Goal: Communication & Community: Share content

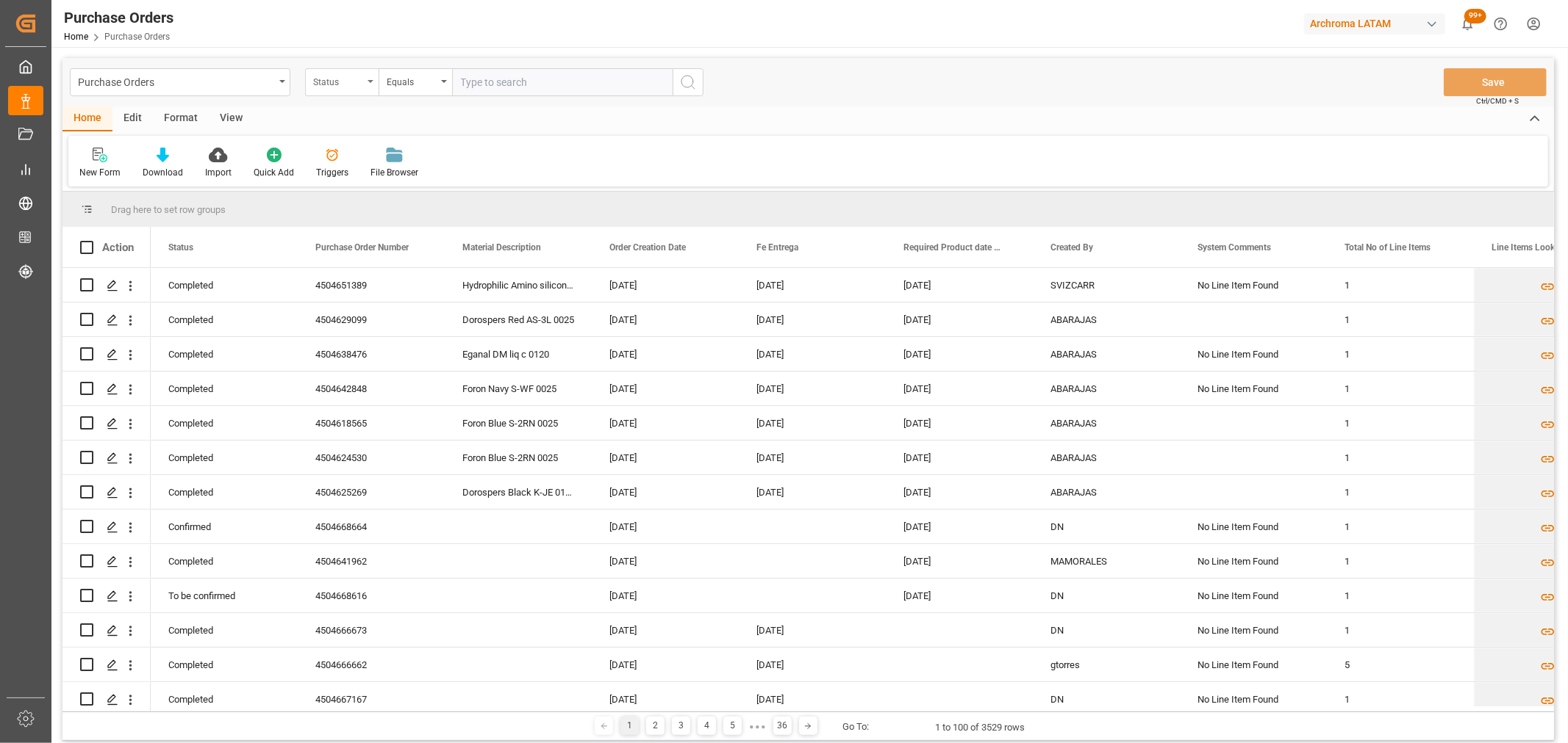
click at [349, 81] on div "Status" at bounding box center [338, 80] width 50 height 17
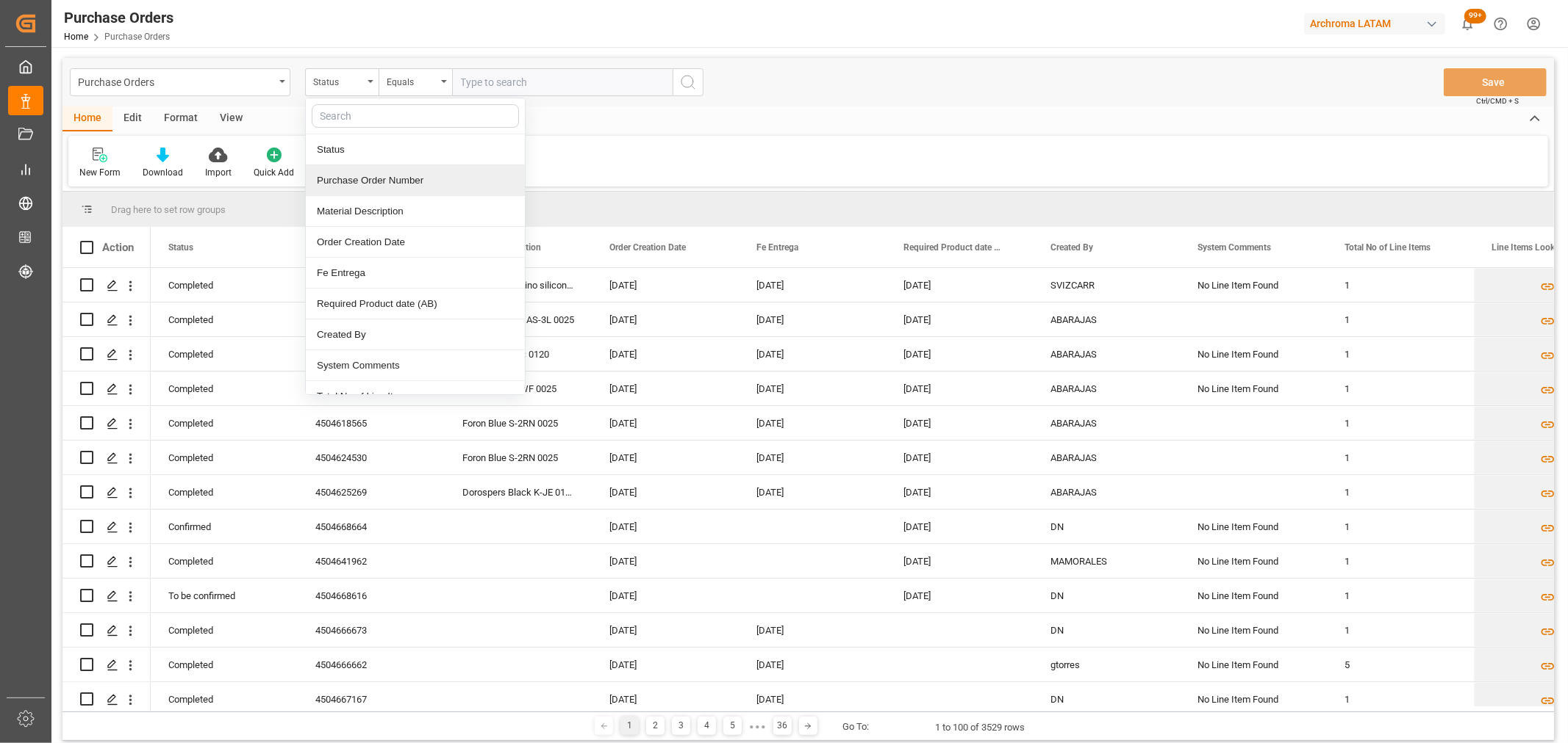
click at [388, 188] on div "Purchase Order Number" at bounding box center [415, 181] width 219 height 31
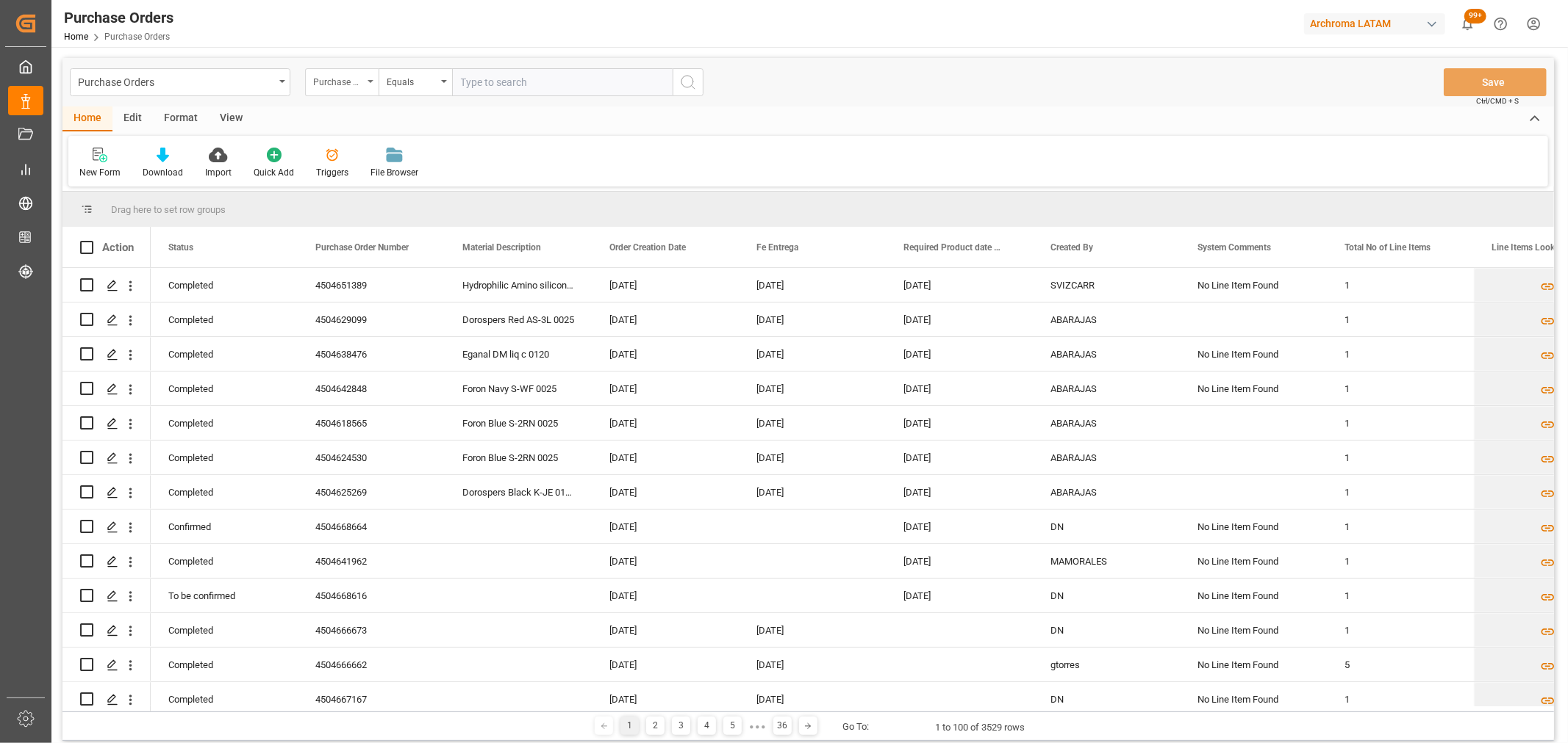
click at [332, 74] on div "Purchase Order Number" at bounding box center [338, 80] width 50 height 17
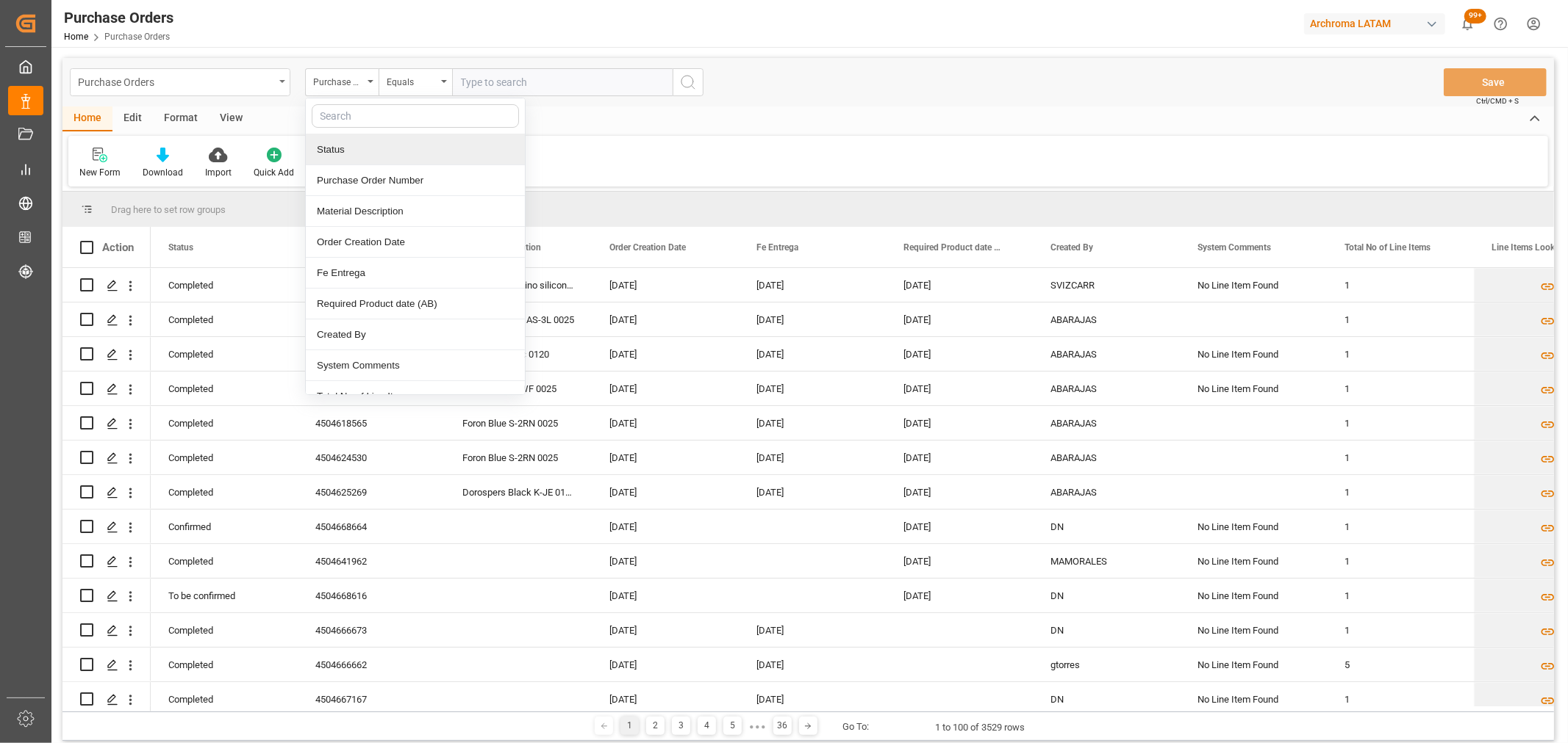
click at [225, 88] on div "Purchase Orders" at bounding box center [175, 80] width 196 height 18
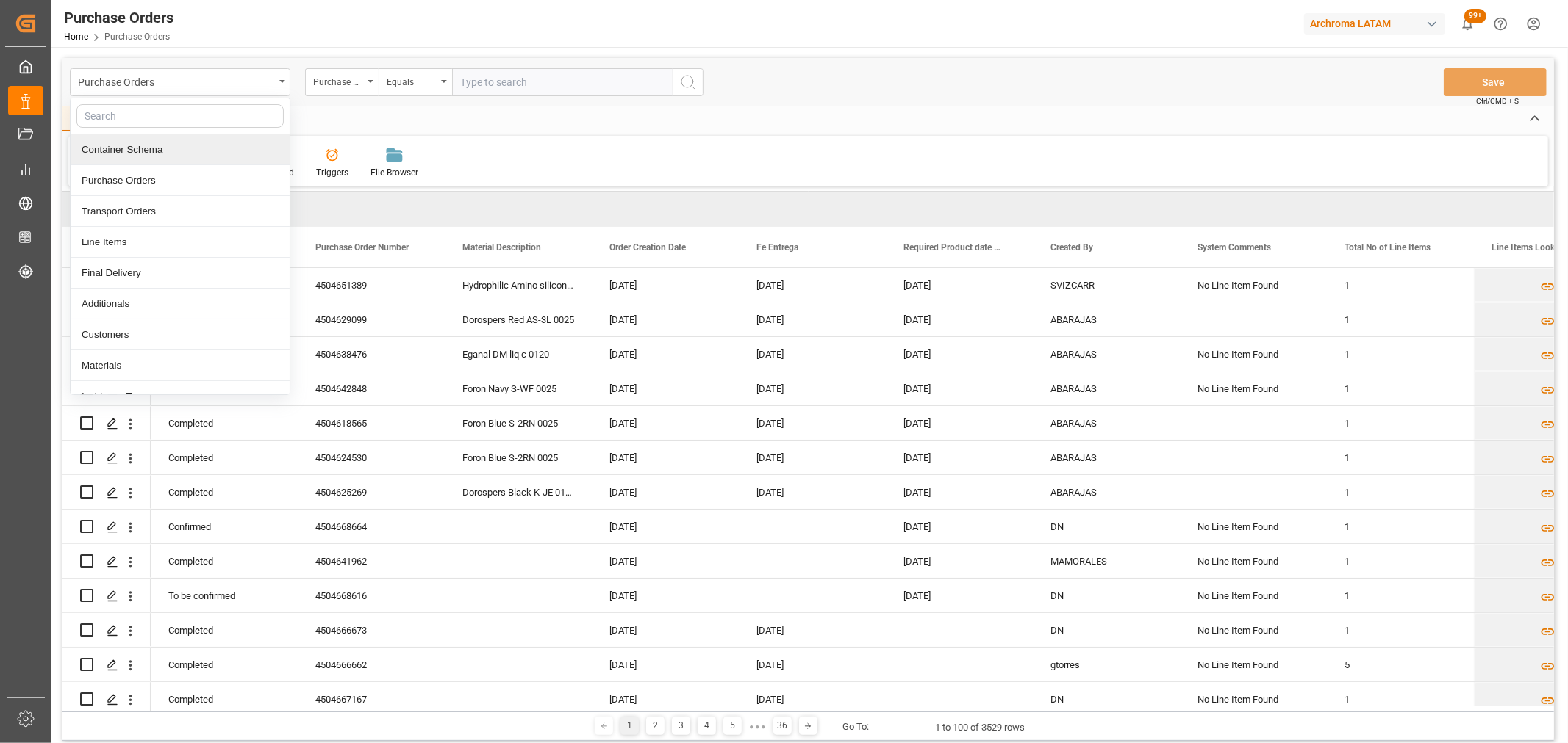
click at [179, 156] on div "Container Schema" at bounding box center [180, 149] width 219 height 31
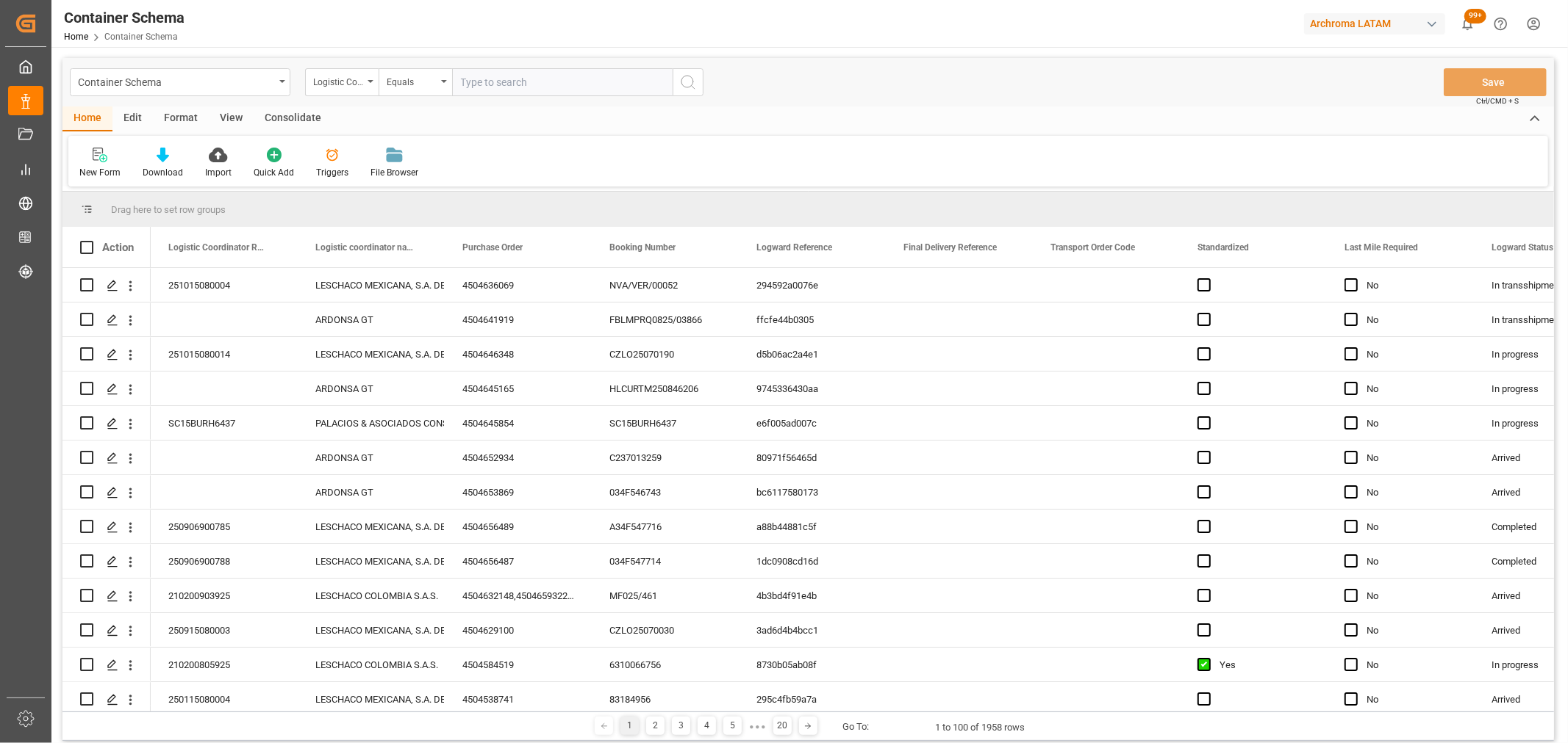
click at [341, 86] on div "Logistic Coordinator Reference Number" at bounding box center [338, 80] width 50 height 17
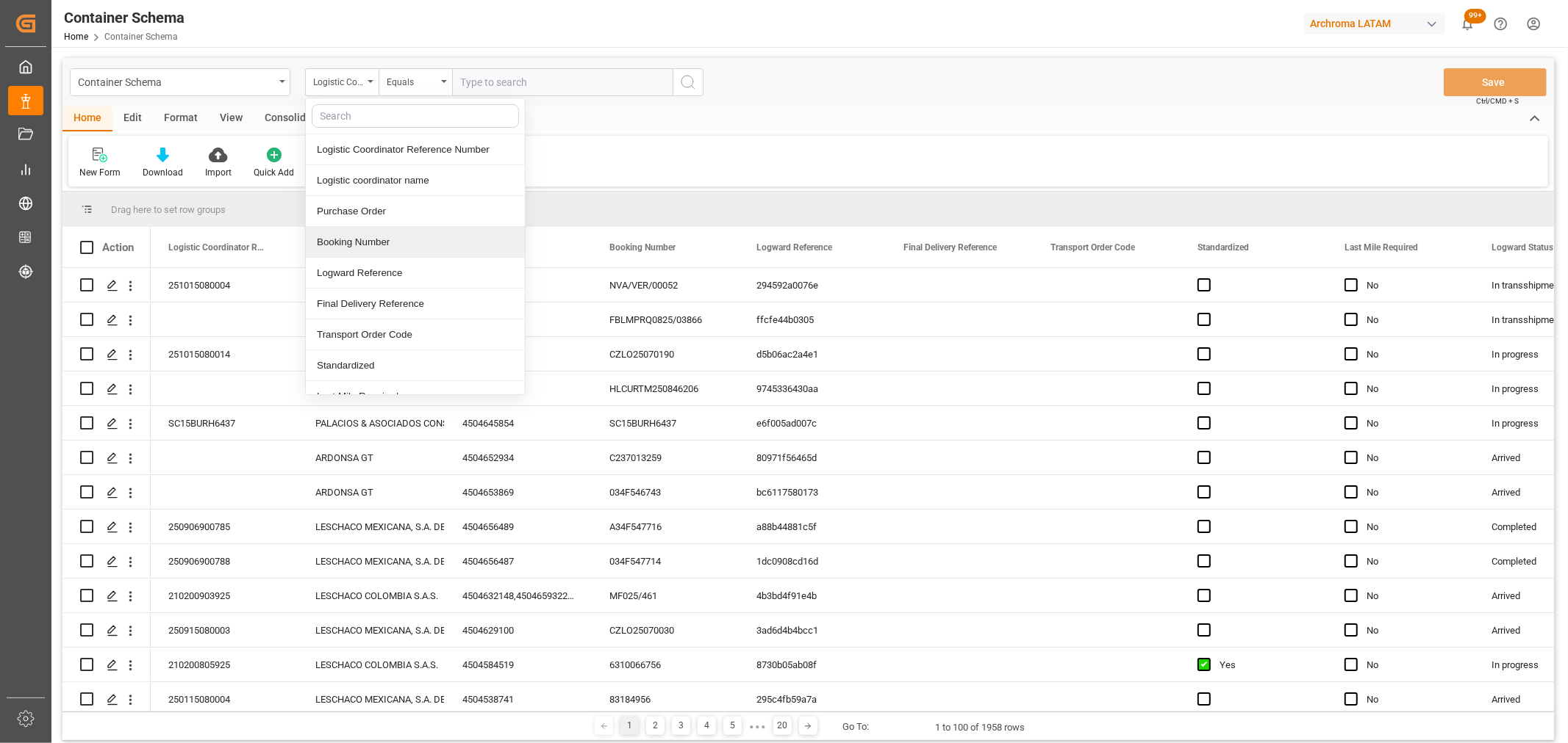
click at [366, 245] on div "Booking Number" at bounding box center [415, 242] width 219 height 31
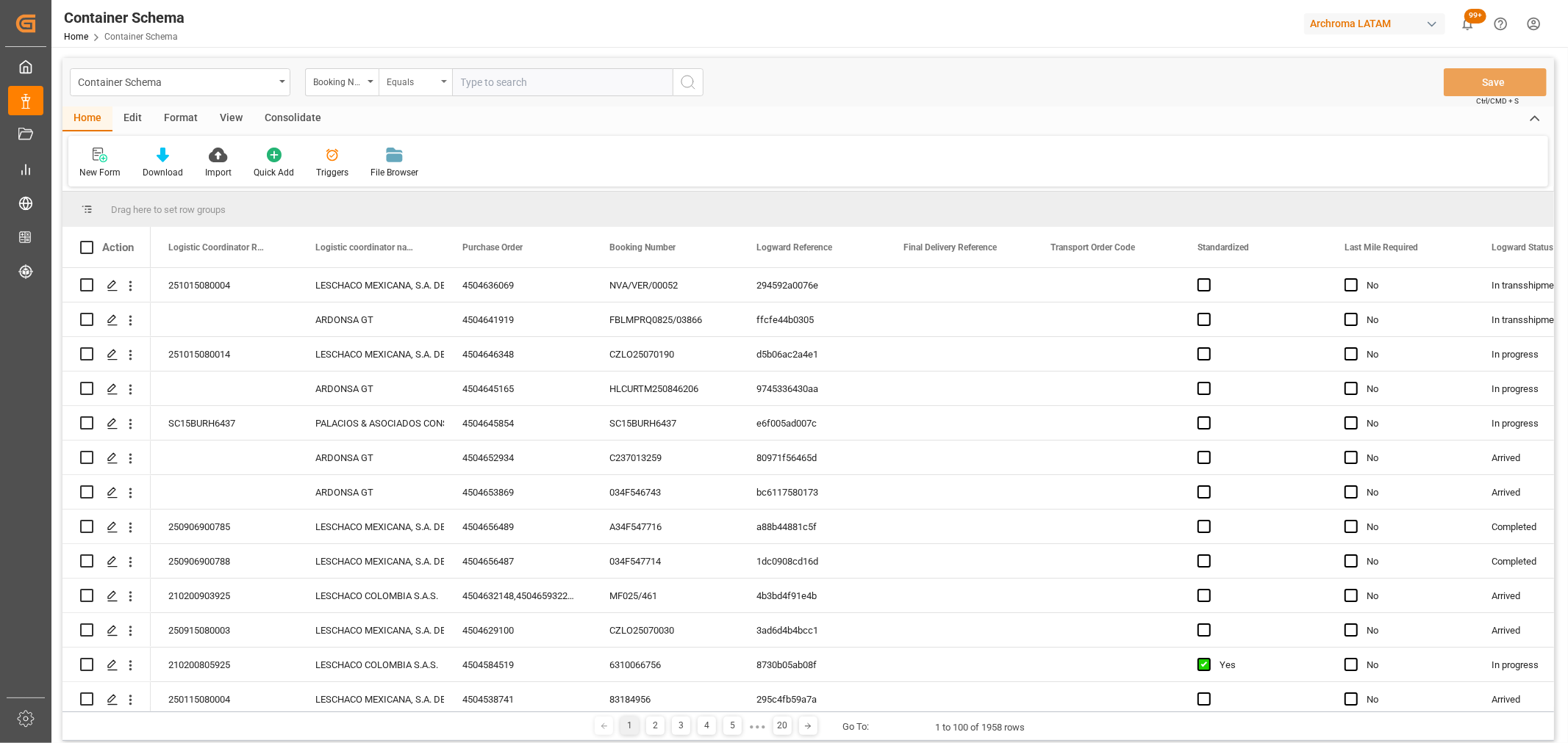
click at [427, 83] on div "Equals" at bounding box center [412, 80] width 50 height 17
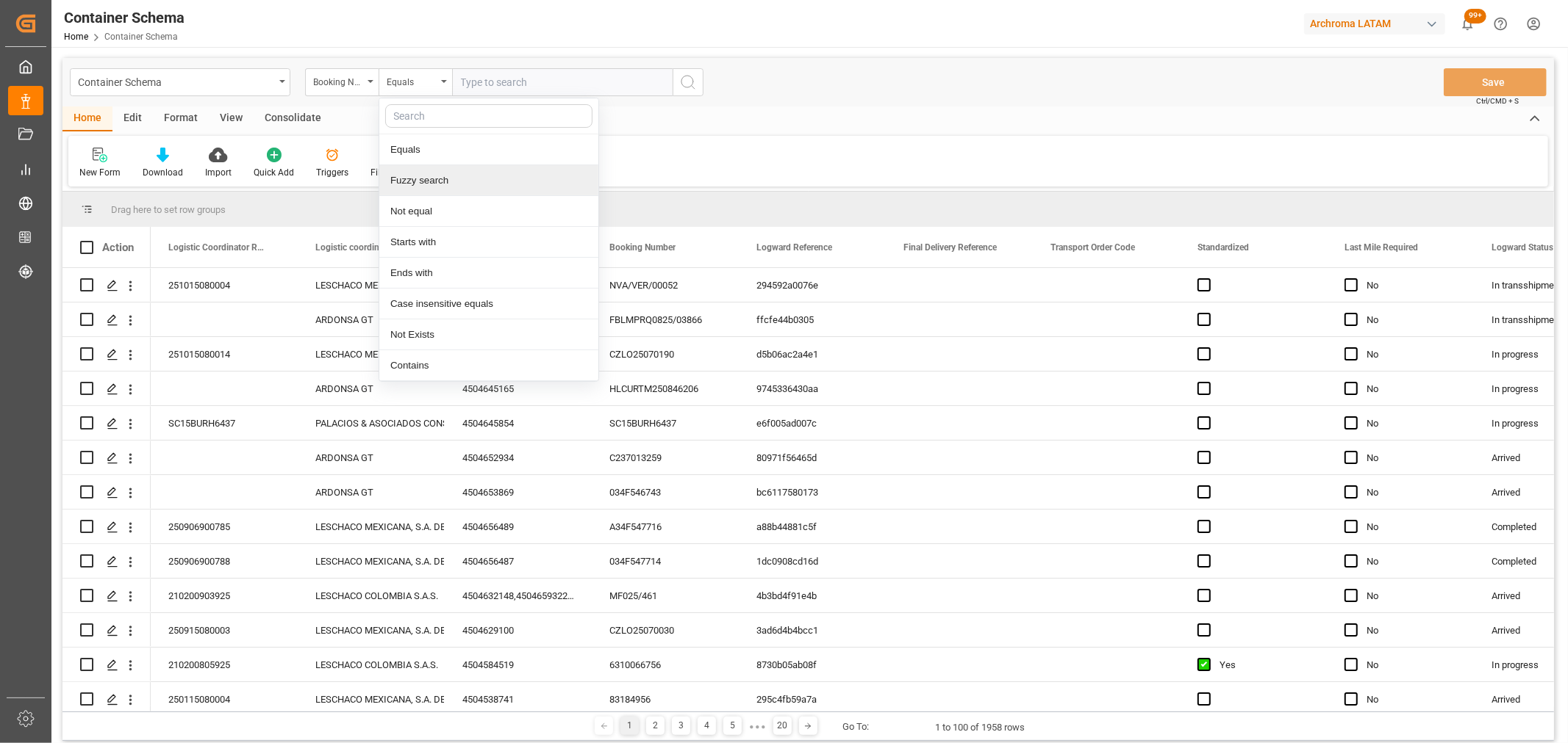
click at [438, 182] on div "Fuzzy search" at bounding box center [489, 181] width 219 height 31
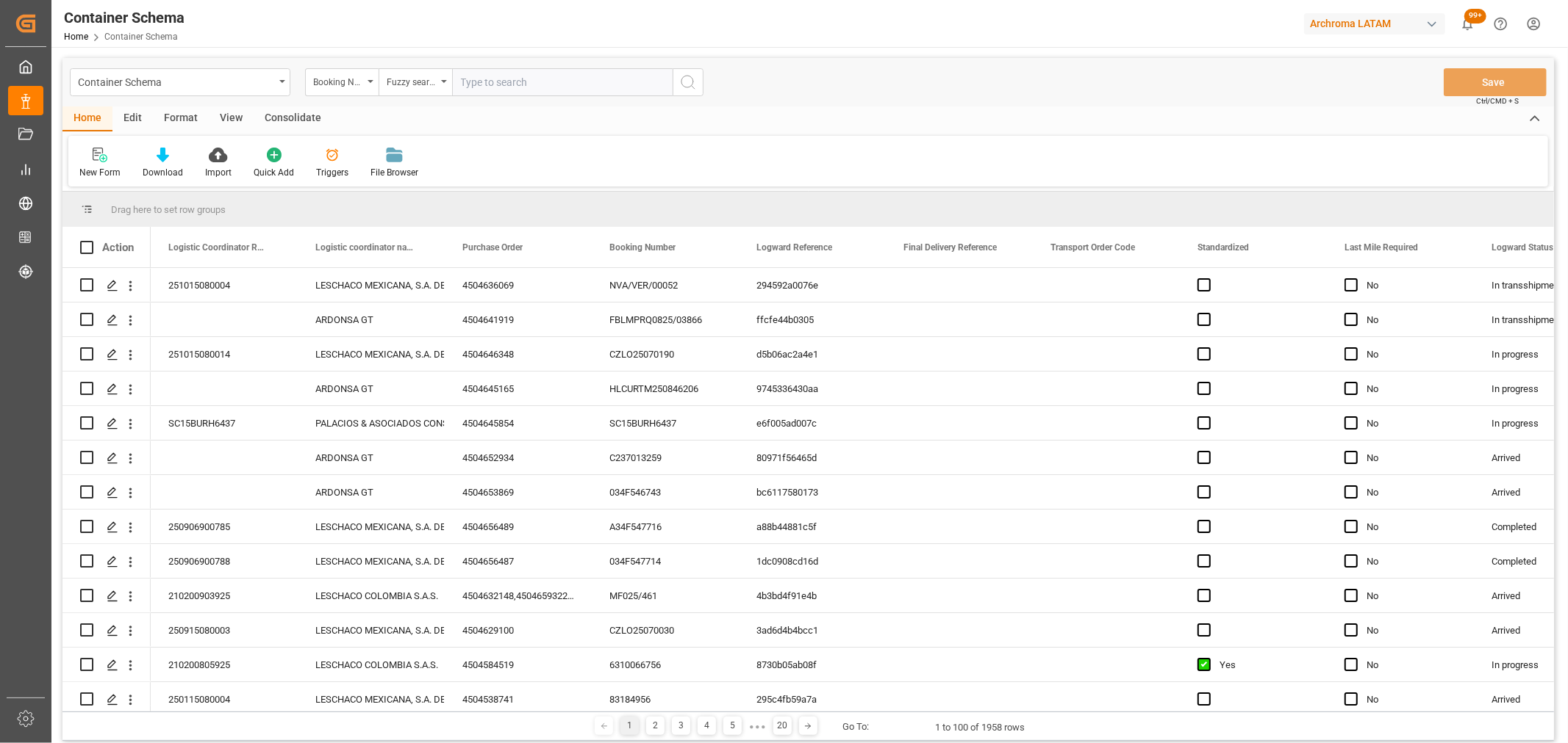
click at [530, 79] on input "text" at bounding box center [562, 81] width 220 height 28
paste input "HLCUBO12506BWZB9"
type input "HLCUBO12506BWZB9"
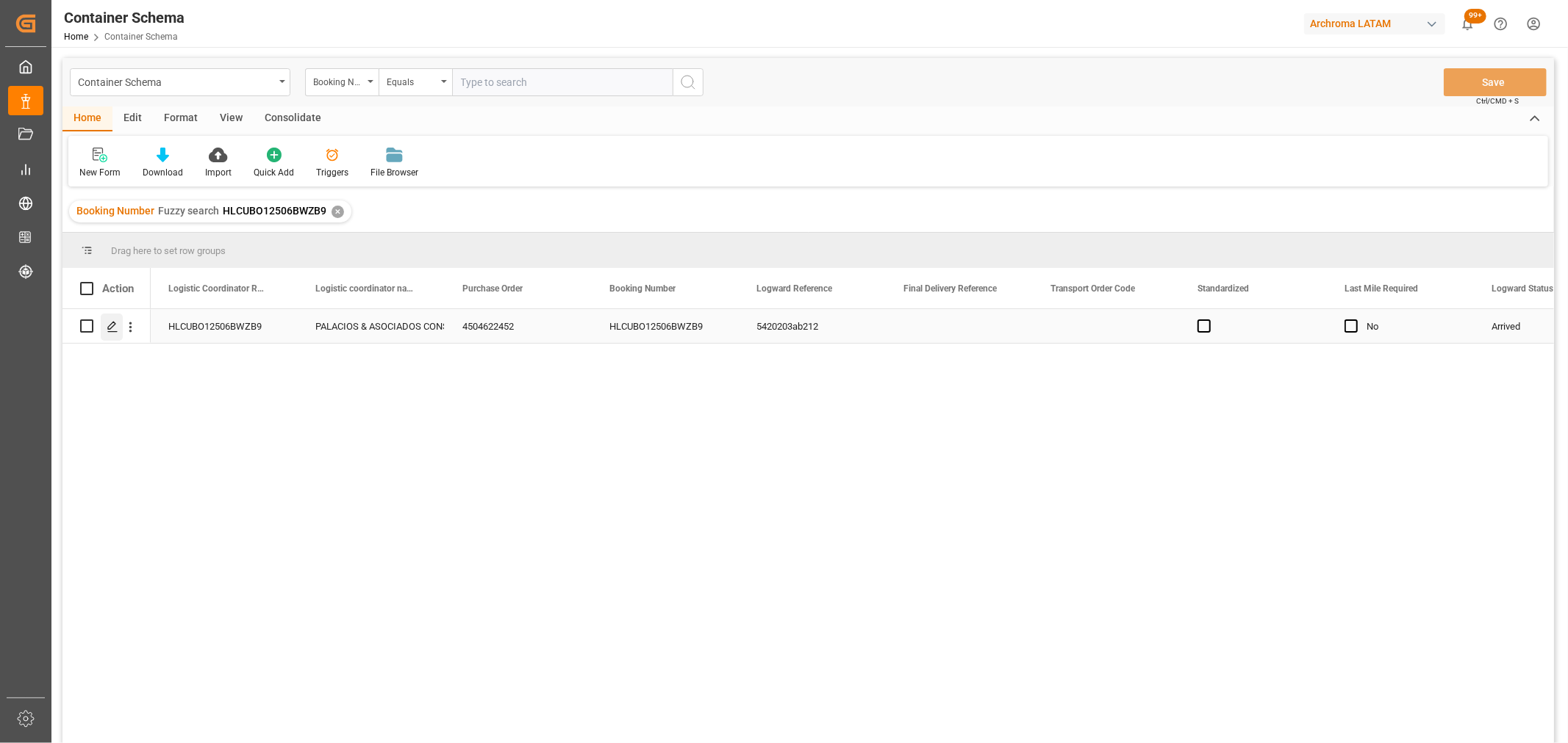
click at [114, 331] on line "Press SPACE to select this row." at bounding box center [112, 331] width 9 height 0
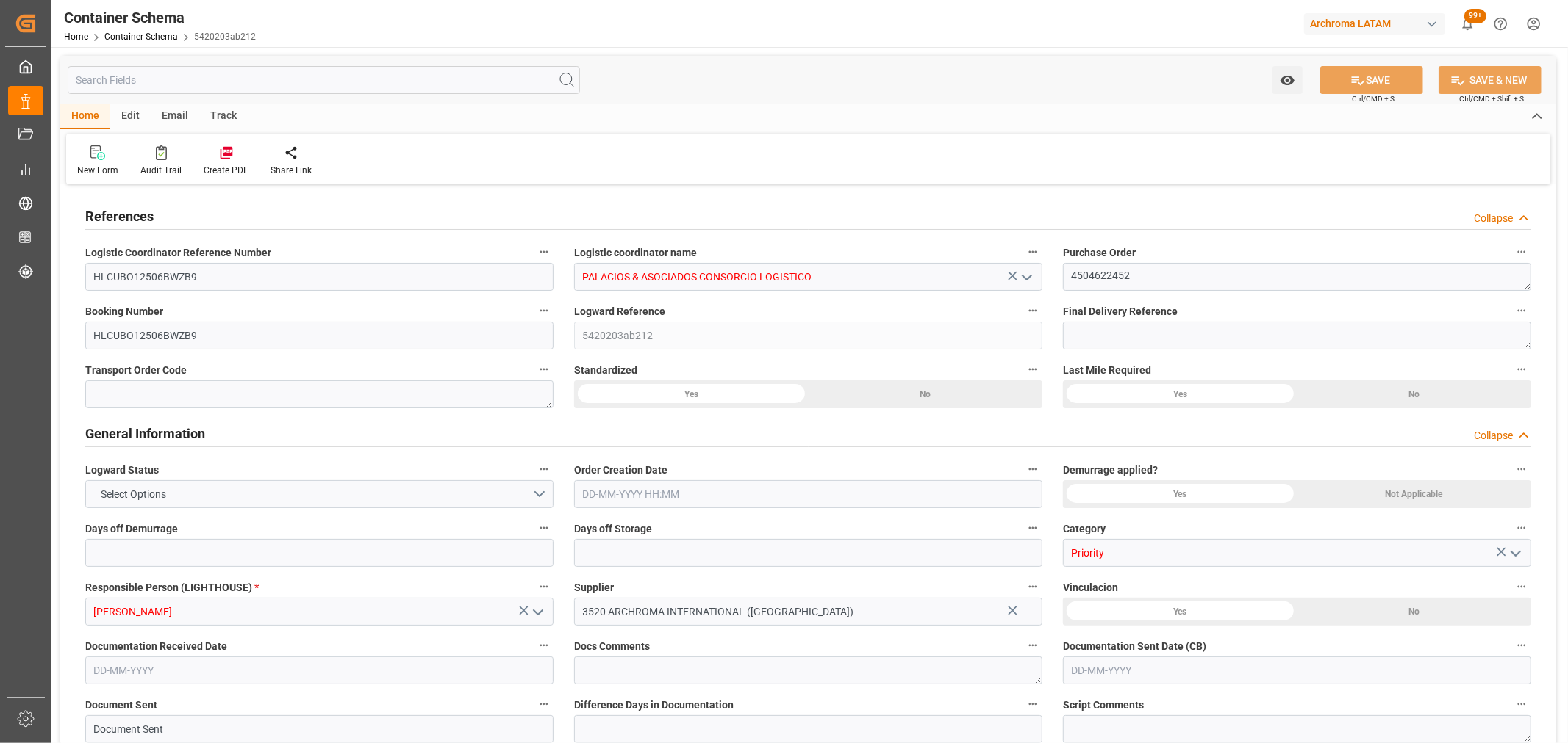
type input "0"
type input "3"
type input "18"
type input "5200"
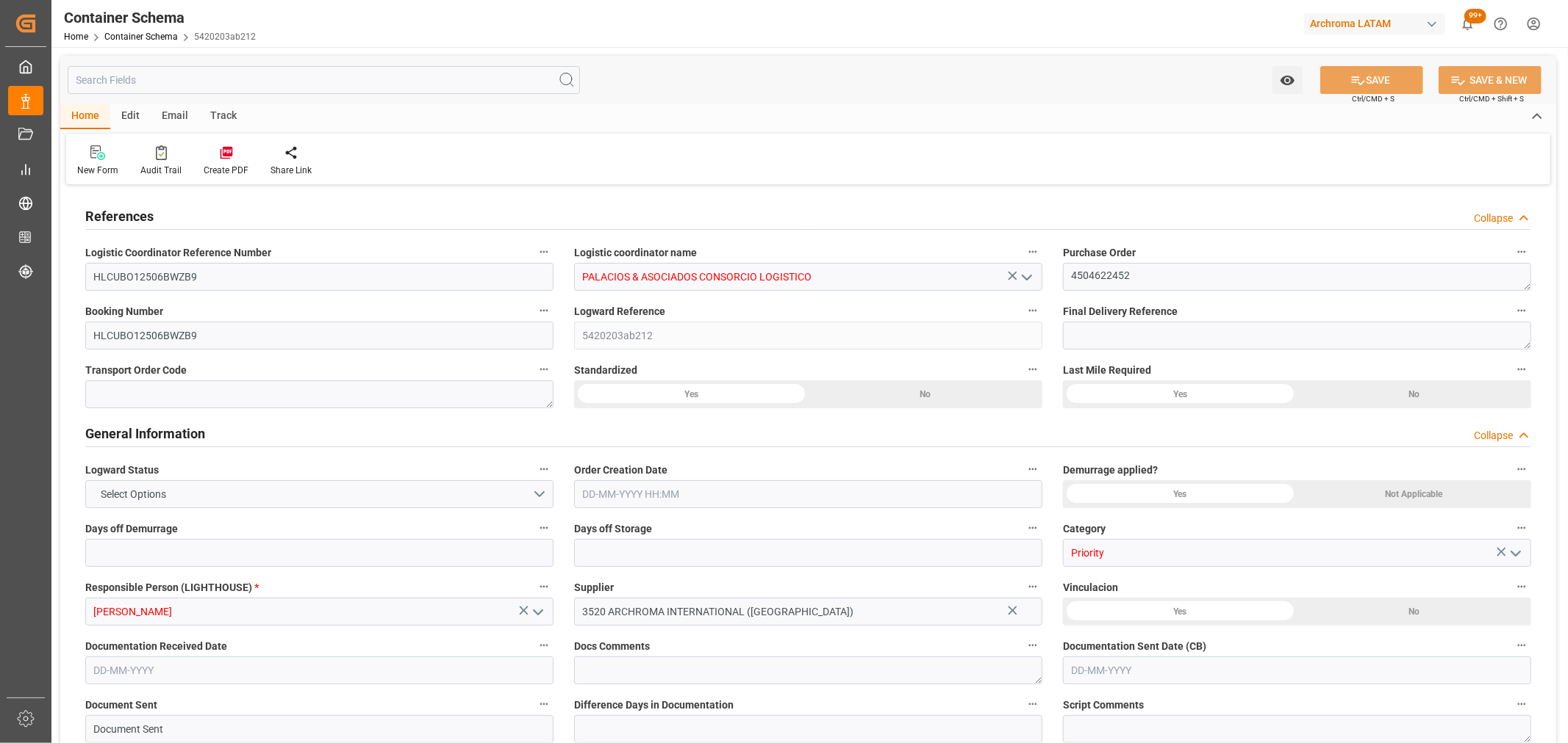
type input "5823.6"
type input "Hapag [PERSON_NAME]"
type input "Hapag [PERSON_NAME] Aktiengesellschaft"
type input "INMUN"
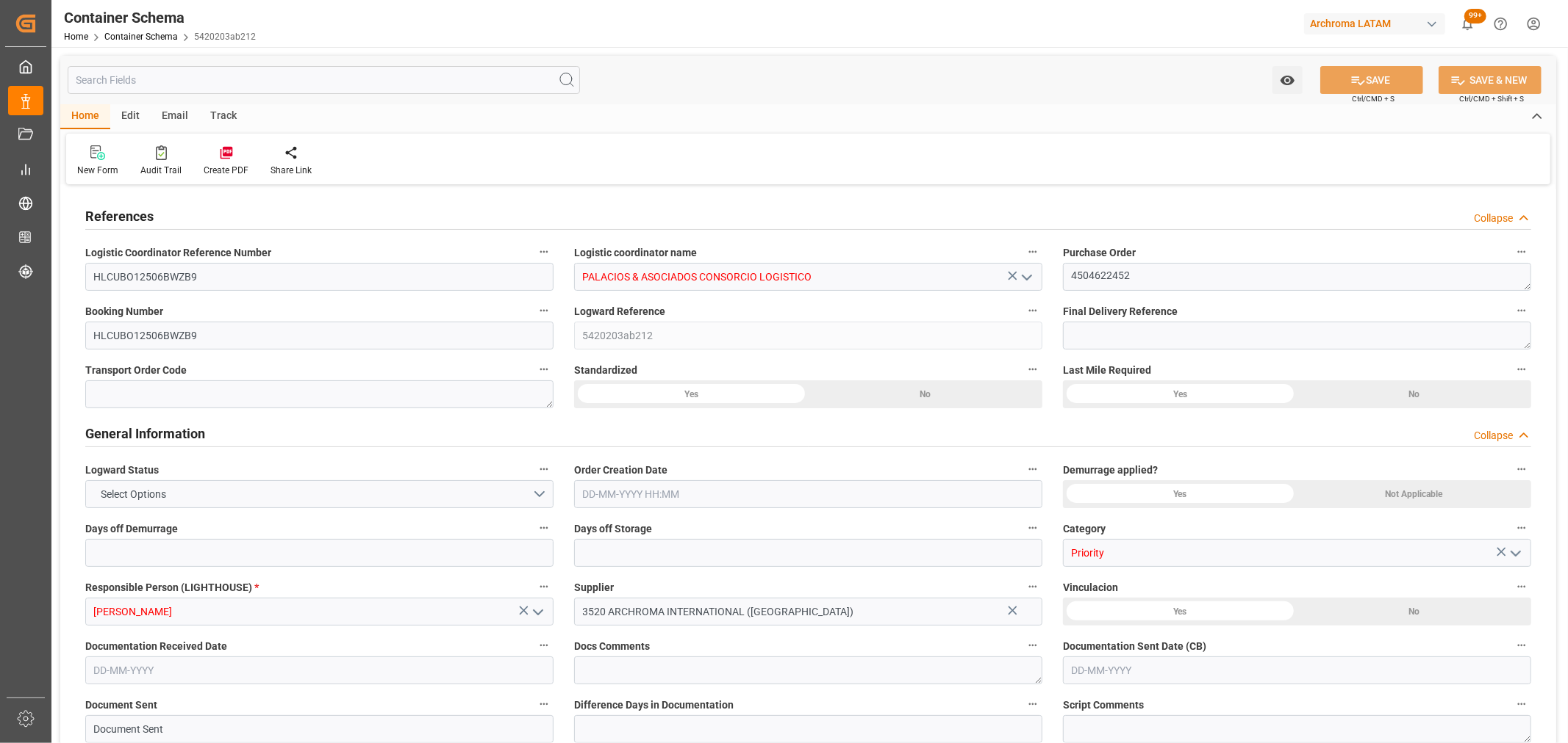
type input "PECLL"
type input "9936408"
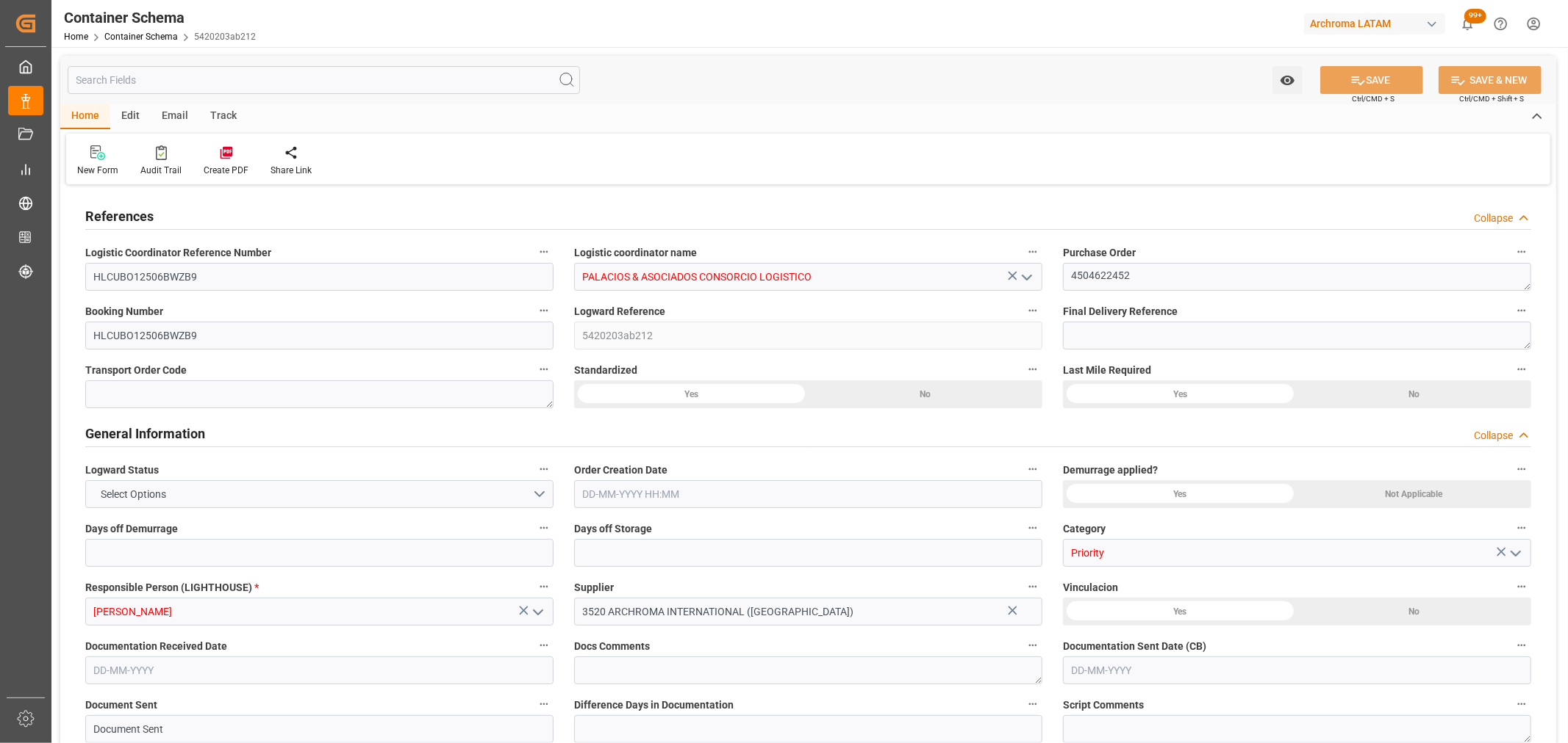
type input "9936408"
type input "0"
type input "78"
type input "4"
type input "[DATE] 14:15"
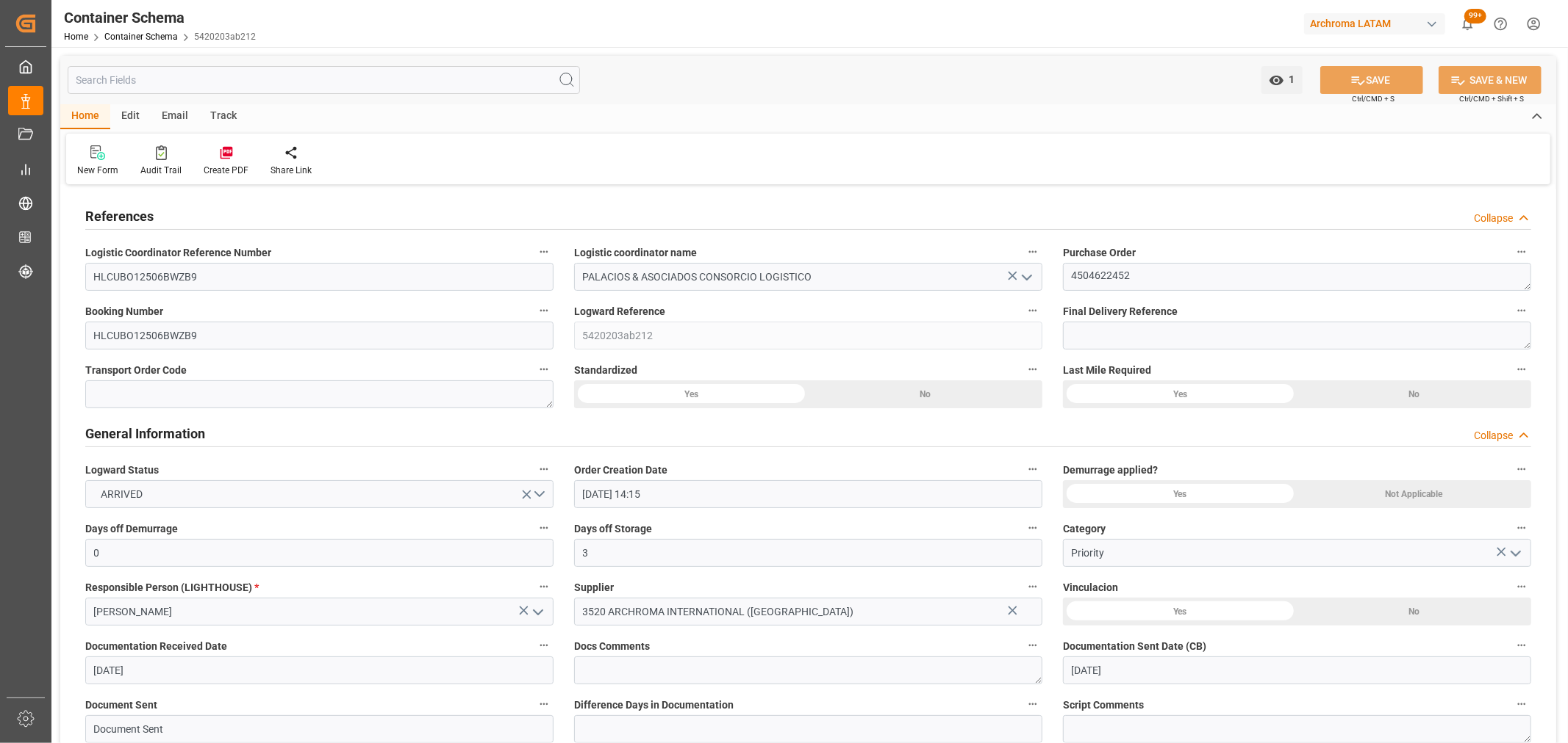
type input "[DATE]"
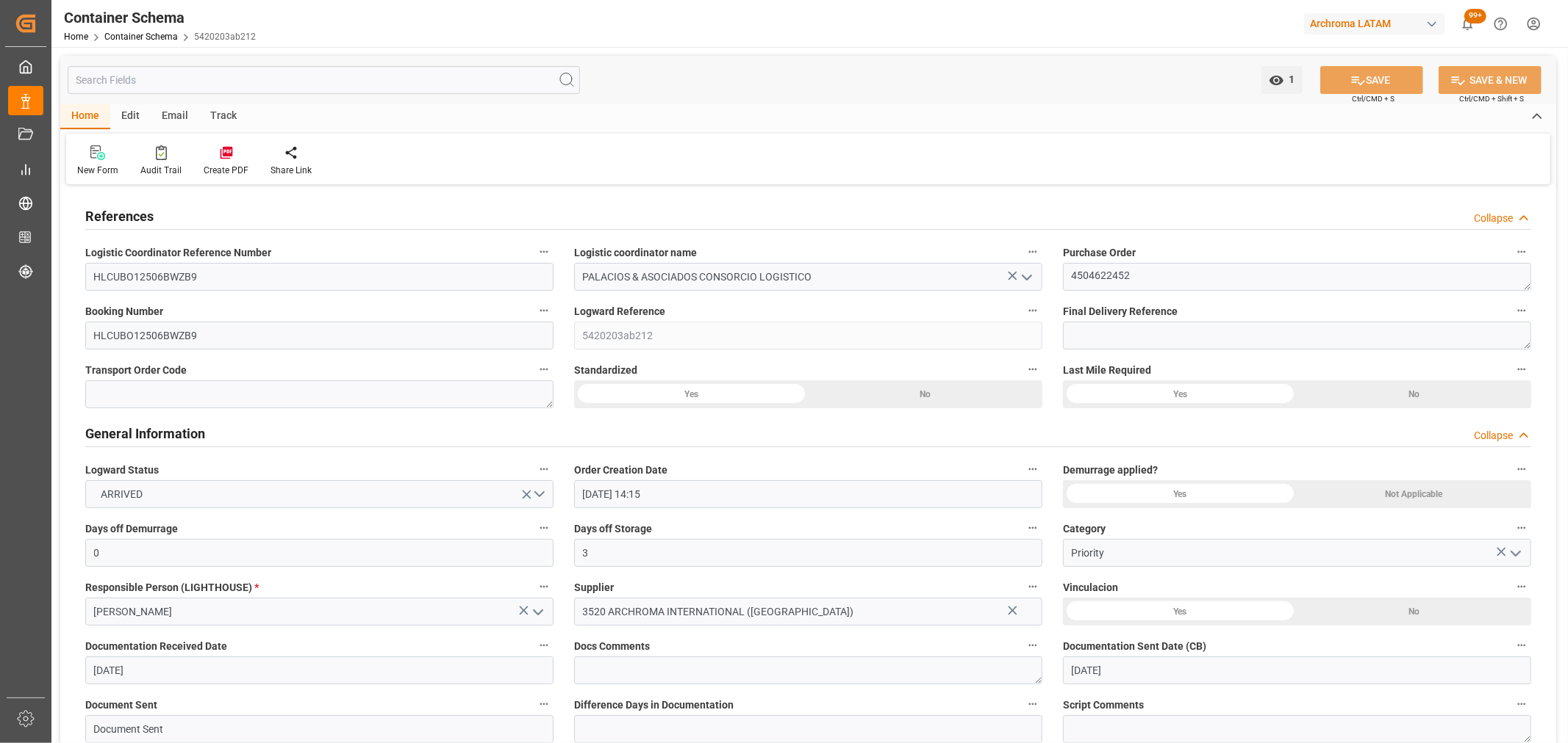
type input "[DATE] 13:27"
type input "[DATE] 19:21"
type input "[DATE]"
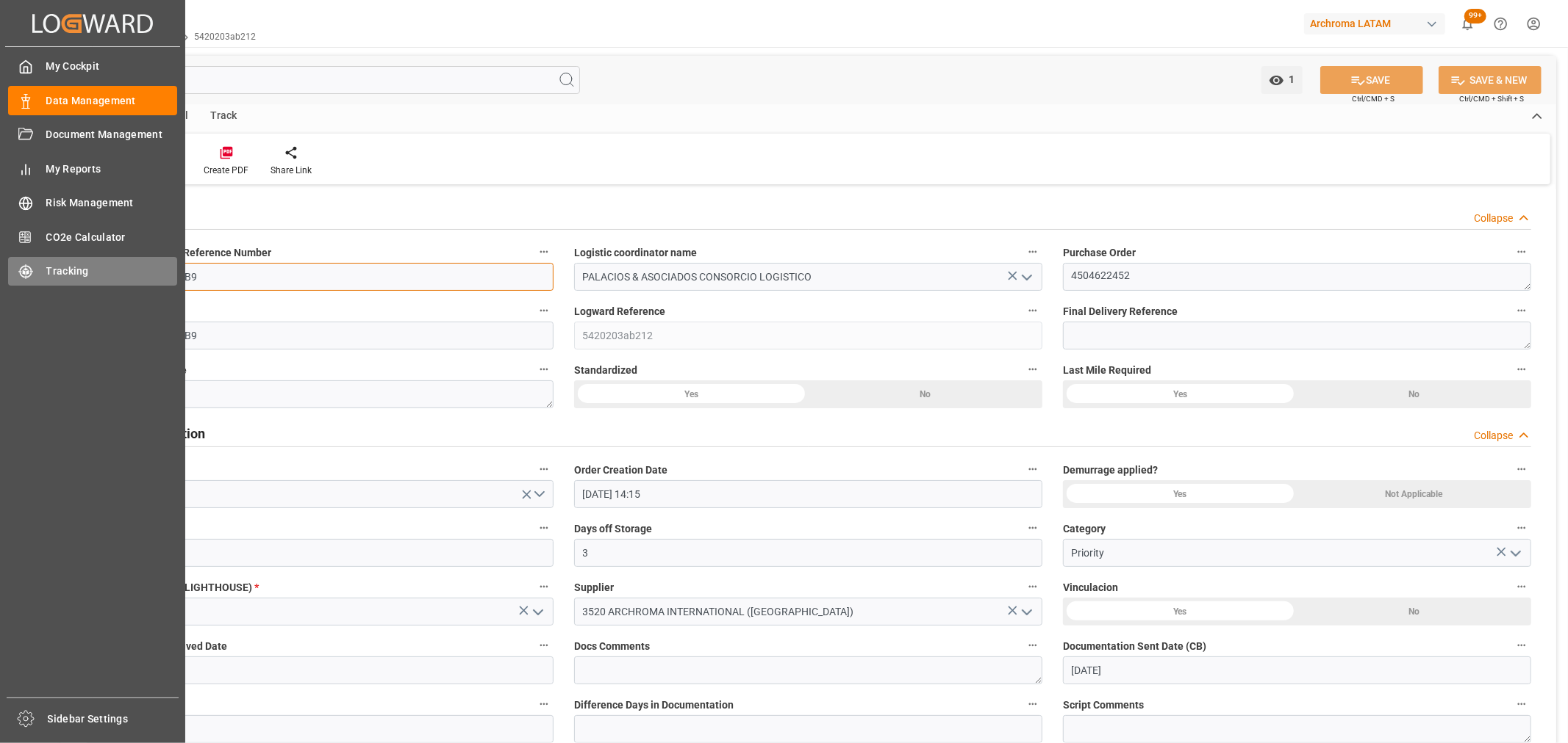
drag, startPoint x: 225, startPoint y: 275, endPoint x: 20, endPoint y: 264, distance: 205.3
click at [24, 269] on div "Created by potrace 1.15, written by [PERSON_NAME] [DATE]-[DATE] Created by potr…" at bounding box center [784, 372] width 1568 height 743
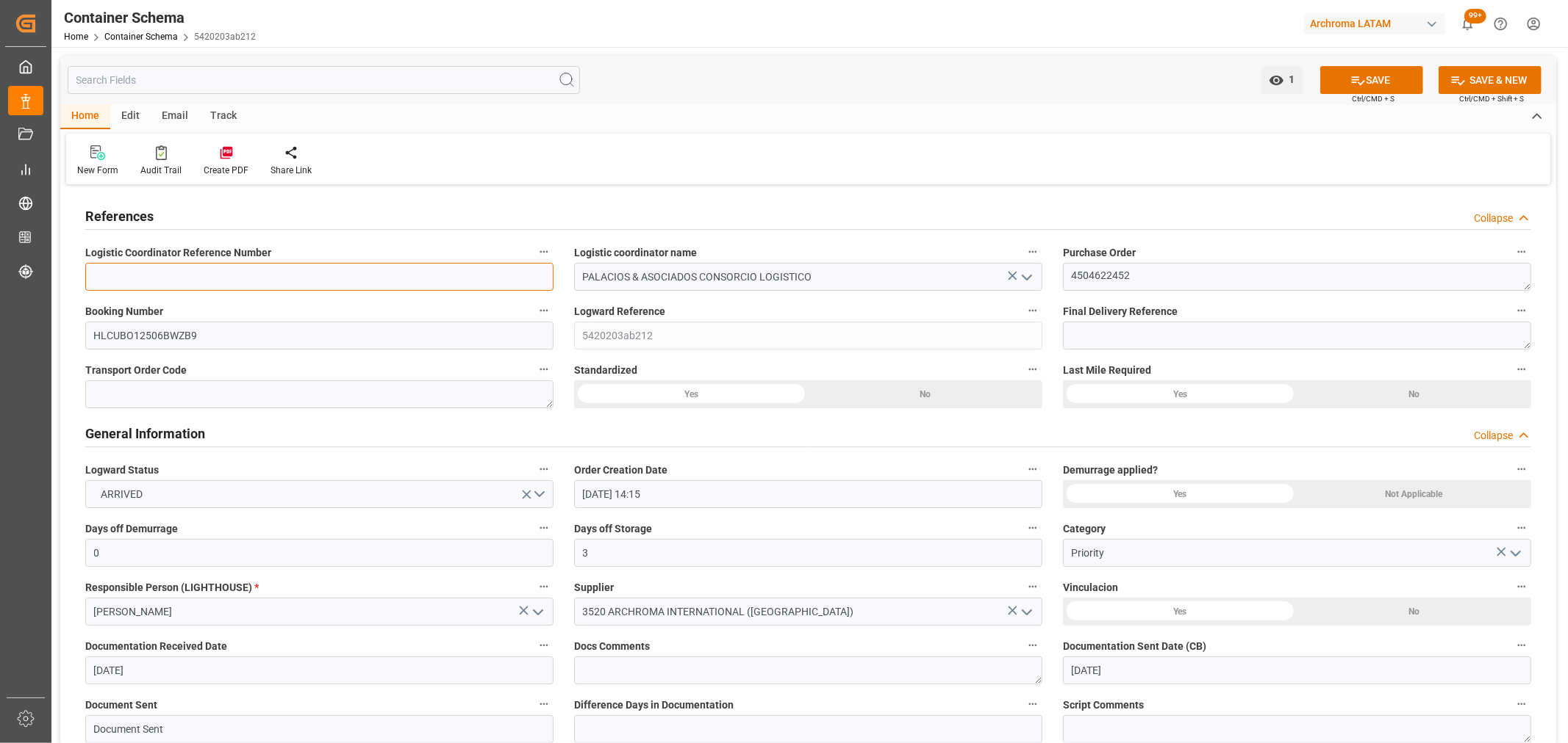
paste input "166067"
type input "166067"
click at [1375, 68] on button "SAVE" at bounding box center [1371, 79] width 102 height 28
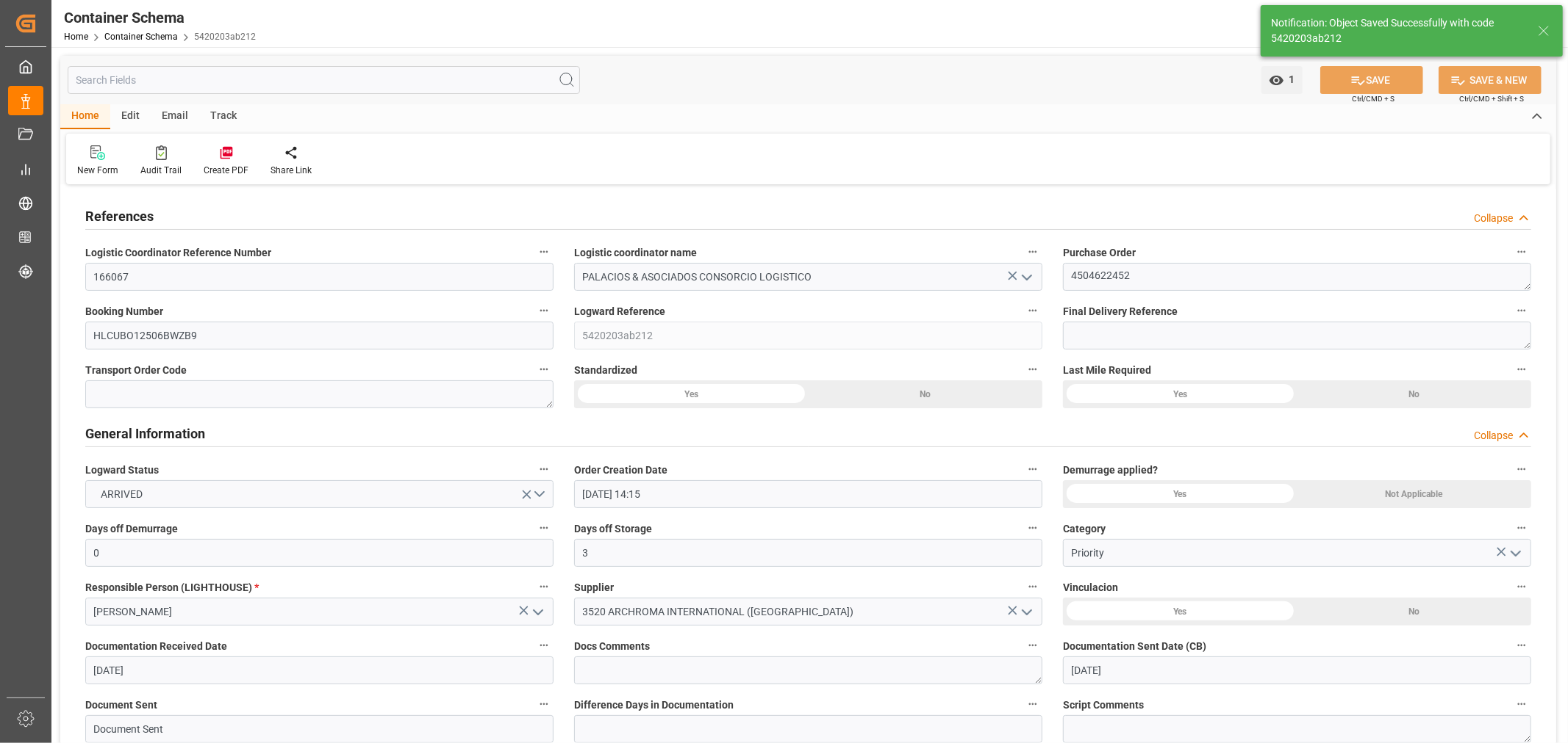
type input "5"
type input "[DATE]"
type input "[DATE] 12:39"
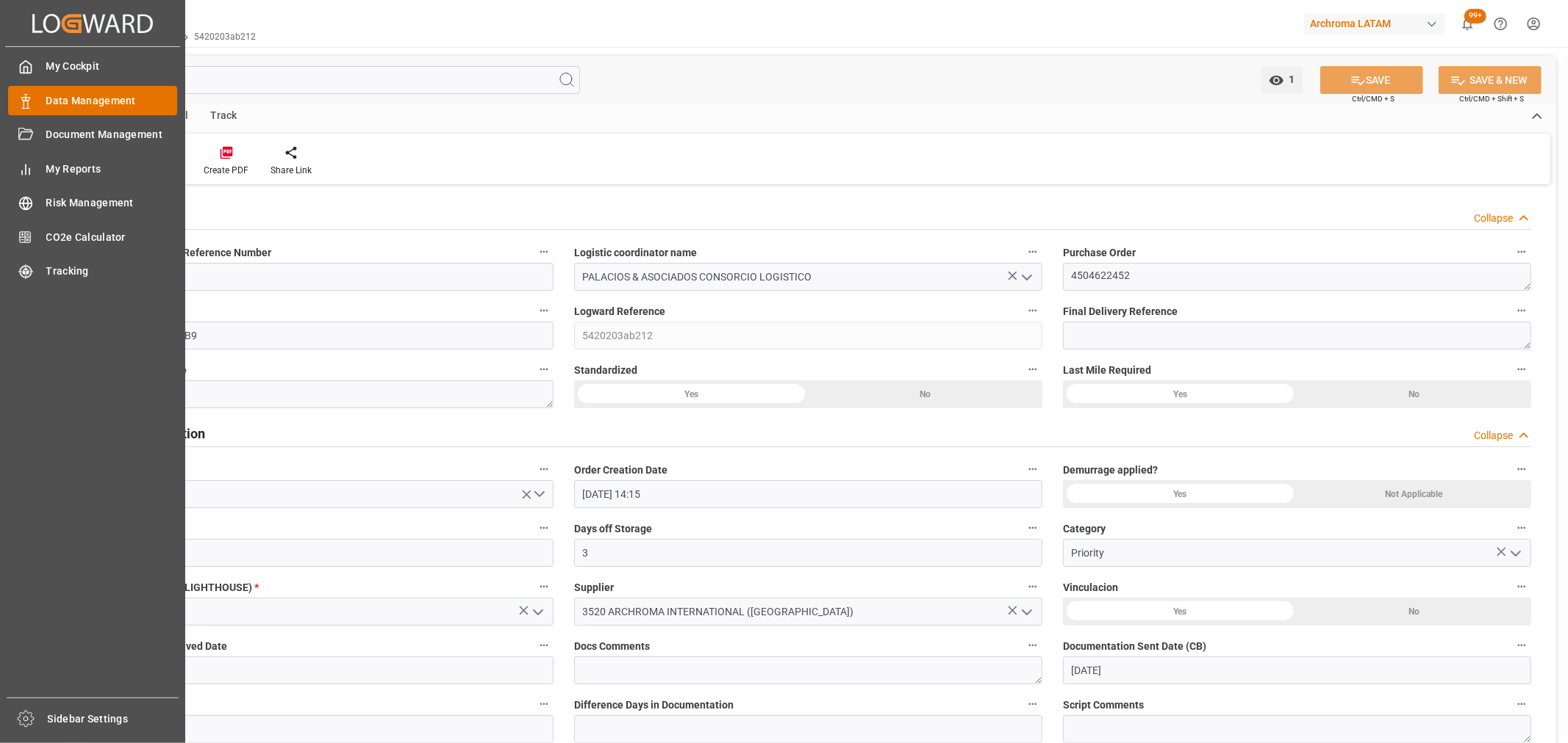
click at [87, 99] on span "Data Management" at bounding box center [111, 101] width 131 height 15
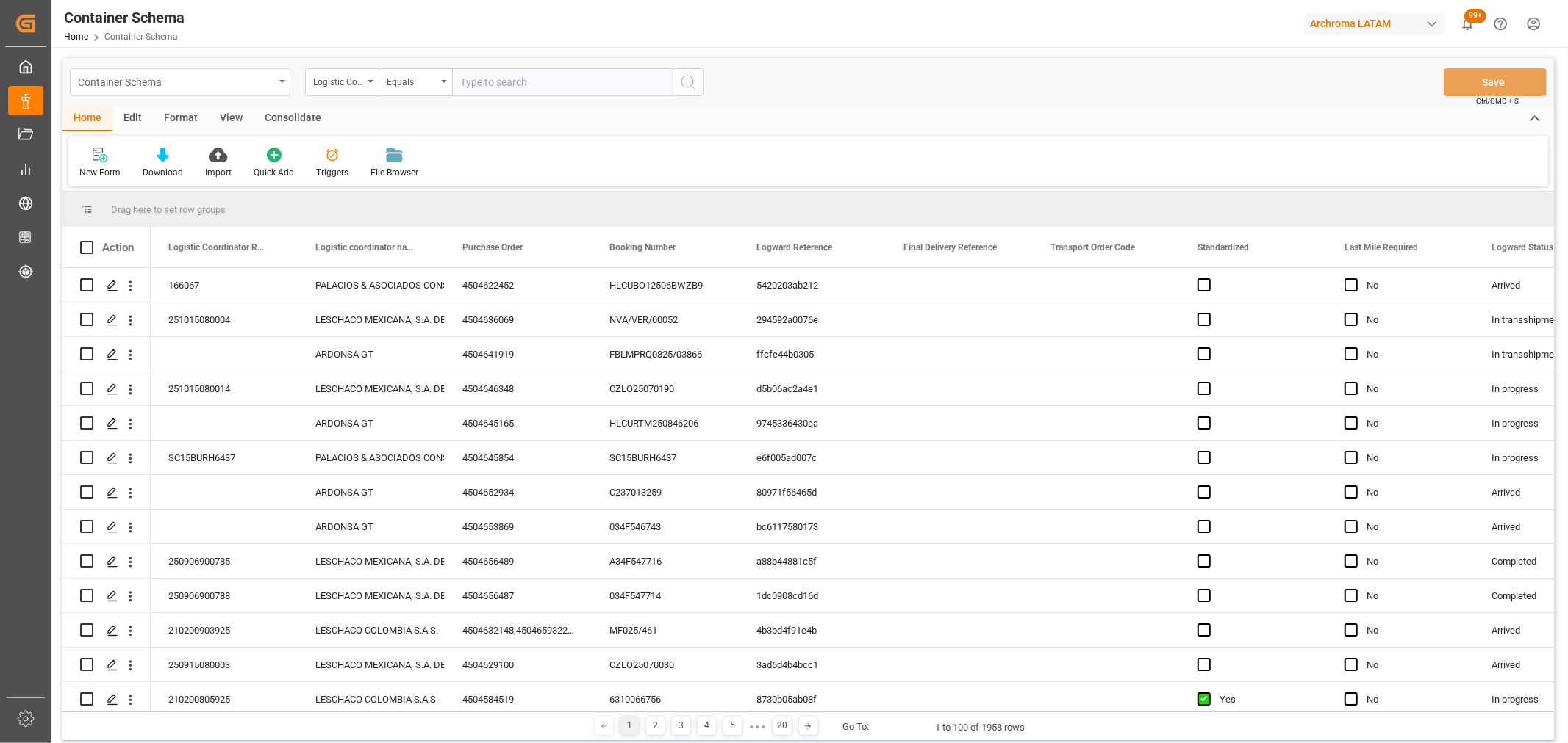
click at [248, 91] on div "Container Schema" at bounding box center [180, 81] width 220 height 28
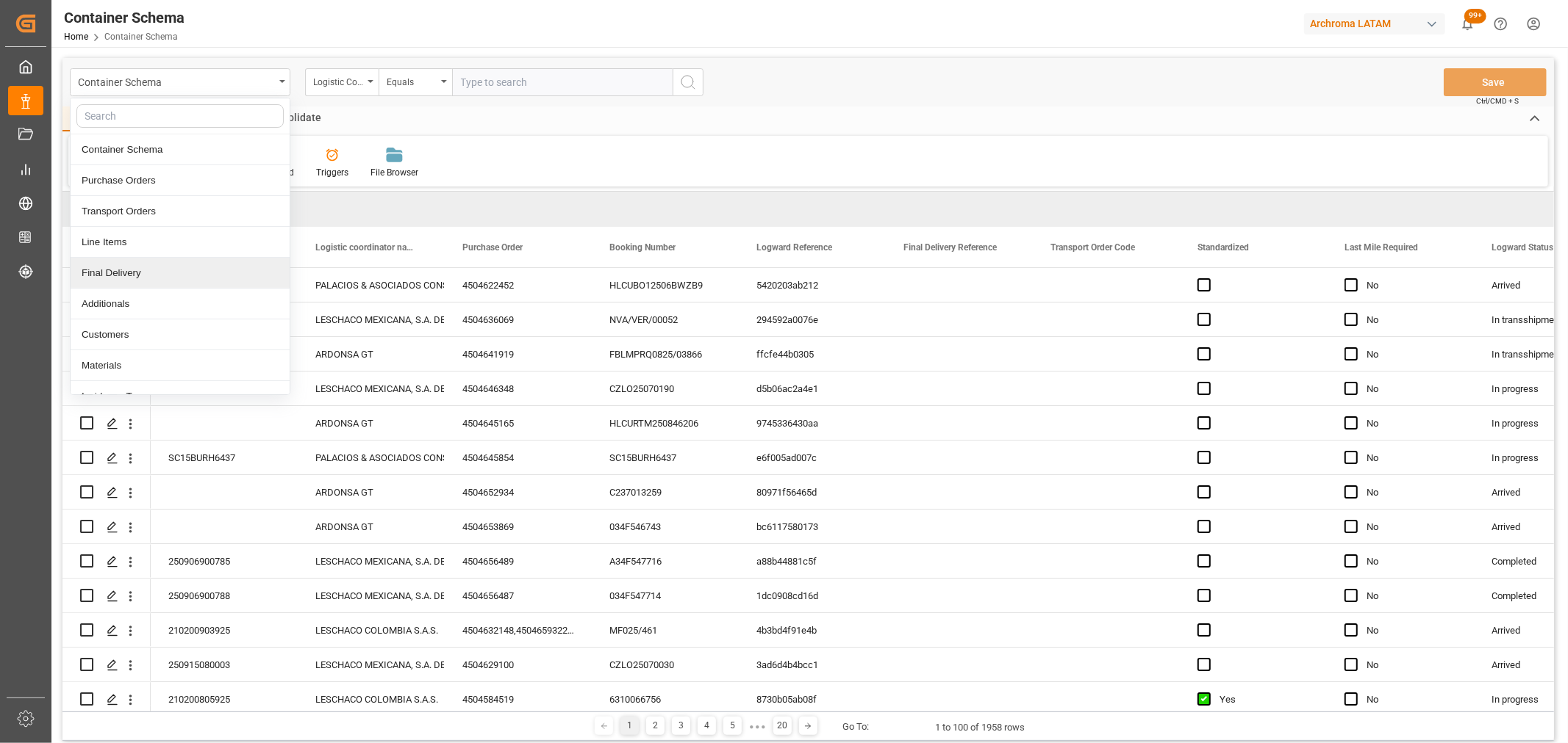
click at [140, 272] on div "Final Delivery" at bounding box center [180, 273] width 219 height 31
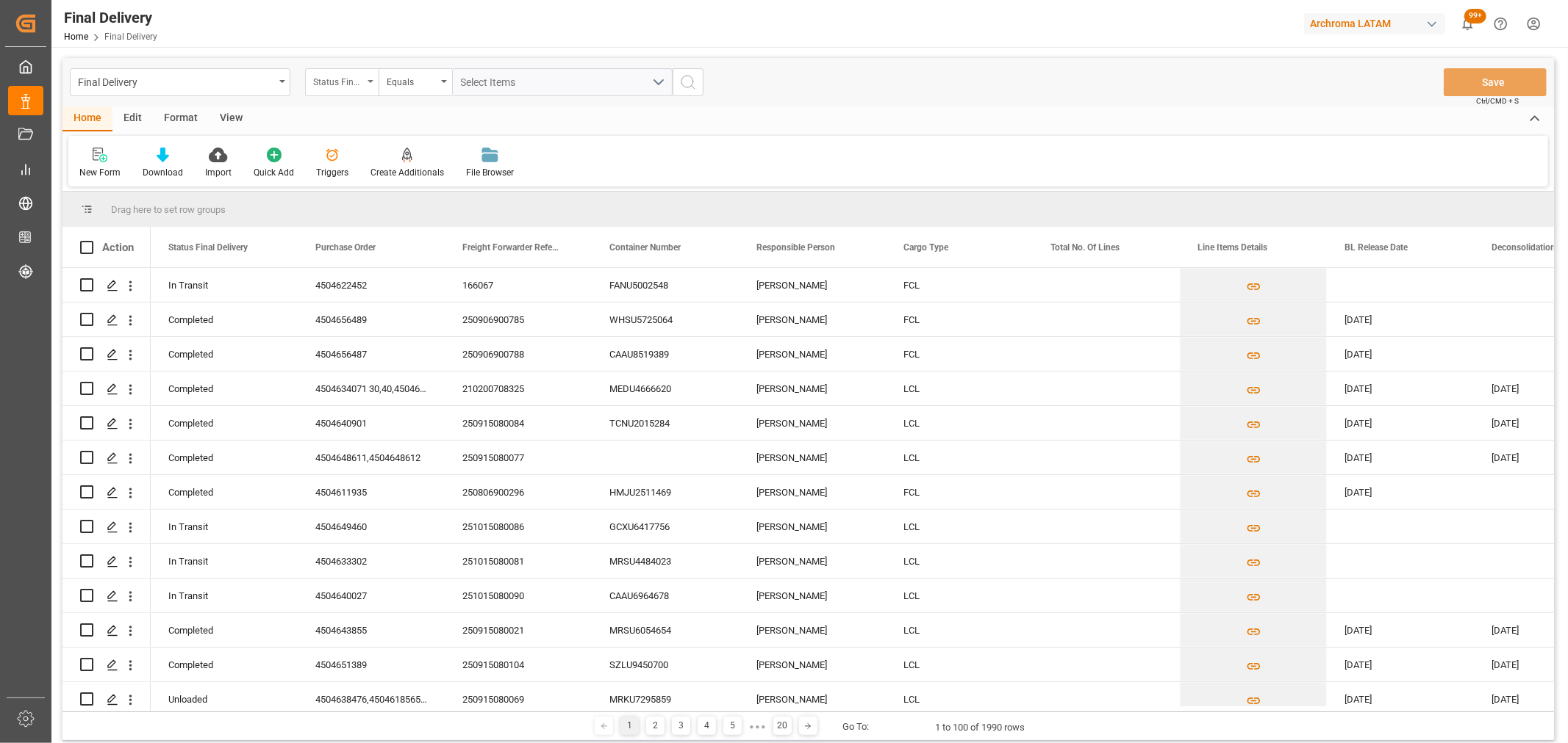
click at [341, 86] on div "Status Final Delivery" at bounding box center [338, 80] width 50 height 17
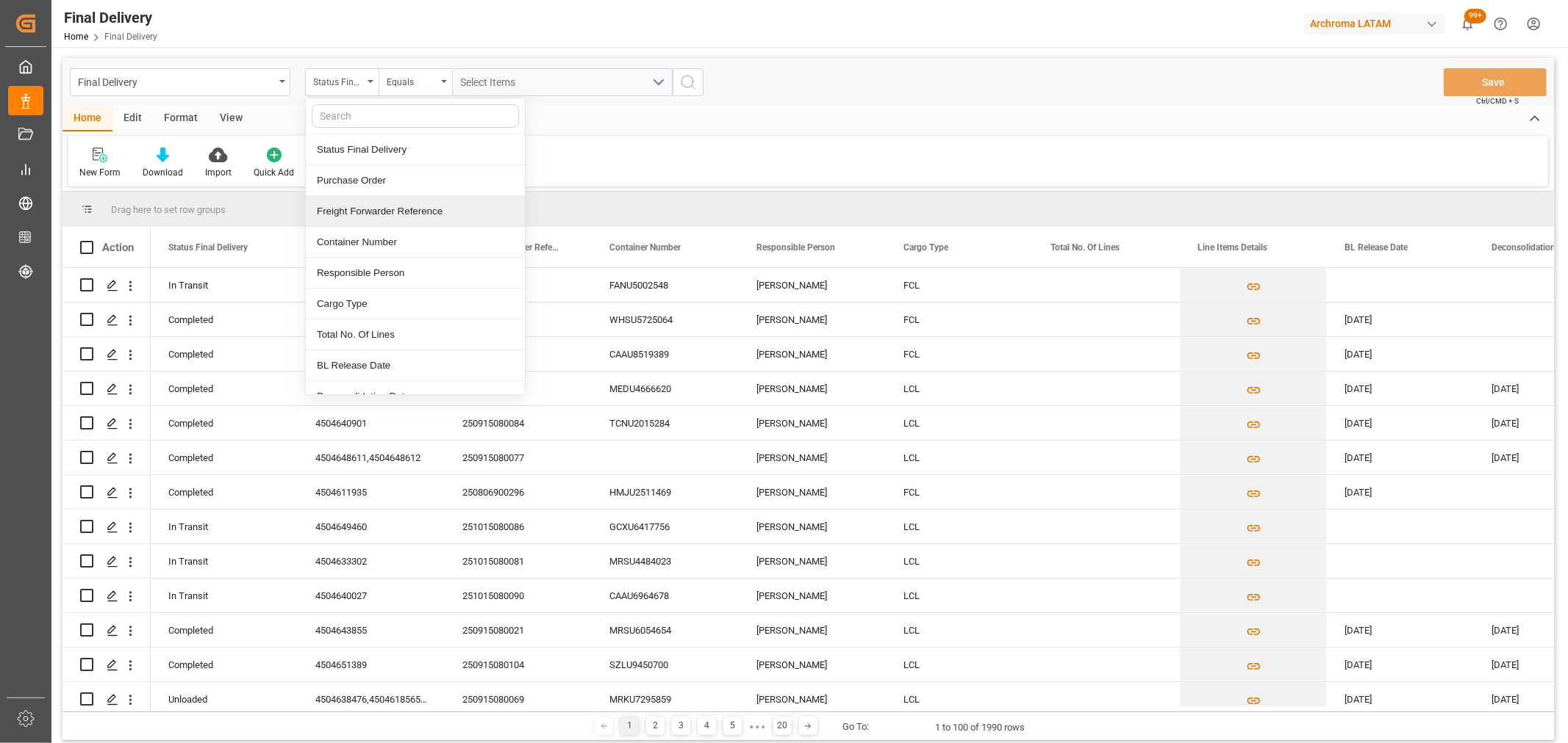
click at [386, 178] on div "Purchase Order" at bounding box center [415, 181] width 219 height 31
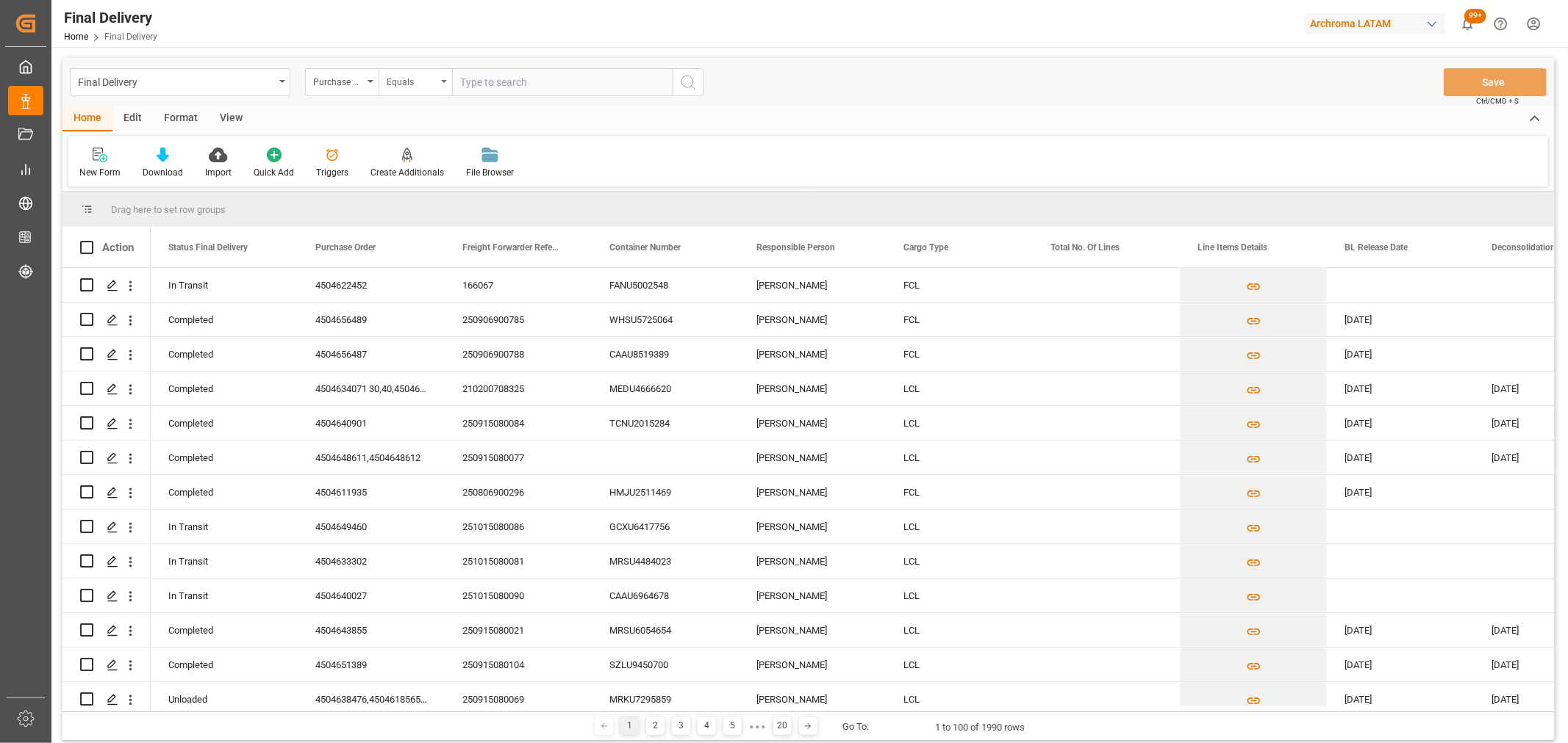
click at [401, 83] on div "Equals" at bounding box center [412, 80] width 50 height 17
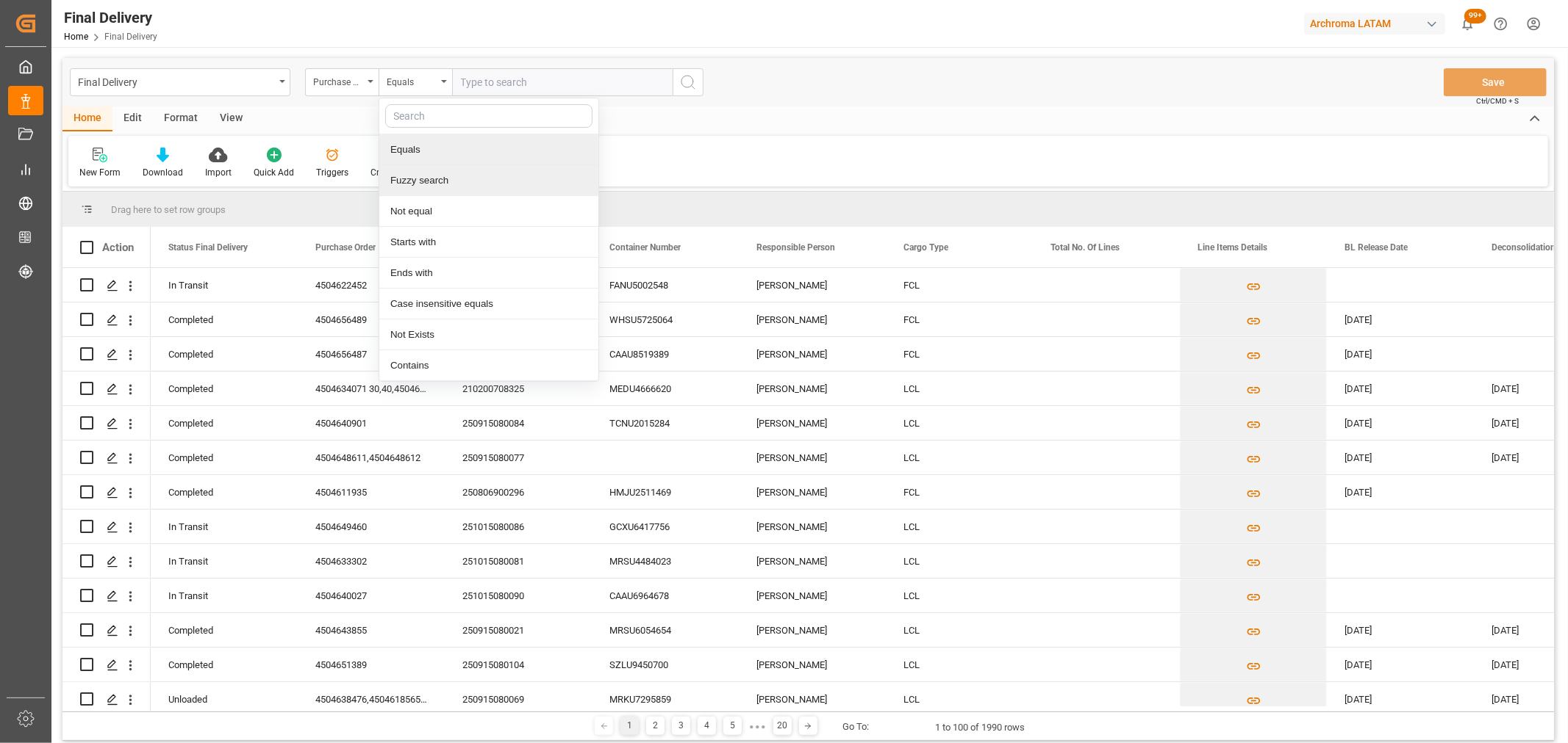
click at [422, 178] on div "Fuzzy search" at bounding box center [489, 181] width 219 height 31
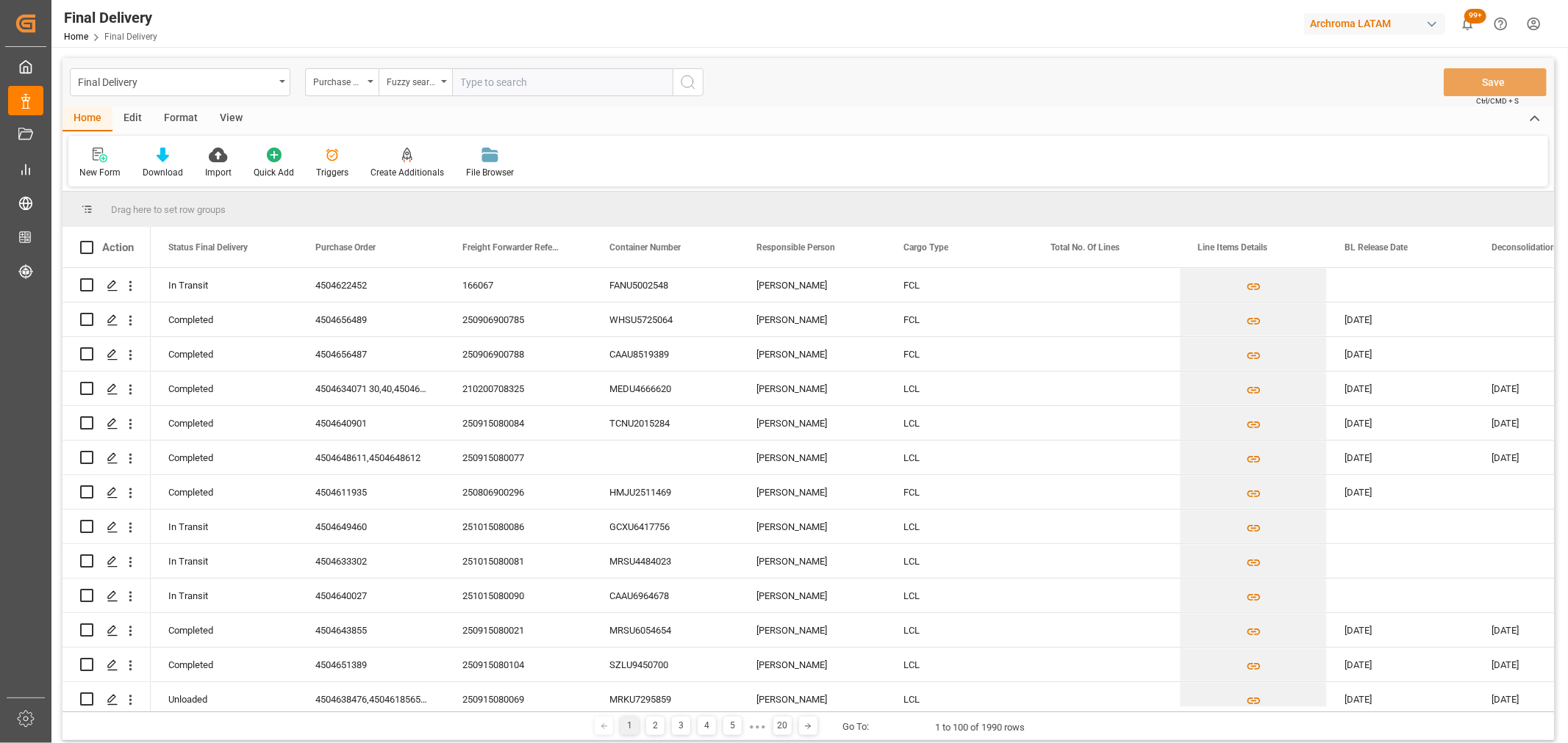
paste input "4504622452"
type input "4504622452"
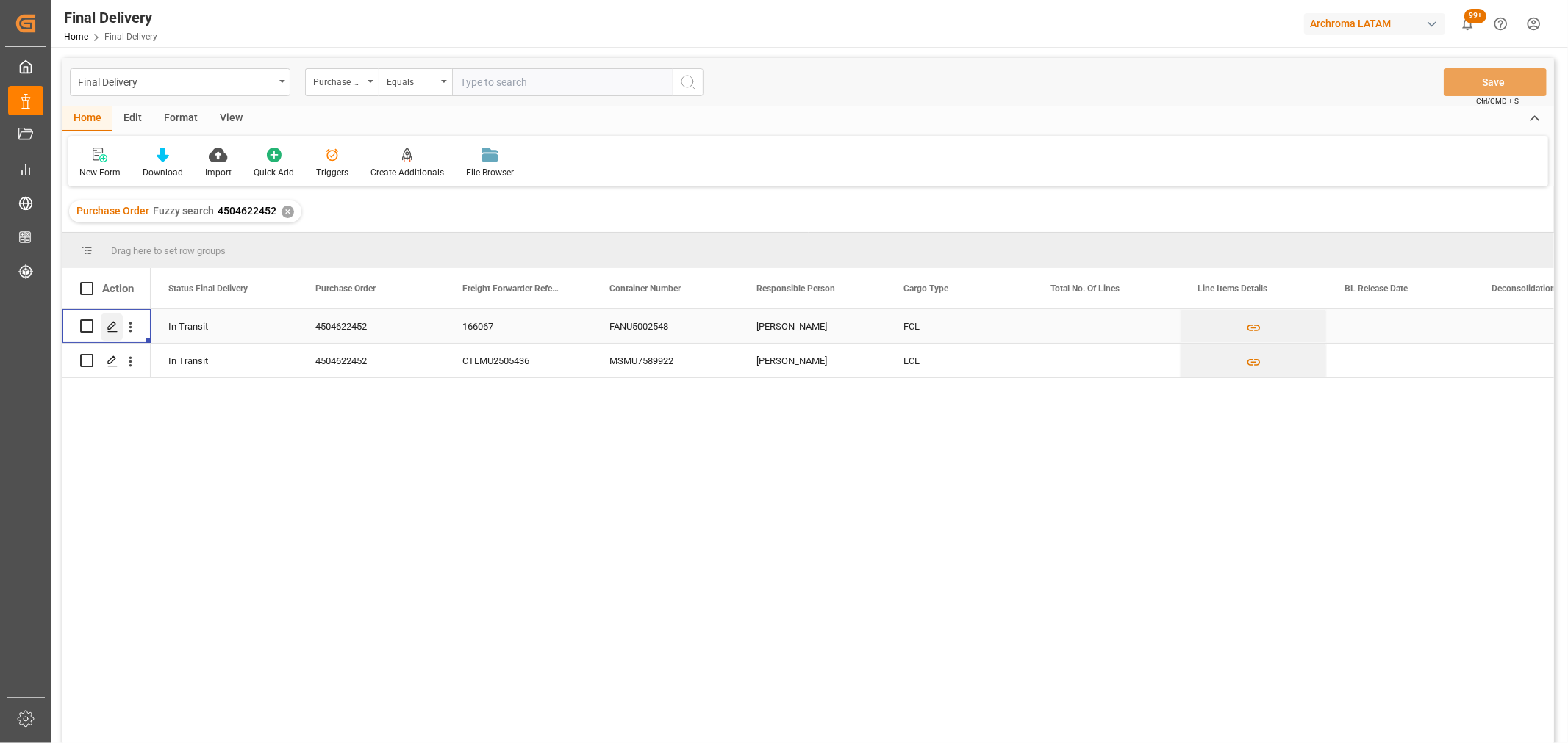
click at [104, 326] on div "Press SPACE to select this row." at bounding box center [111, 327] width 22 height 27
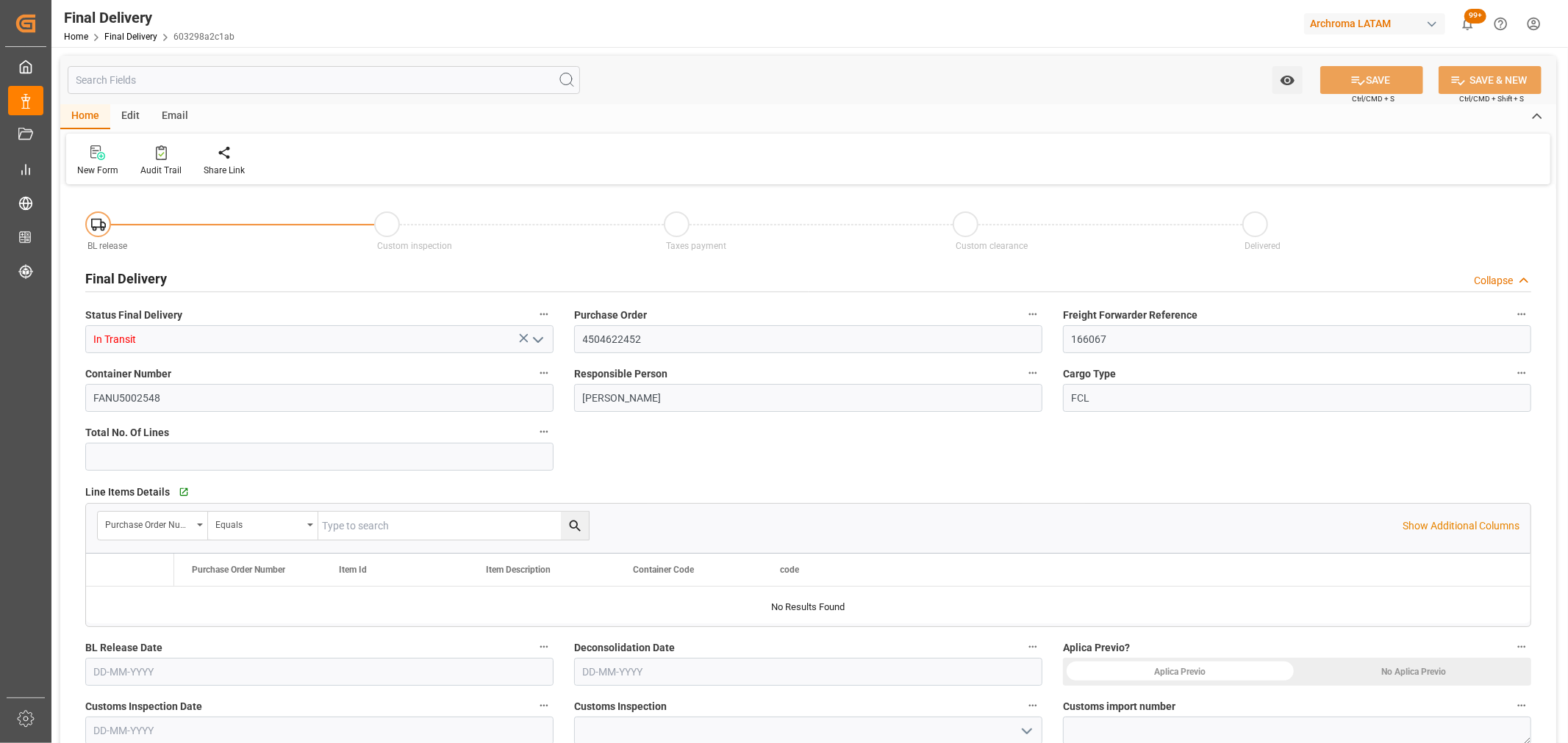
type input "[DATE]"
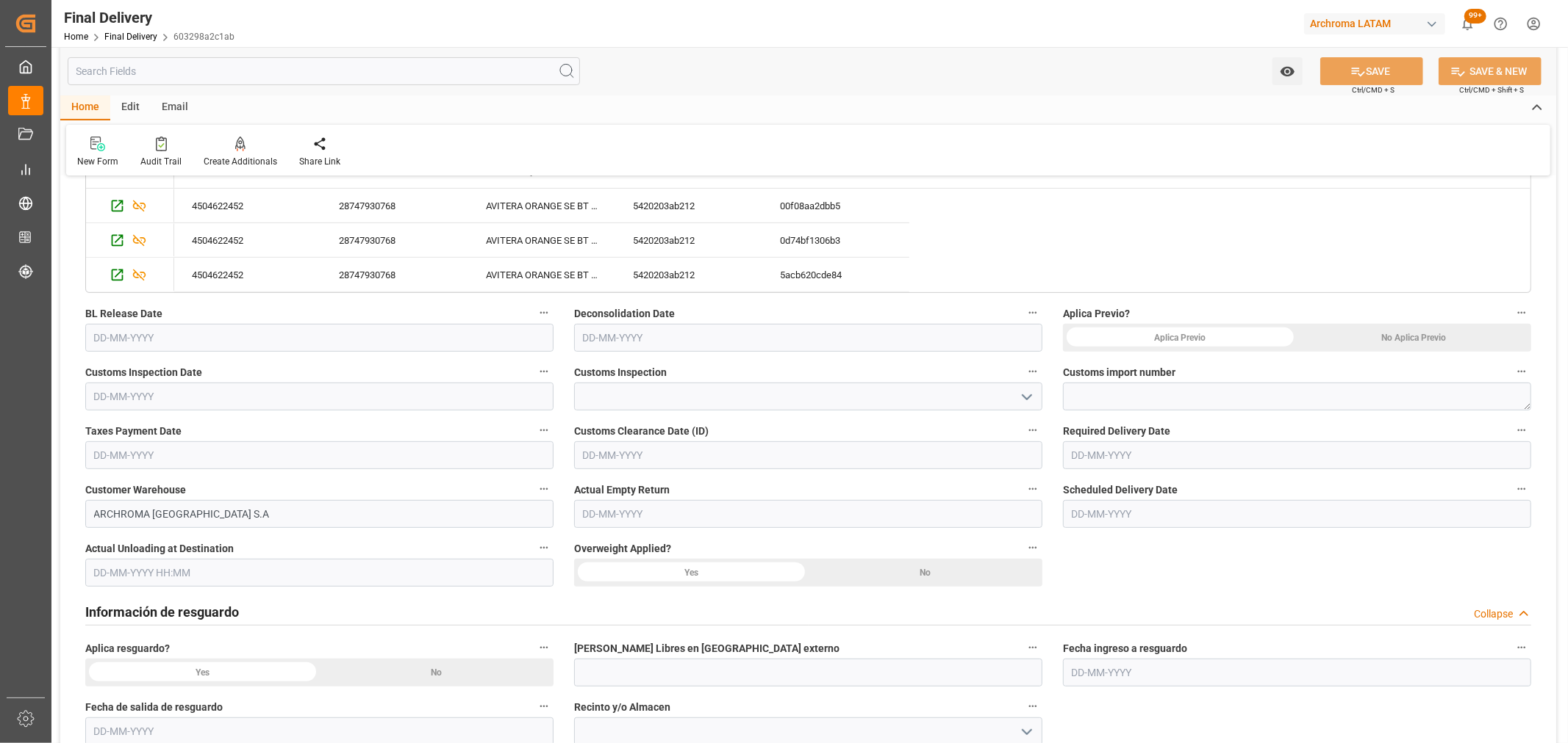
scroll to position [408, 0]
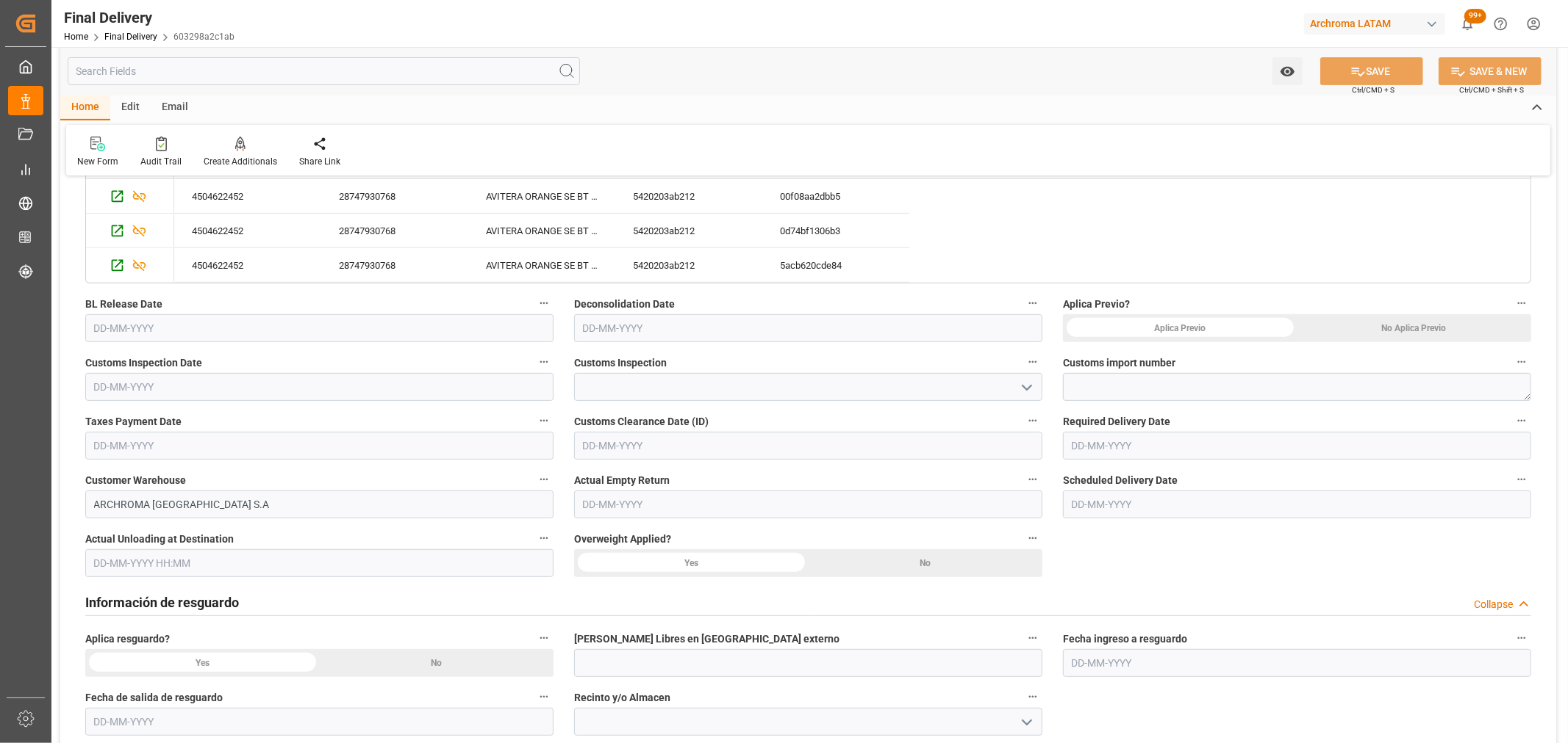
click at [501, 327] on input "text" at bounding box center [319, 327] width 468 height 28
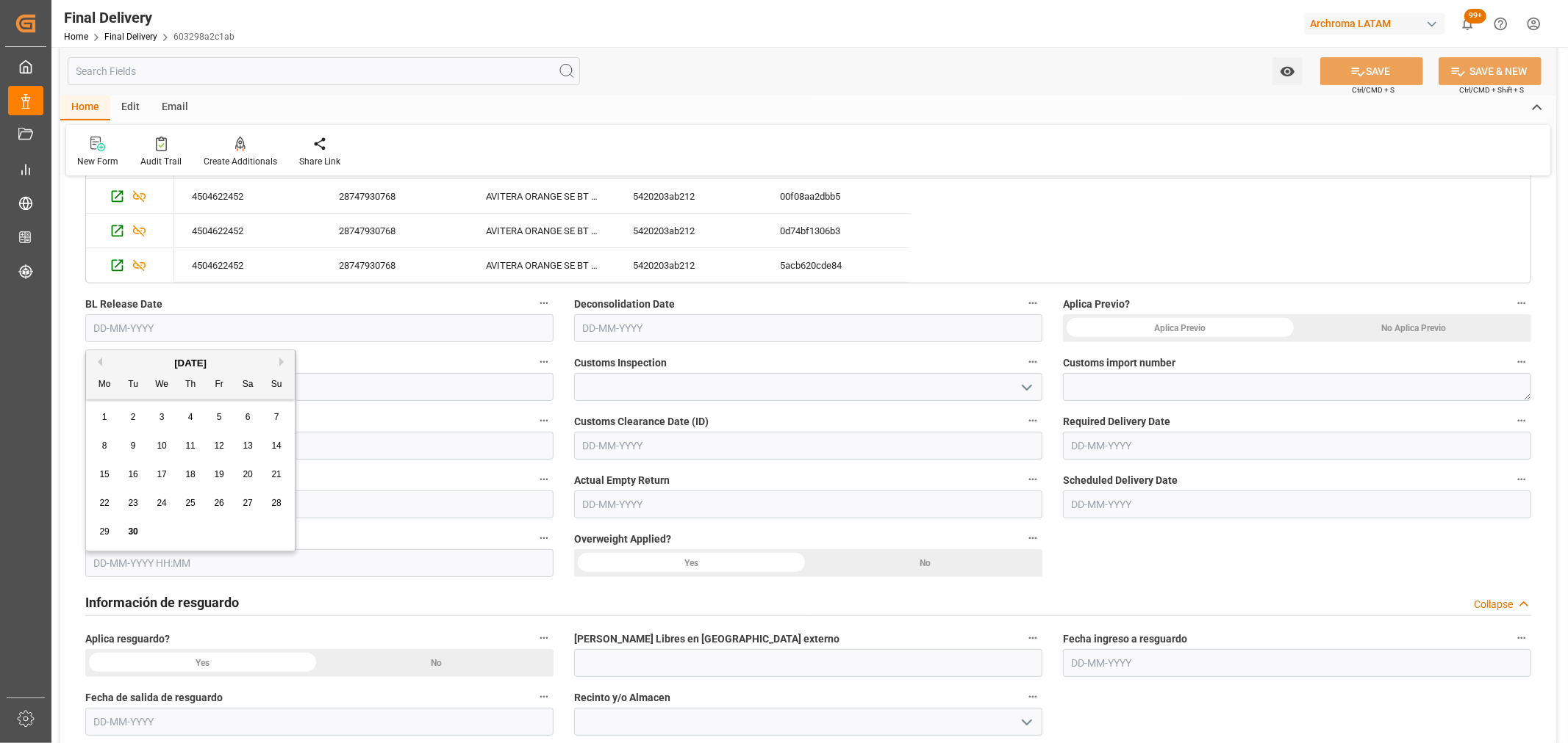
click at [151, 541] on div "29 30 1 2 3 4 5" at bounding box center [190, 532] width 200 height 29
click at [102, 536] on span "29" at bounding box center [104, 531] width 10 height 11
type input "[DATE]"
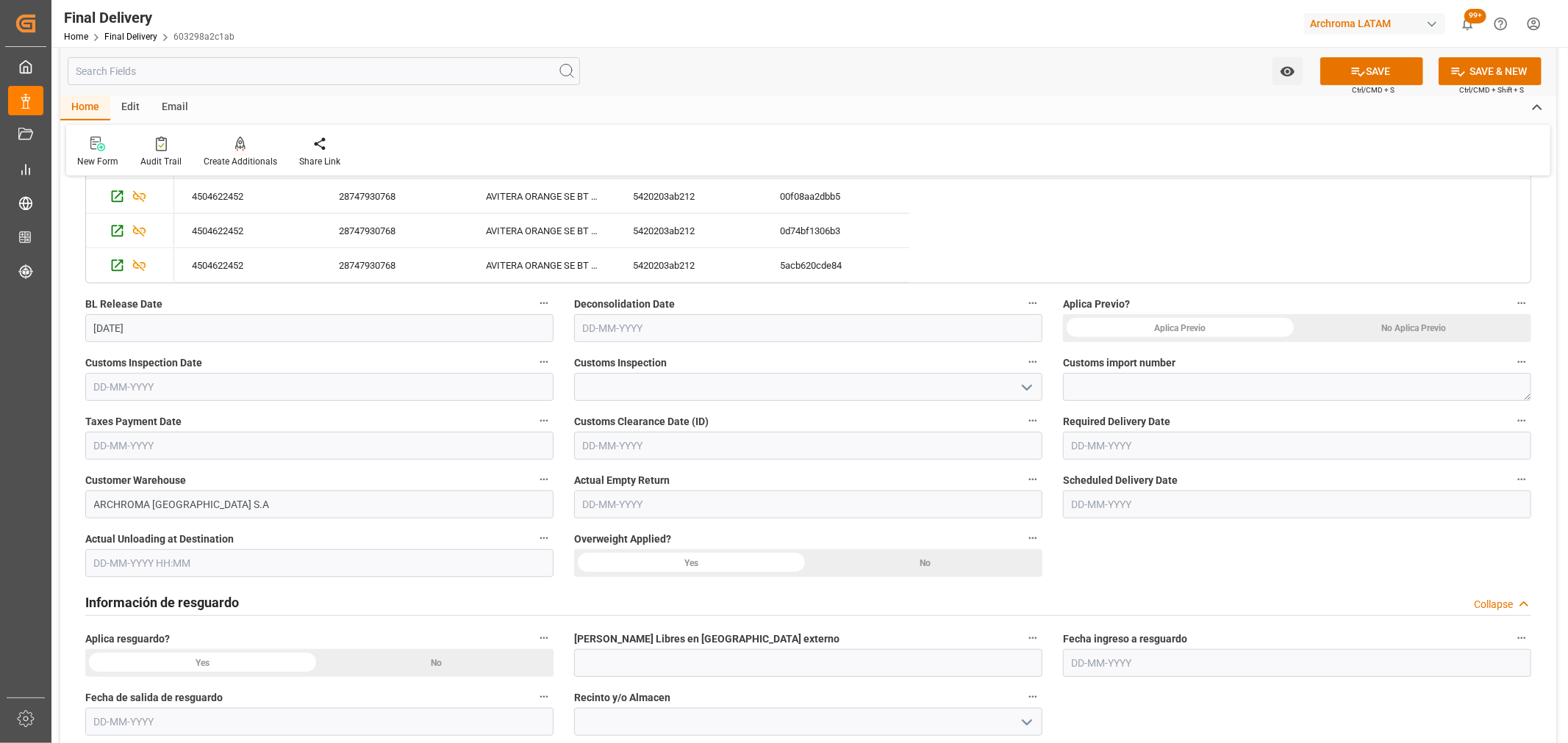
click at [1034, 390] on icon "open menu" at bounding box center [1027, 388] width 17 height 17
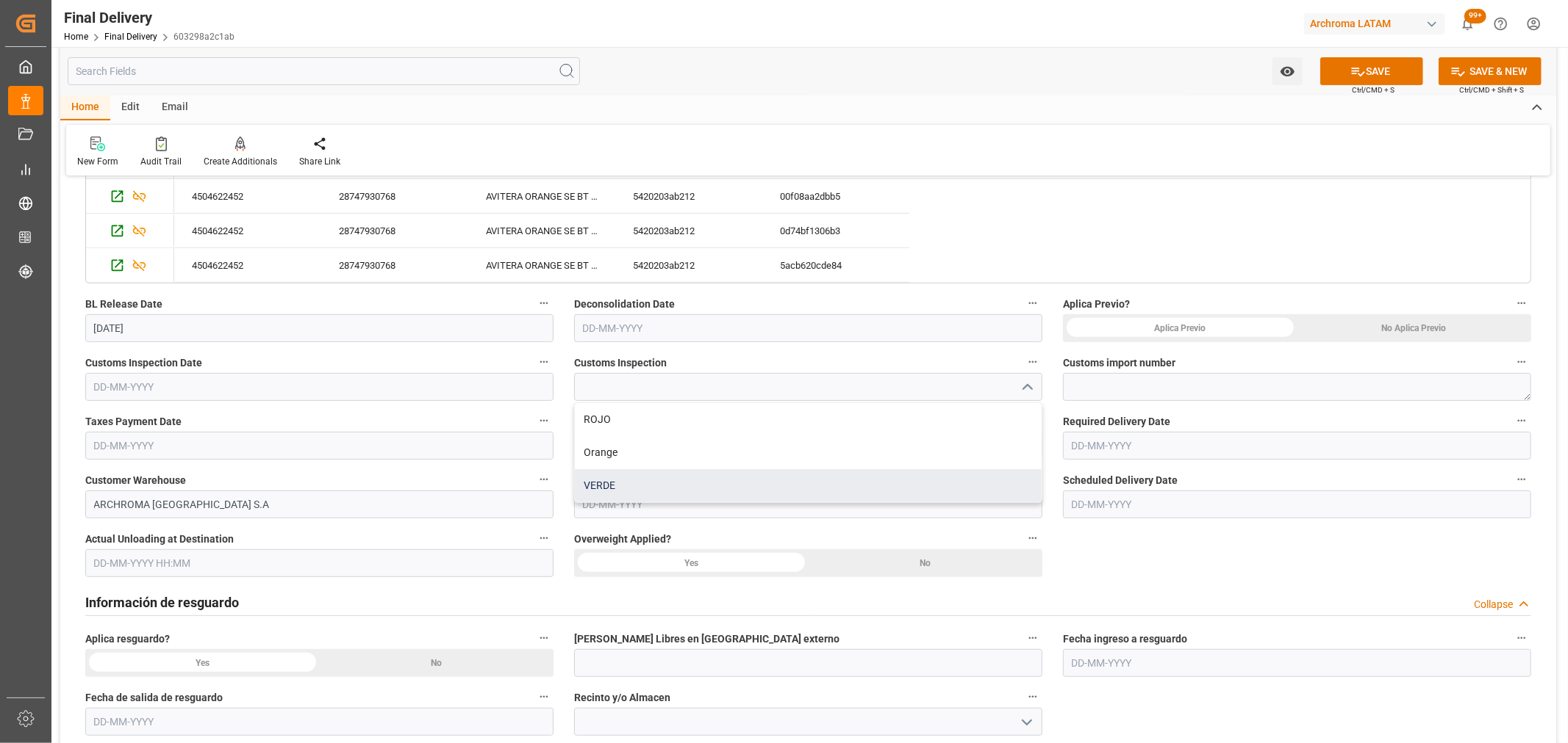
click at [680, 478] on div "VERDE" at bounding box center [807, 485] width 466 height 34
type input "VERDE"
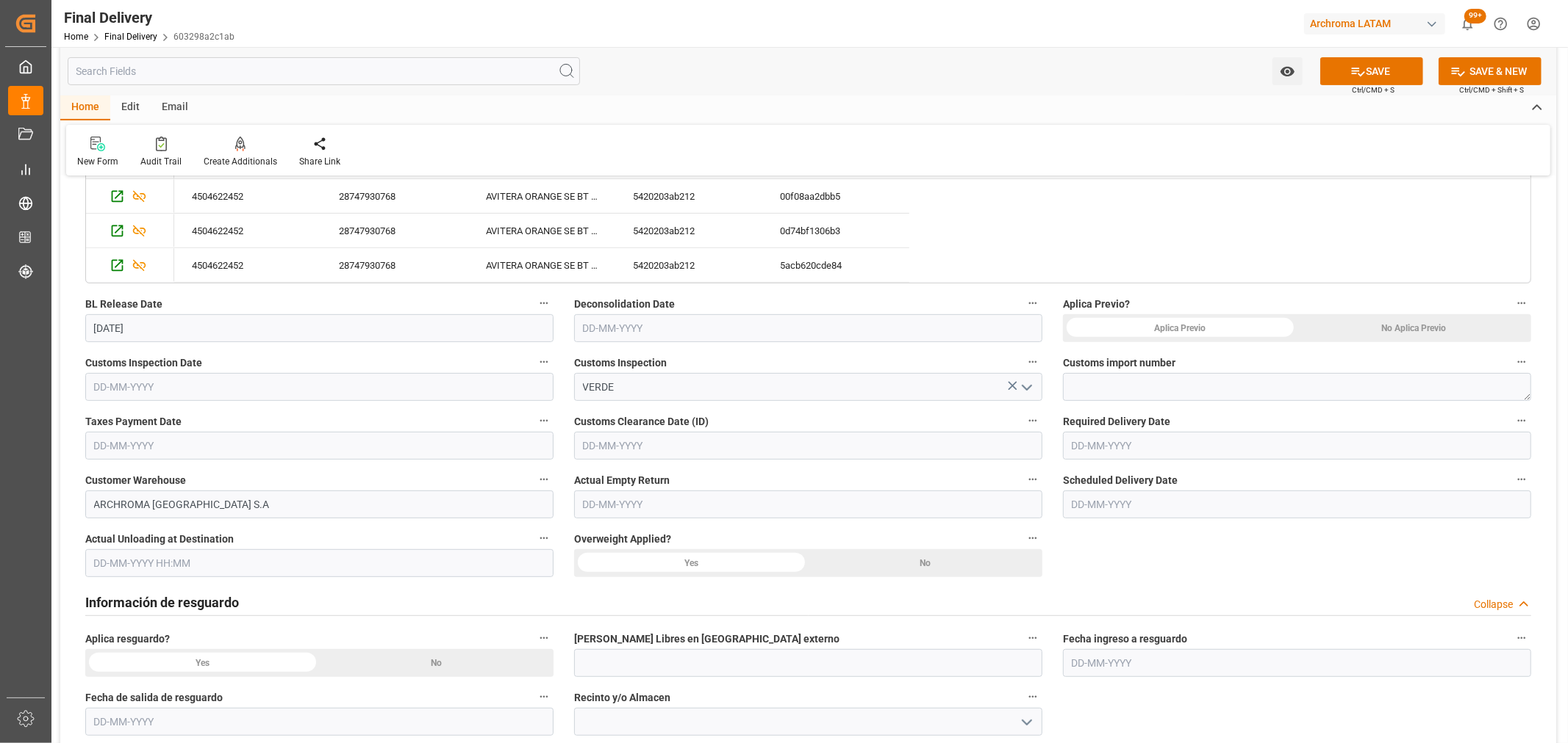
click at [1125, 449] on input "text" at bounding box center [1296, 445] width 468 height 28
drag, startPoint x: 1053, startPoint y: 464, endPoint x: 1067, endPoint y: 468, distance: 14.6
click at [1053, 465] on div "Scheduled Delivery Date" at bounding box center [1297, 494] width 489 height 58
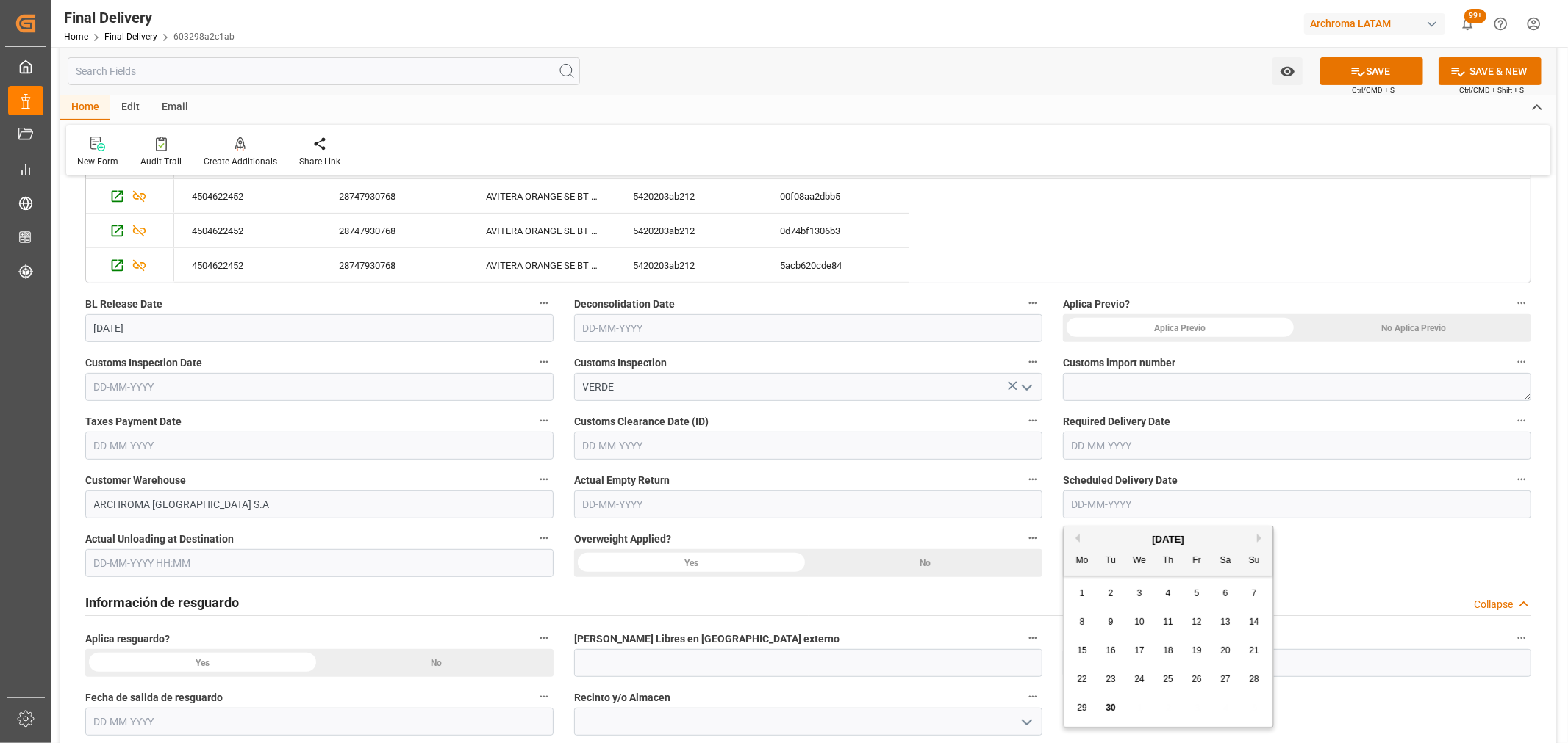
click at [1093, 502] on input "text" at bounding box center [1296, 505] width 468 height 28
click at [1097, 446] on input "text" at bounding box center [1296, 445] width 468 height 28
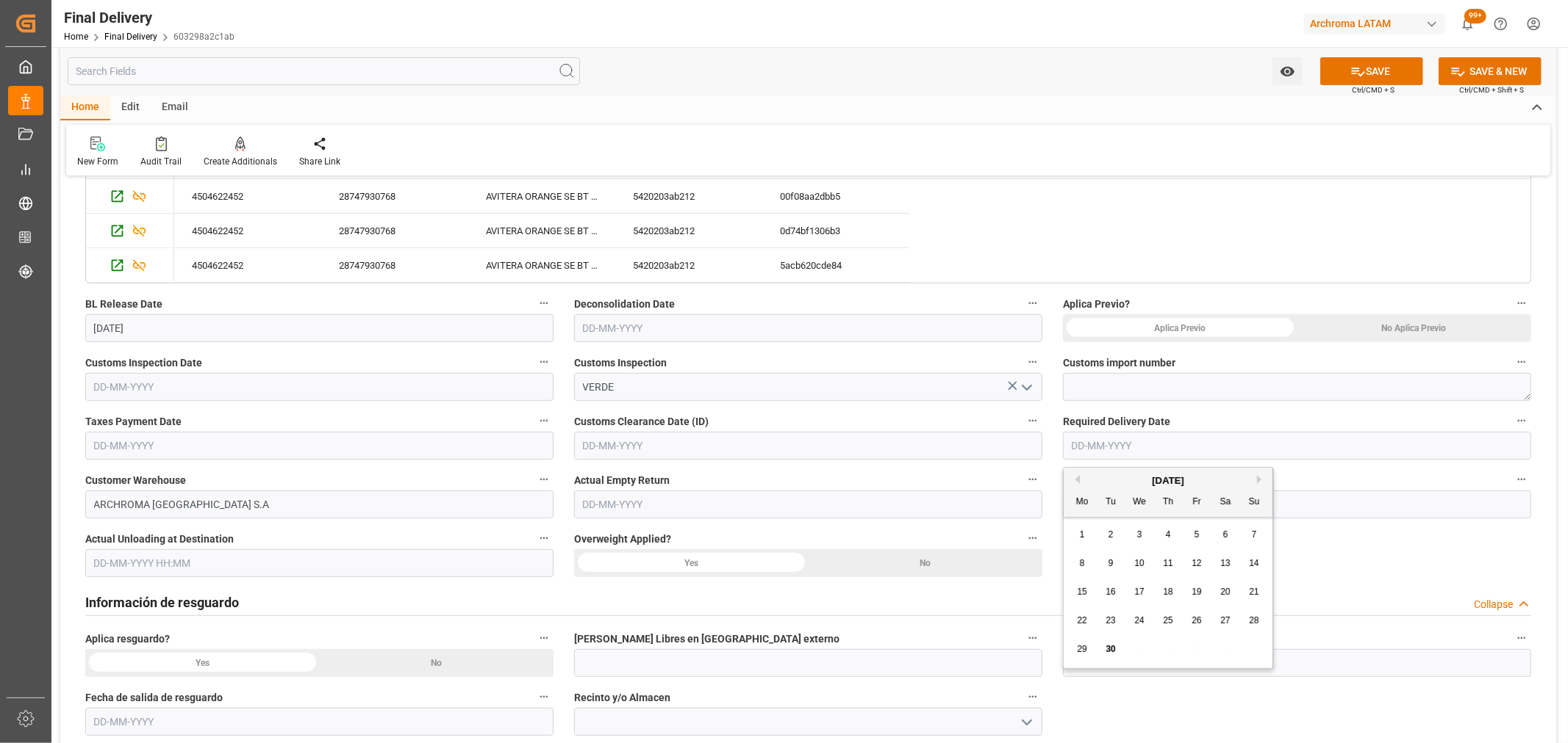
click at [1075, 544] on div "1" at bounding box center [1081, 535] width 18 height 17
click at [1143, 443] on input "[DATE]" at bounding box center [1296, 445] width 468 height 28
click at [1261, 478] on button "Next Month" at bounding box center [1261, 479] width 9 height 9
click at [1166, 531] on span "2" at bounding box center [1168, 534] width 5 height 11
type input "[DATE]"
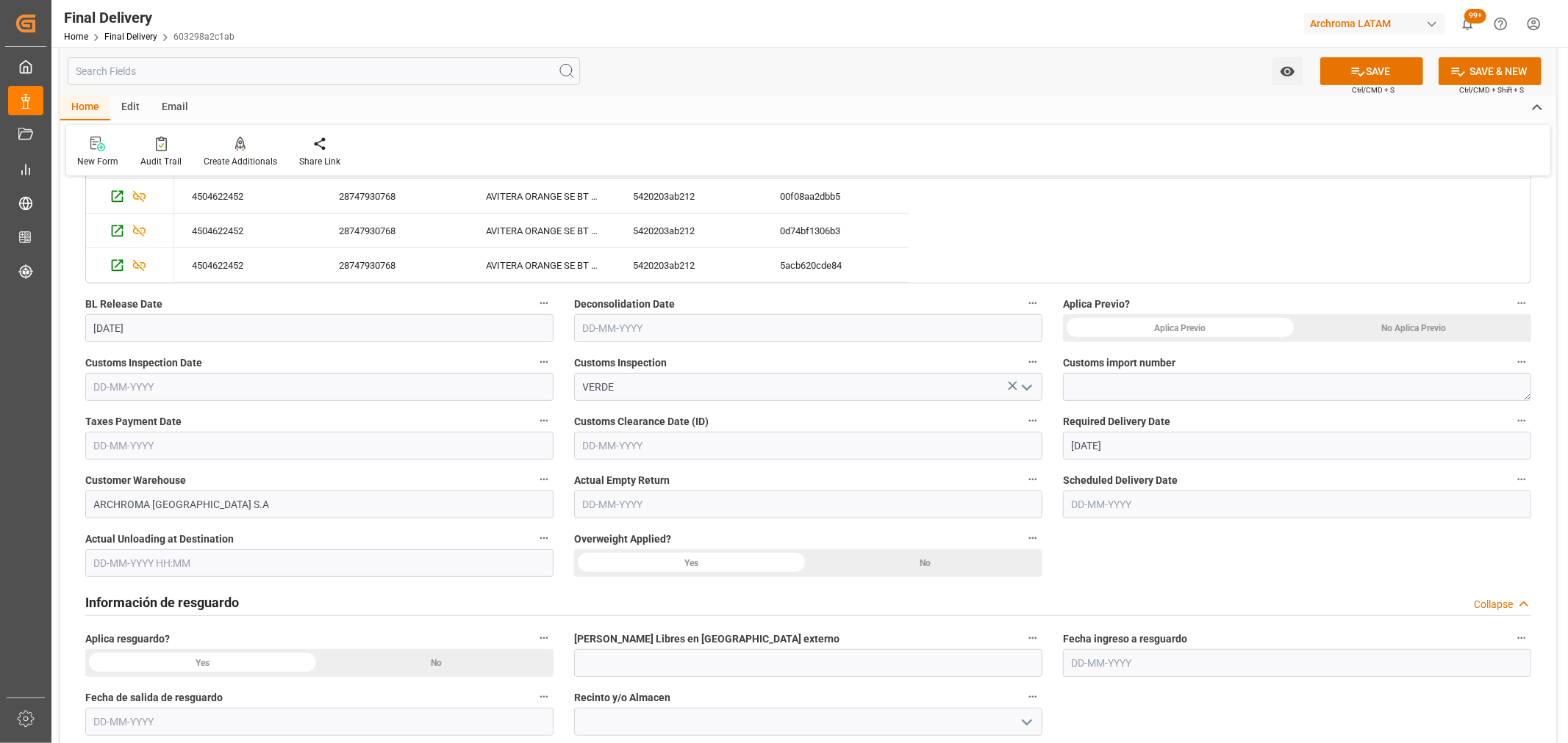
click at [1148, 500] on input "text" at bounding box center [1296, 505] width 468 height 28
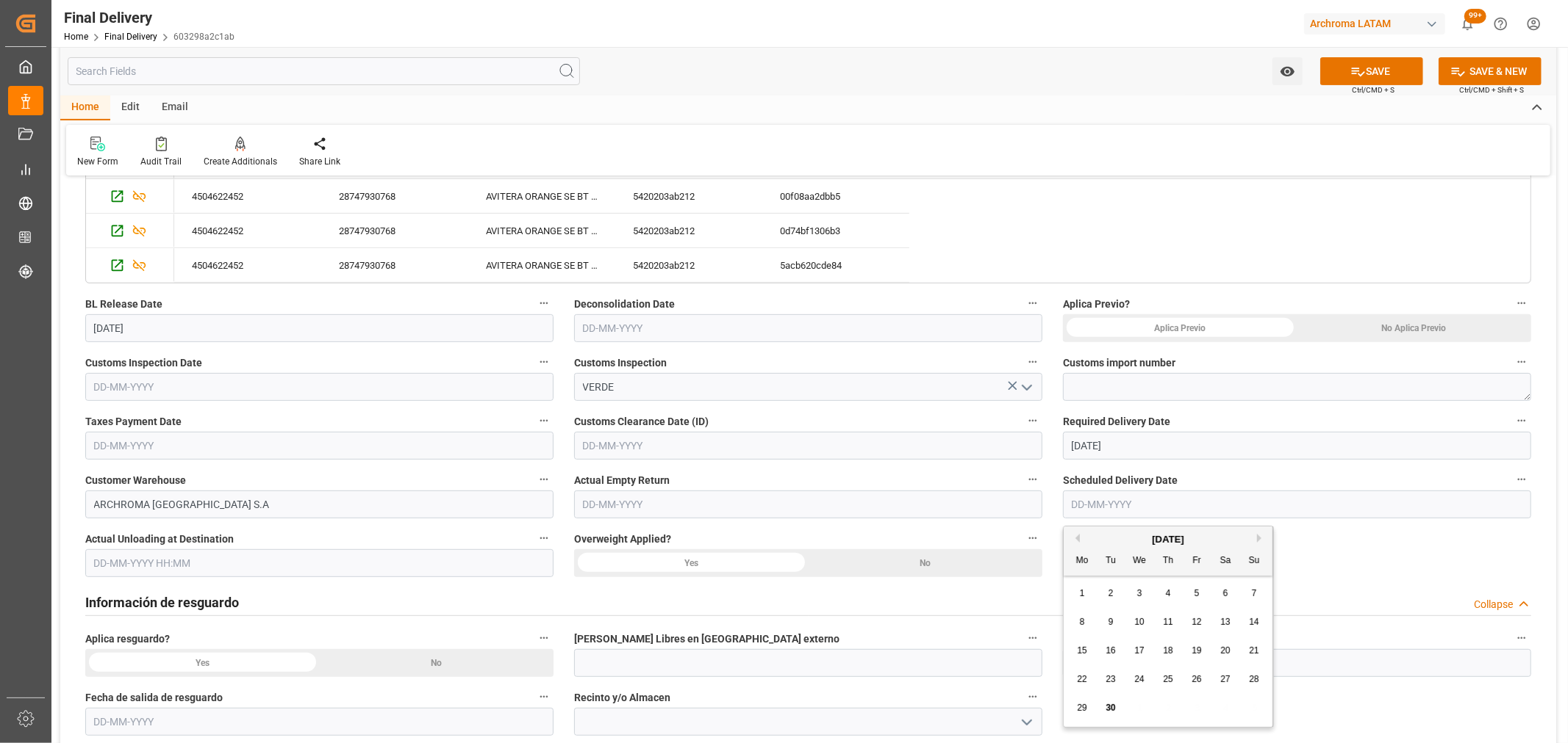
click at [1110, 706] on span "30" at bounding box center [1110, 708] width 10 height 11
type input "[DATE]"
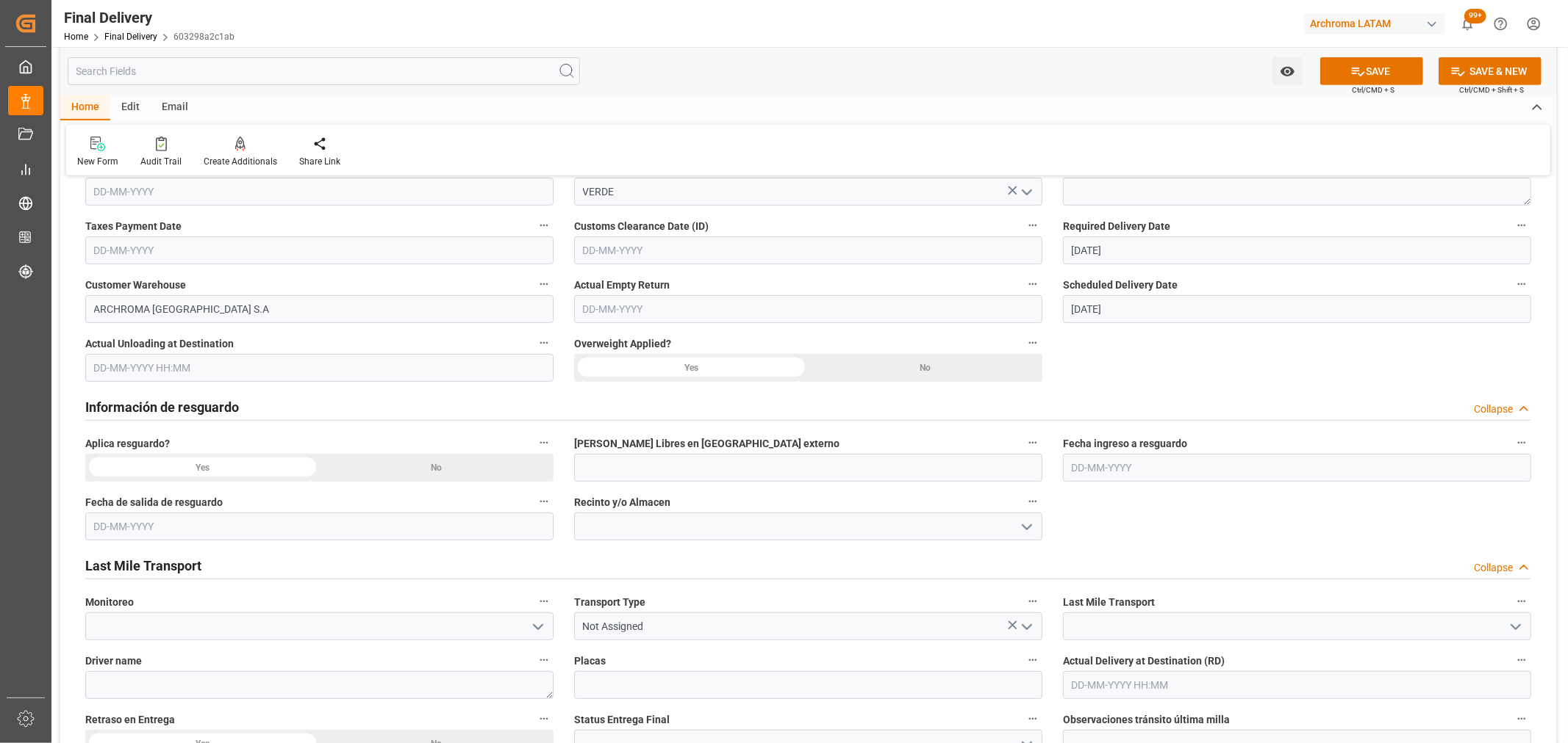
scroll to position [652, 0]
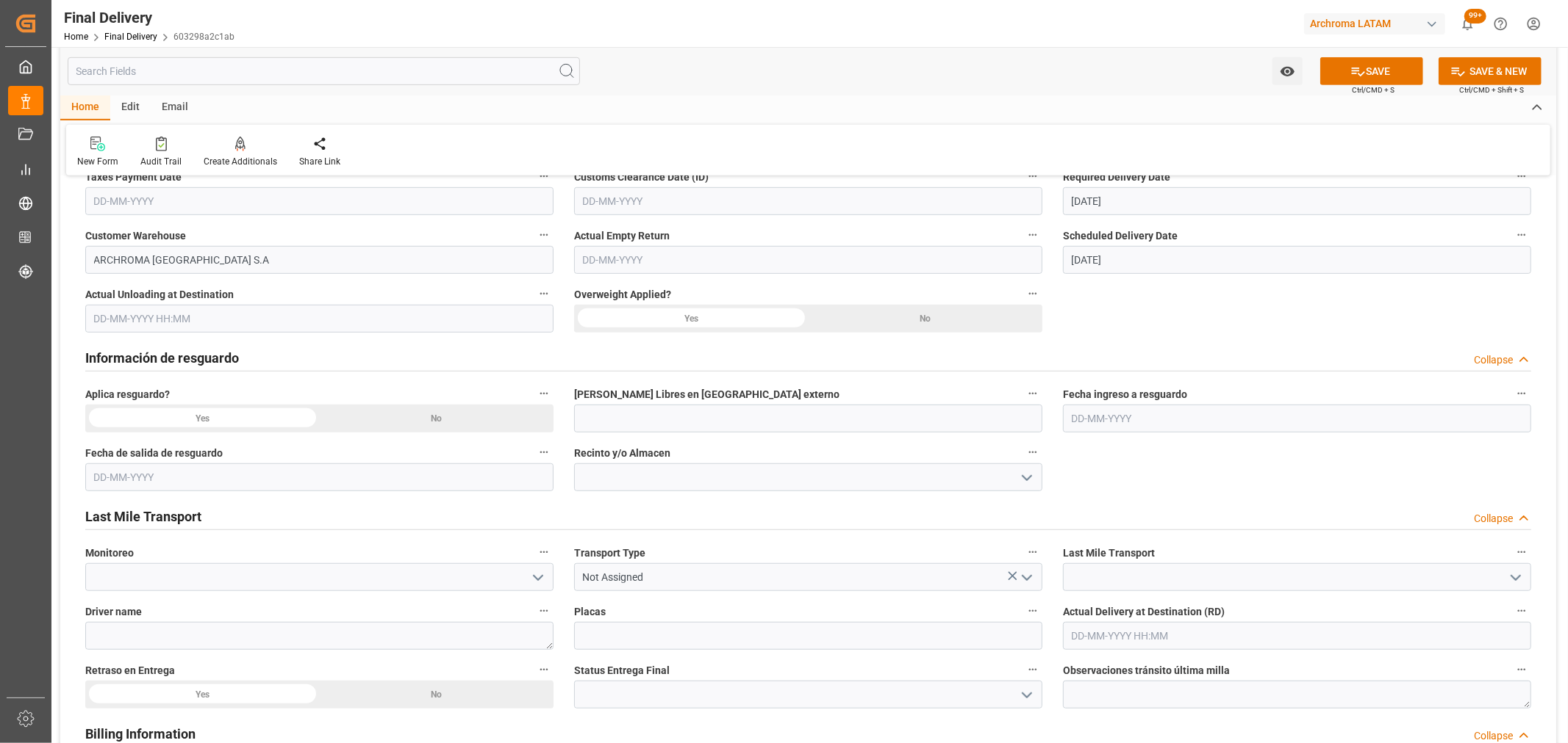
click at [1026, 572] on icon "open menu" at bounding box center [1027, 578] width 17 height 17
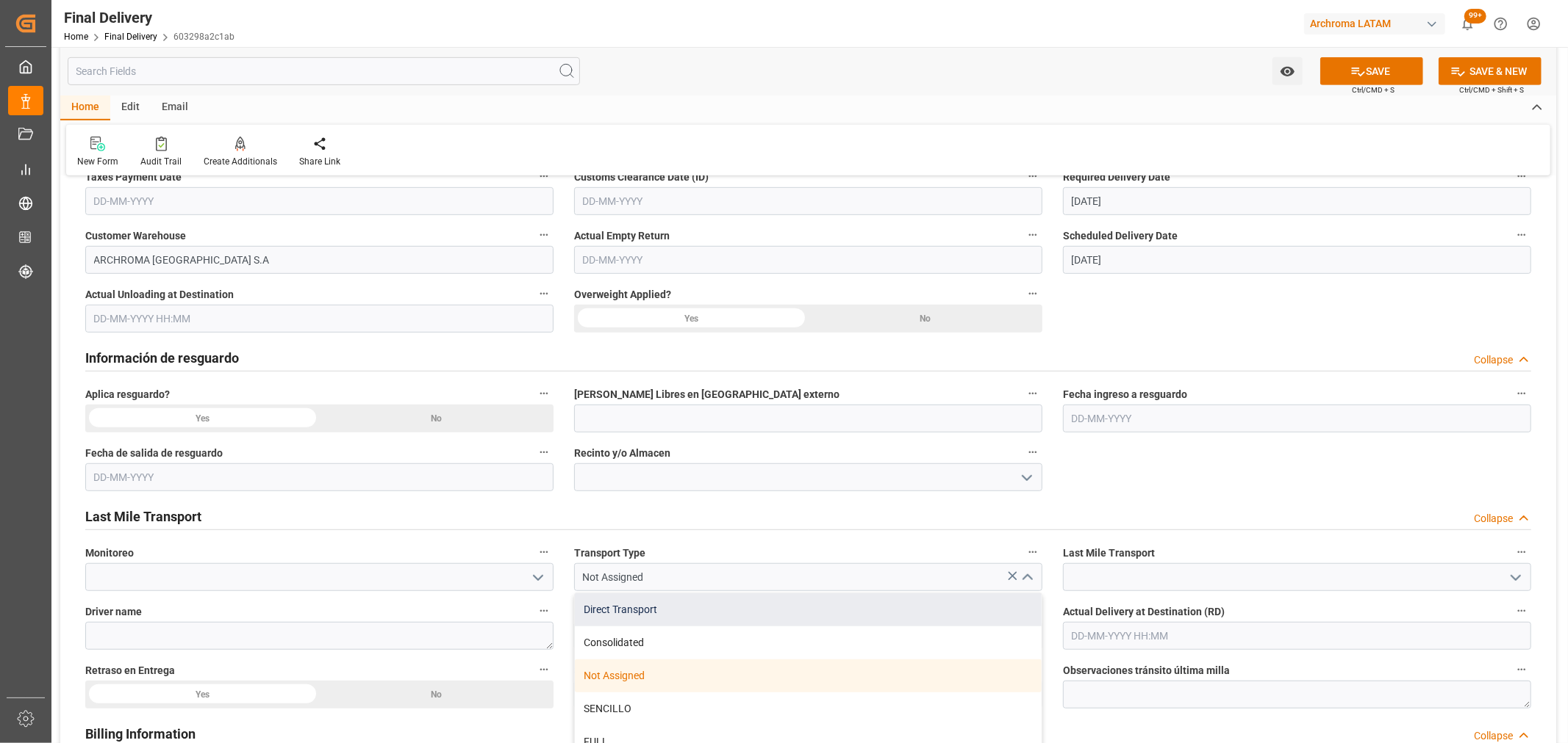
click at [739, 604] on div "Direct Transport" at bounding box center [807, 610] width 466 height 34
type input "Direct Transport"
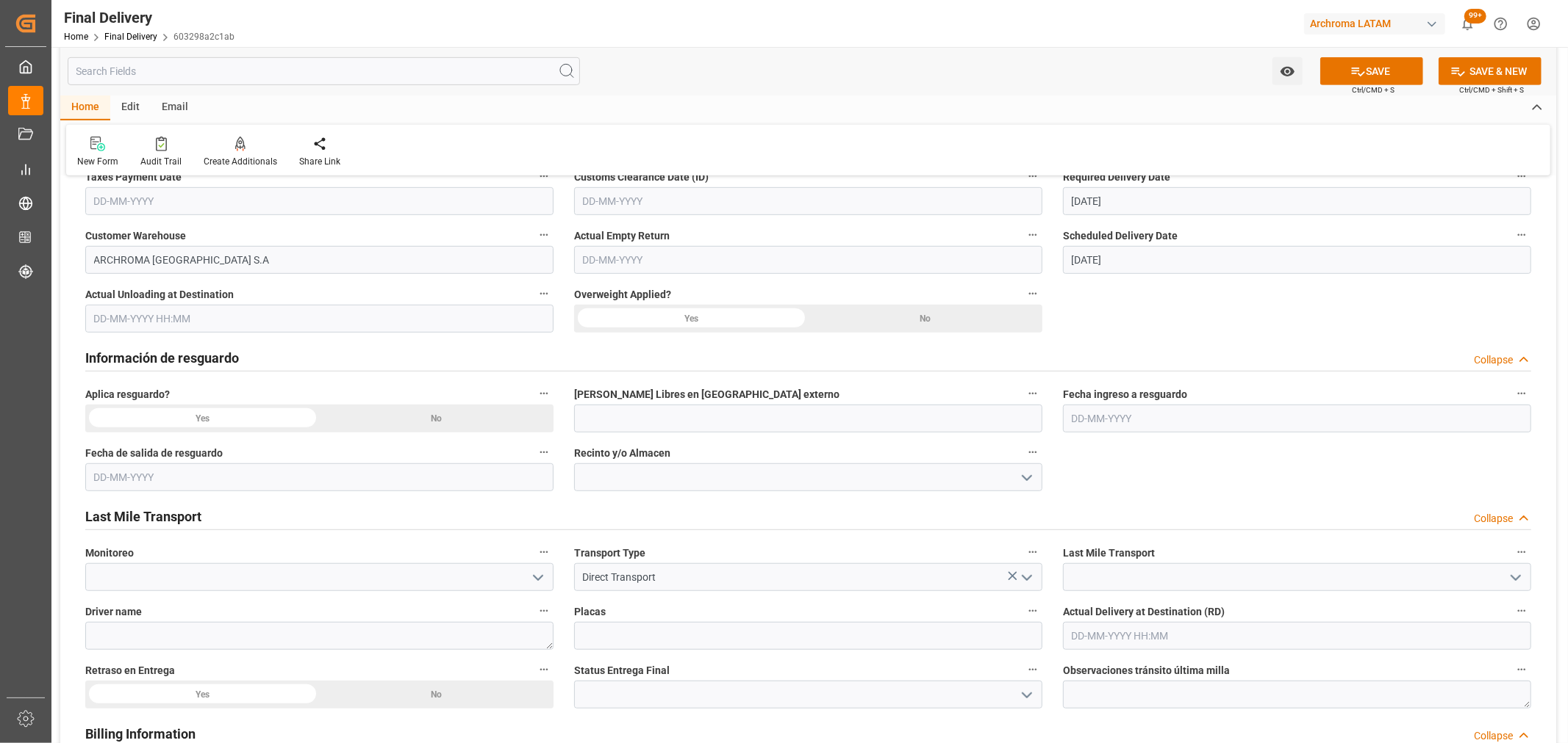
click at [1521, 578] on icon "open menu" at bounding box center [1515, 578] width 17 height 17
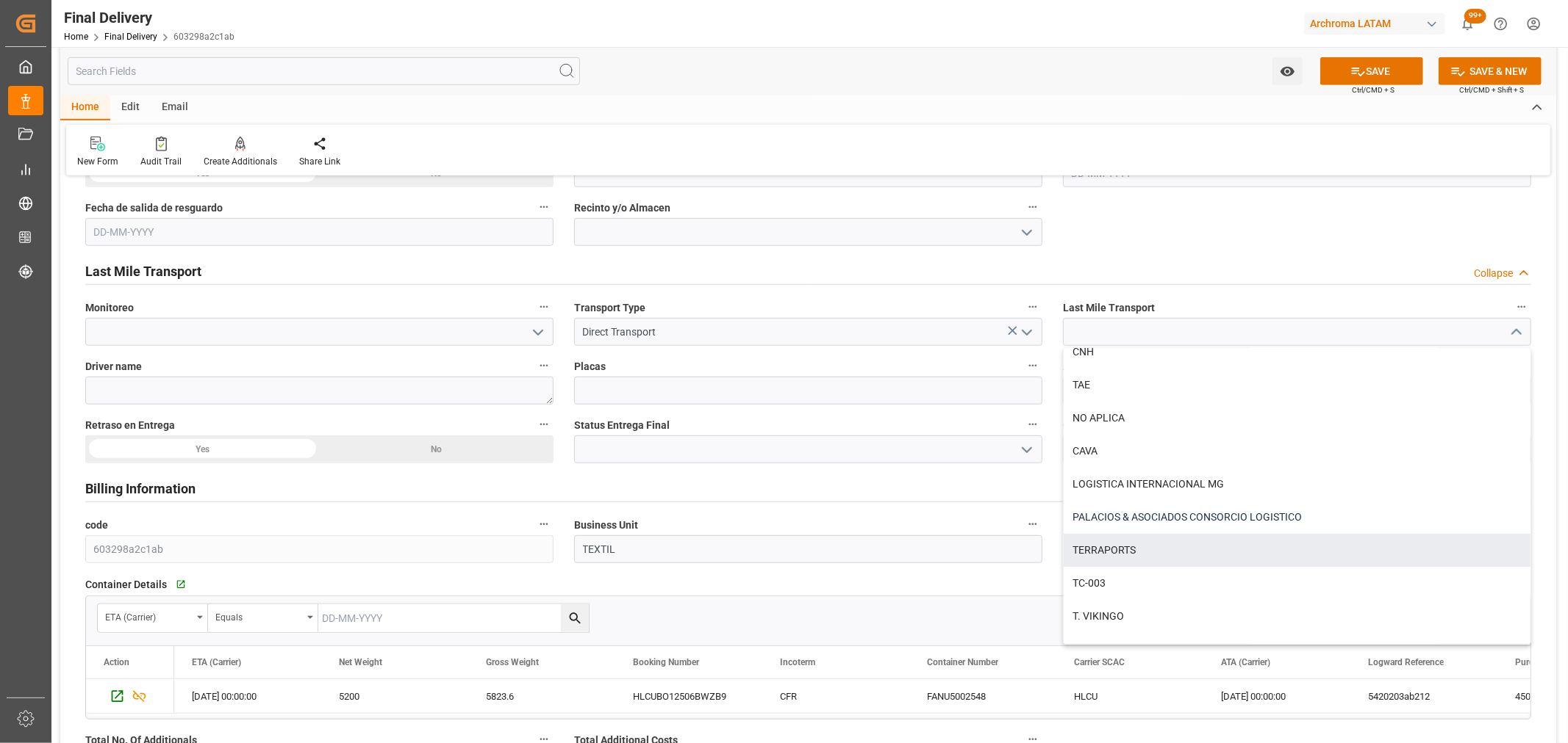
scroll to position [244, 0]
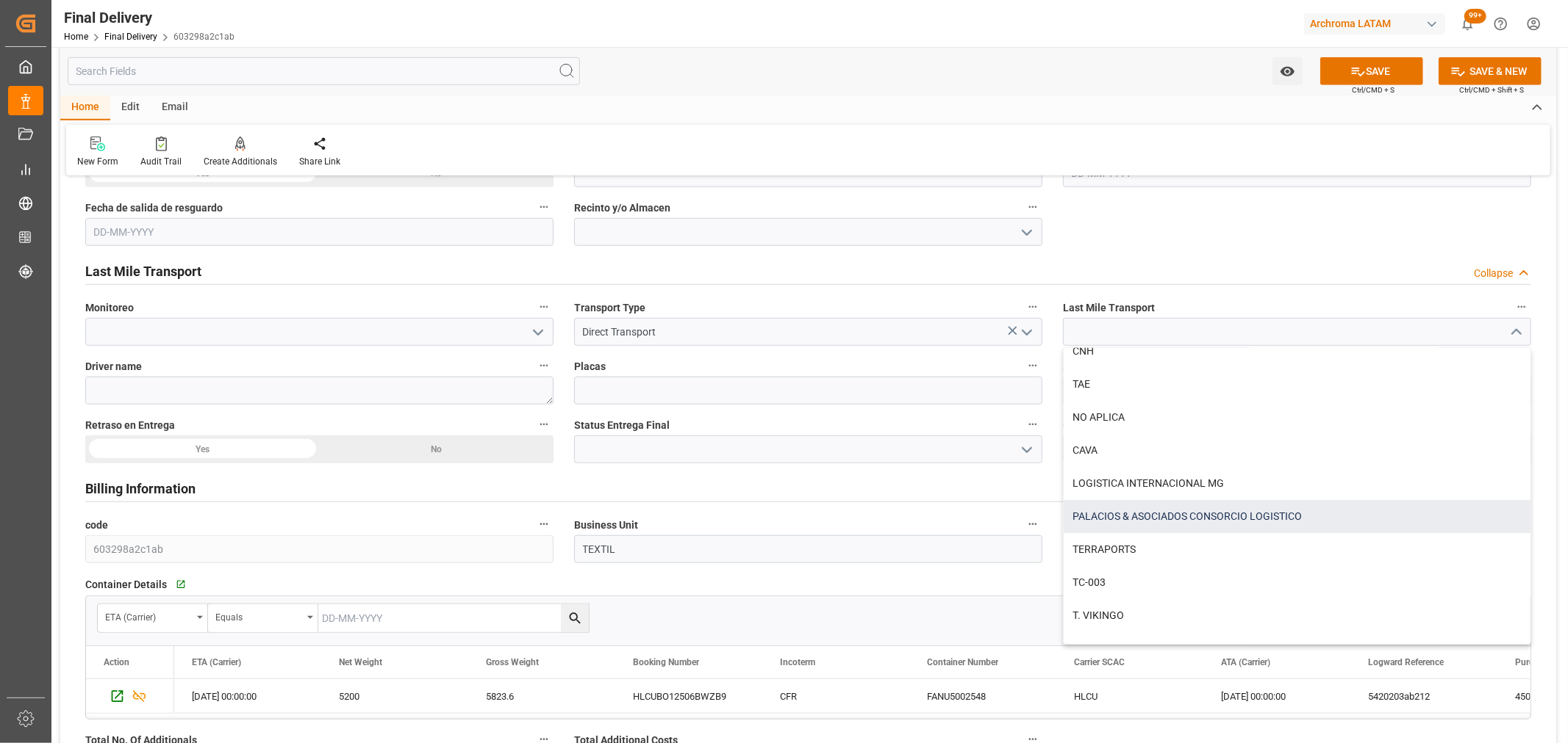
click at [1262, 519] on div "PALACIOS & ASOCIADOS CONSORCIO LOGISTICO" at bounding box center [1296, 516] width 466 height 34
type input "PALACIOS & ASOCIADOS CONSORCIO LOGISTICO"
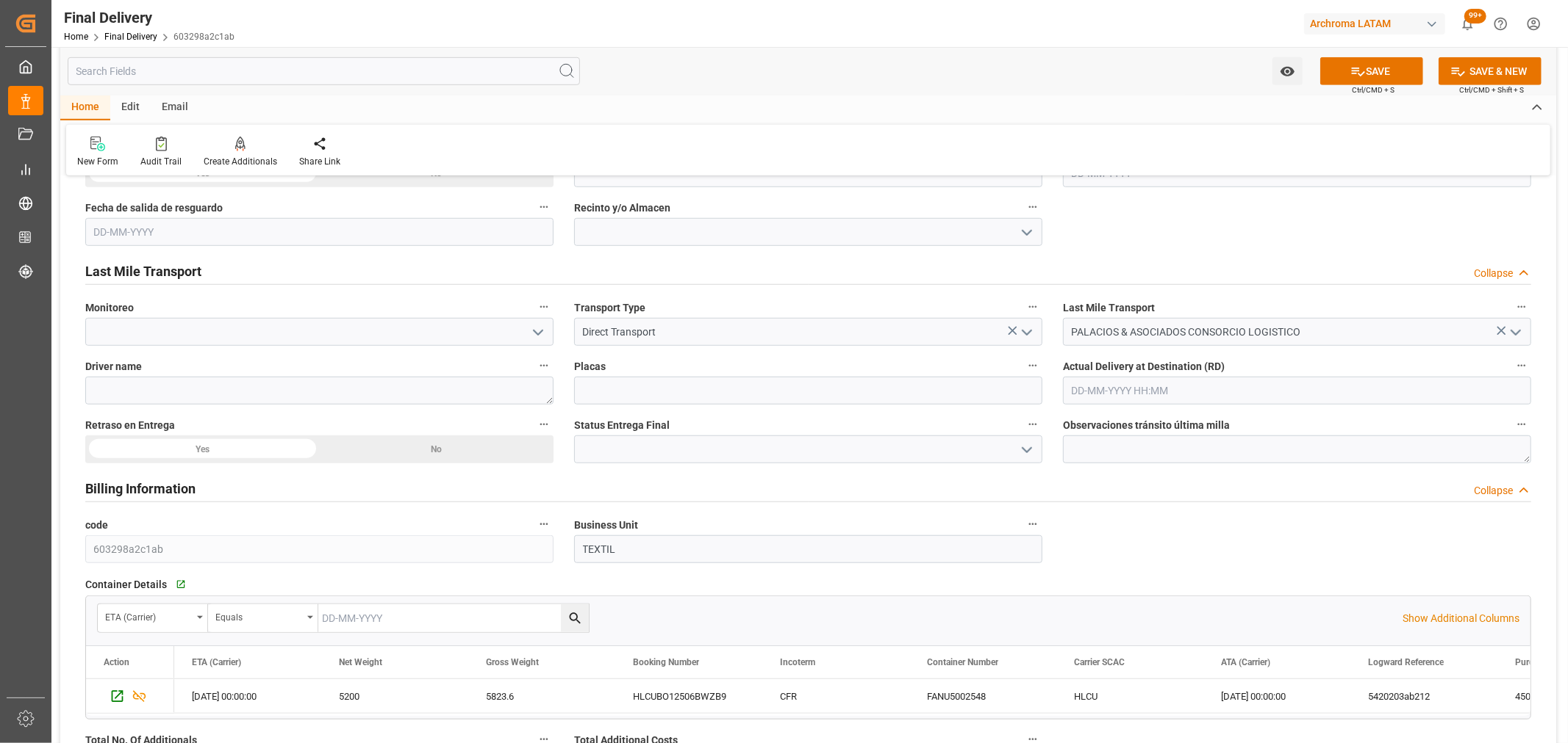
click at [1352, 84] on span "Ctrl/CMD + S" at bounding box center [1373, 90] width 42 height 11
click at [1353, 79] on button "SAVE" at bounding box center [1371, 71] width 102 height 28
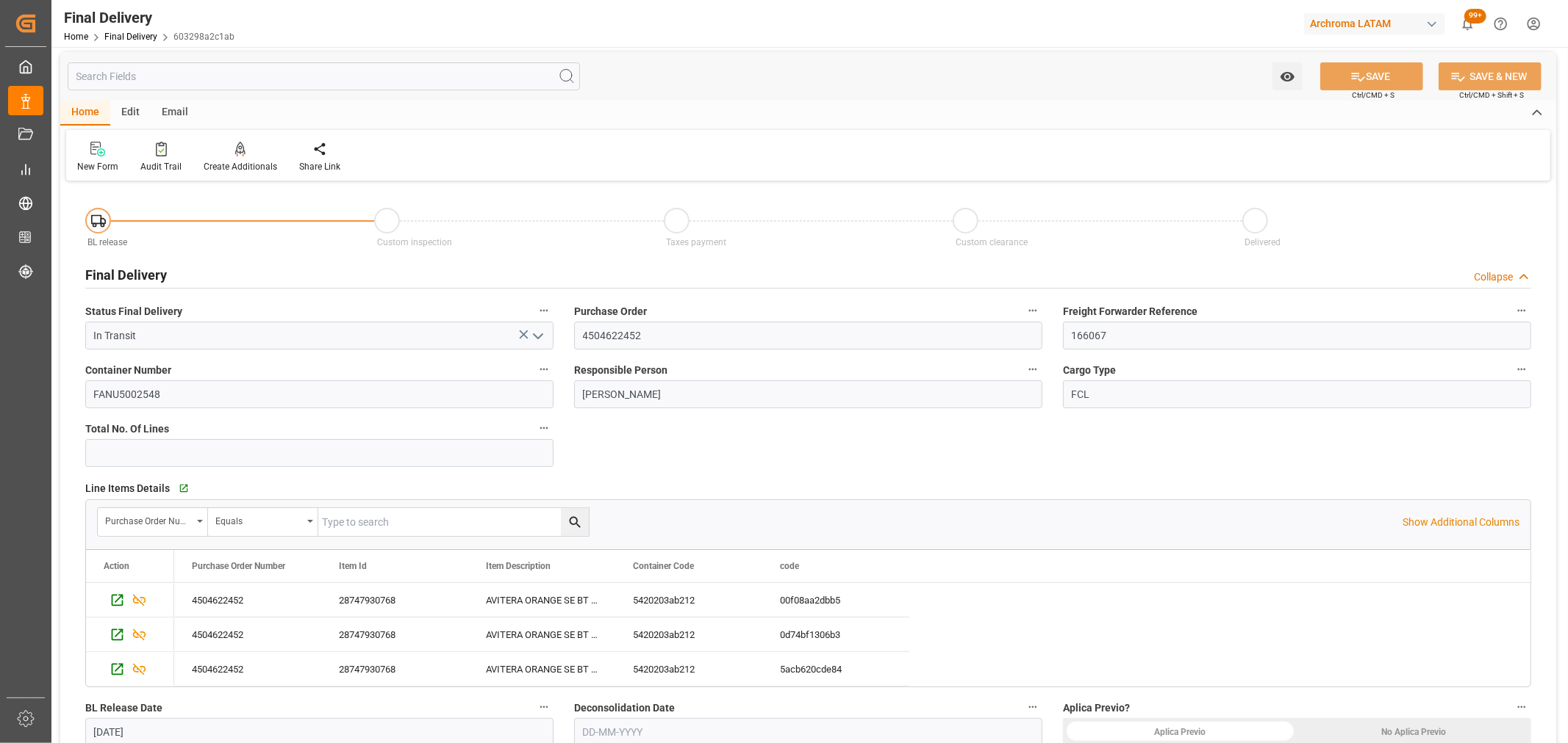
scroll to position [0, 0]
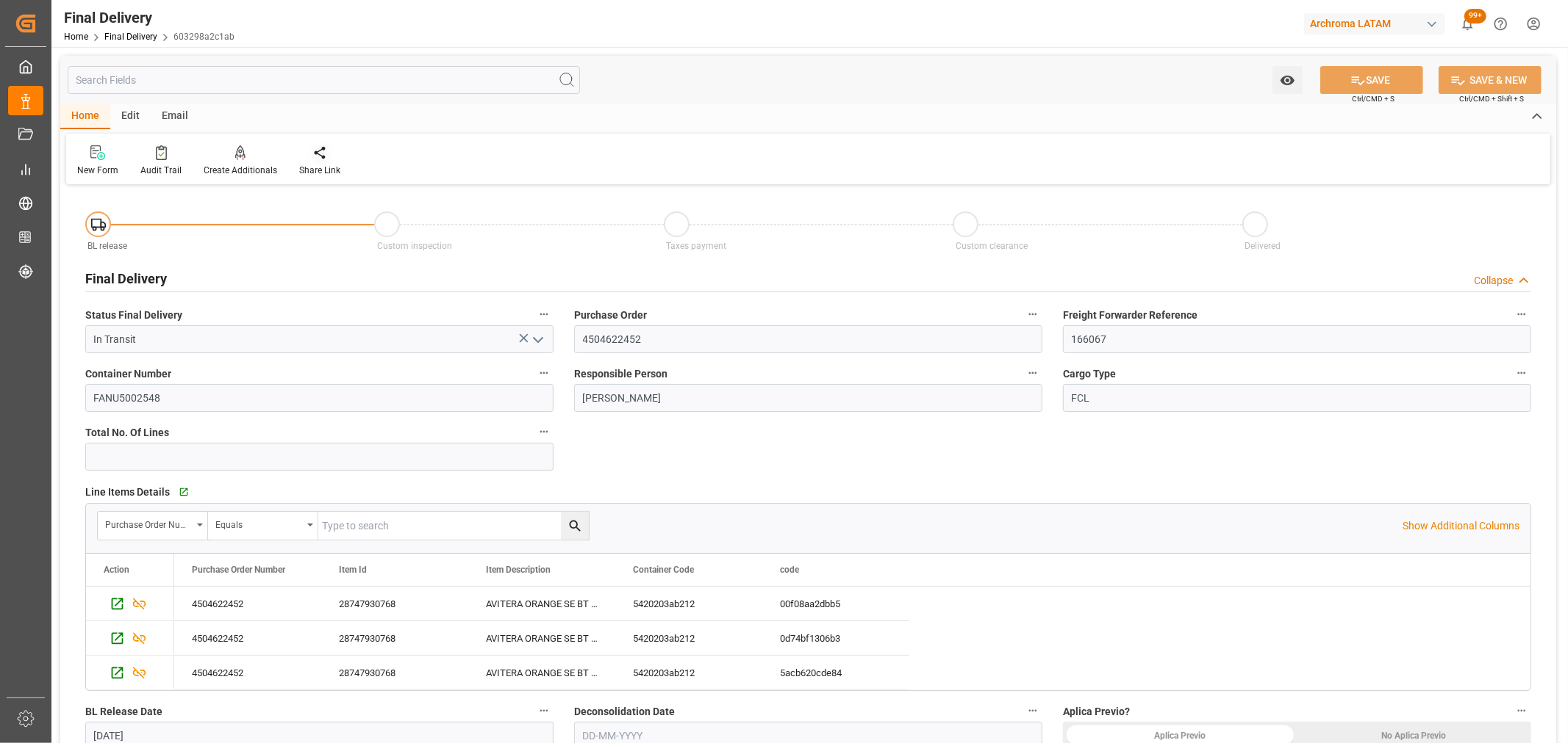
click at [317, 164] on div "Share Link" at bounding box center [319, 170] width 41 height 13
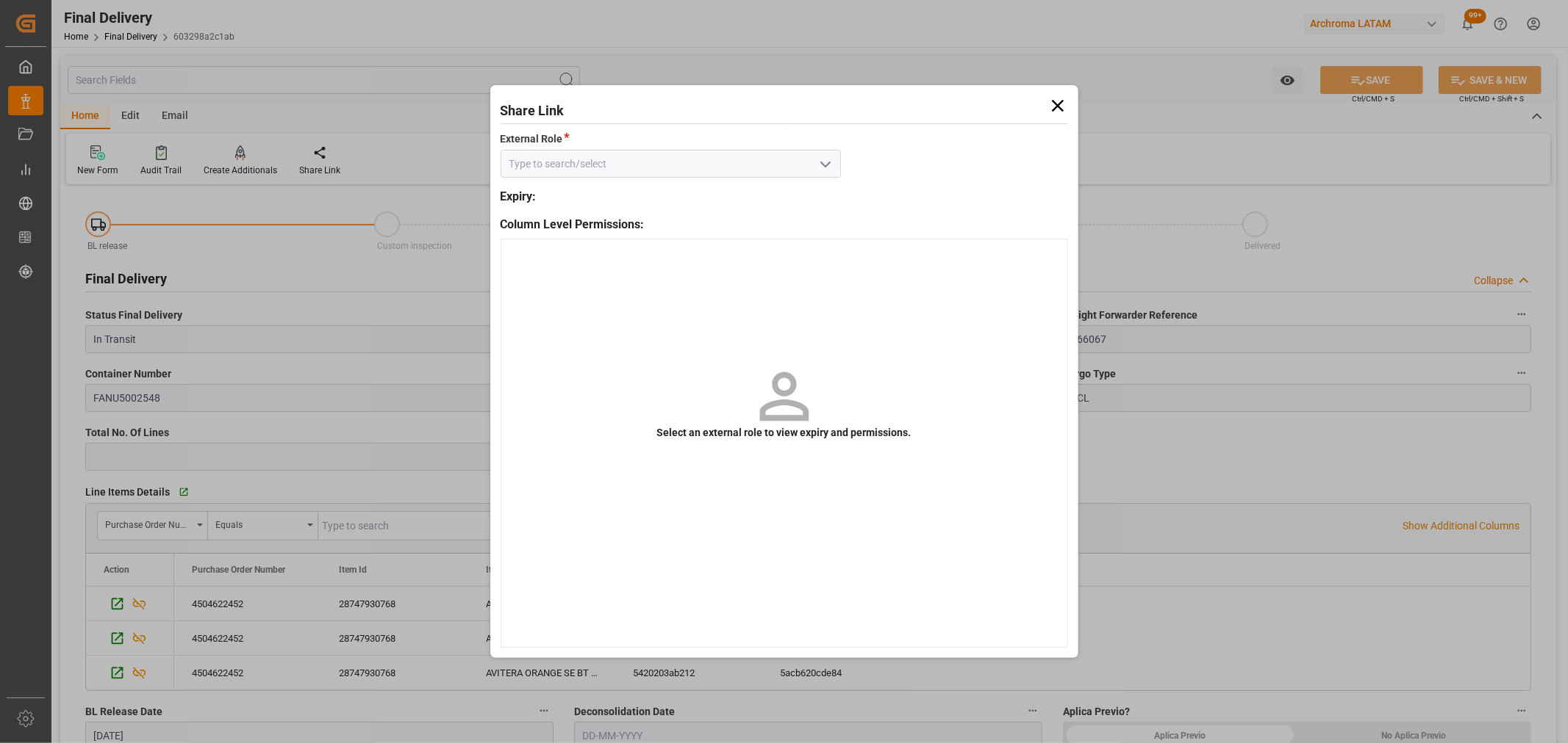
click at [826, 159] on icon "open menu" at bounding box center [825, 165] width 17 height 17
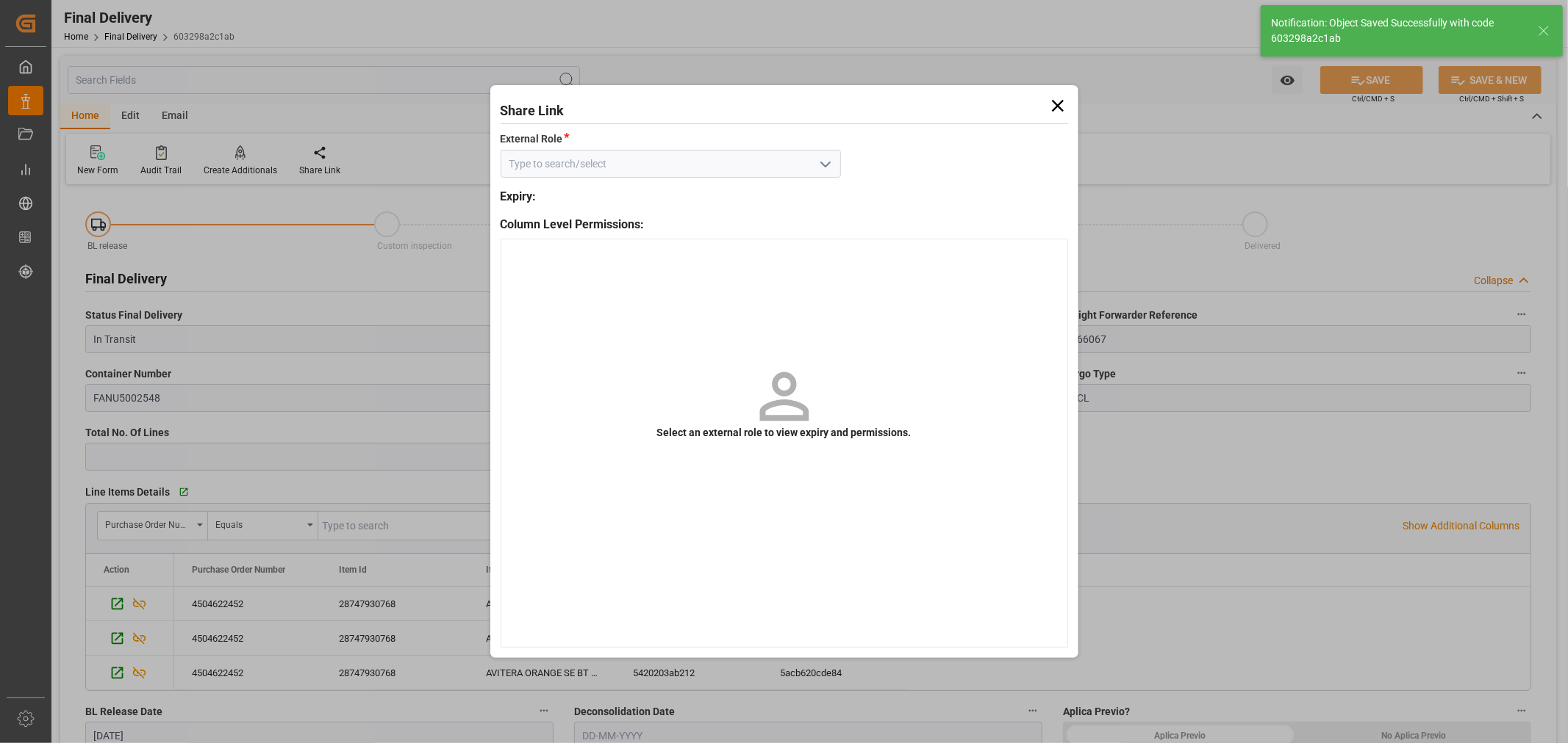
type input "In transit to final delivery"
type input "4"
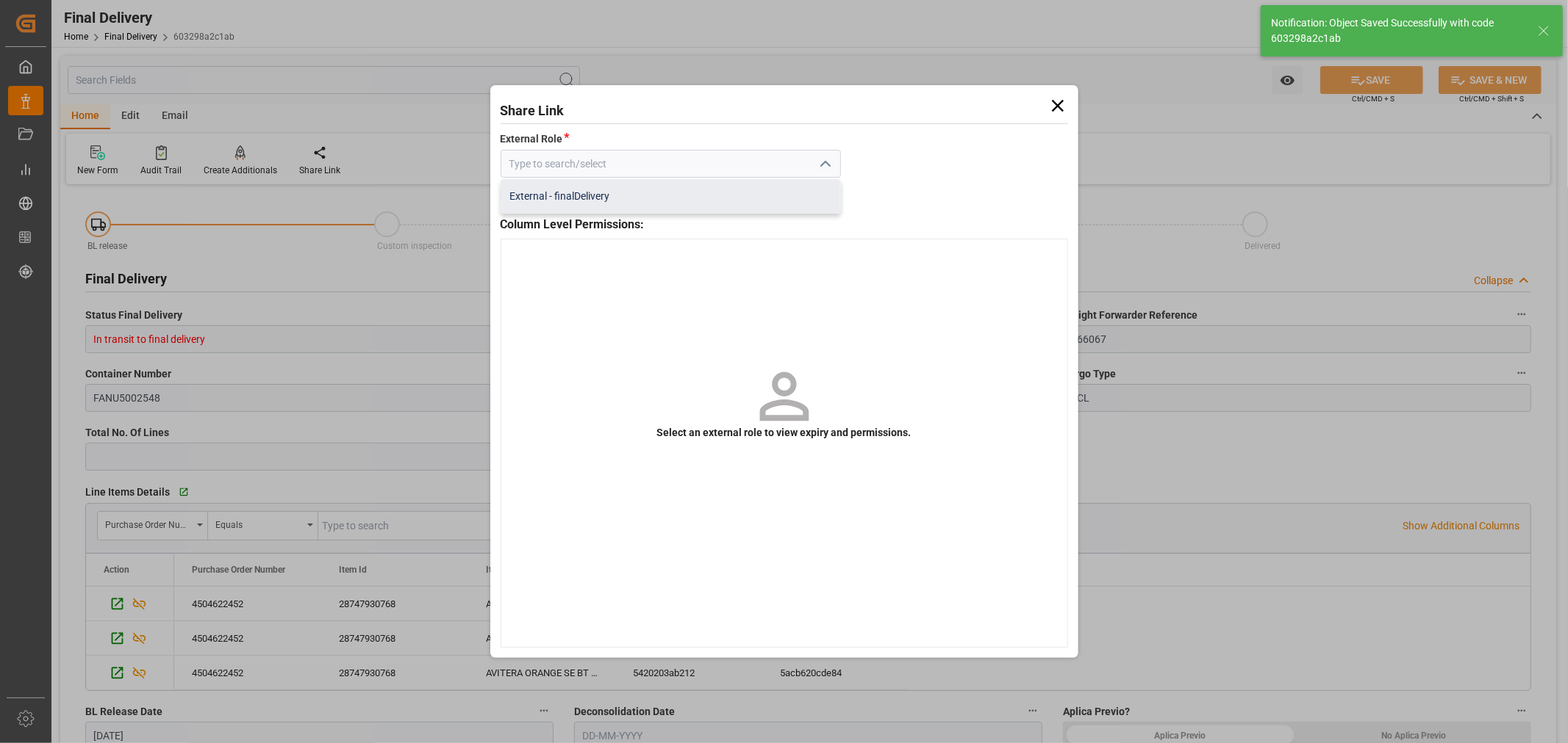
click at [751, 197] on div "External - finalDelivery" at bounding box center [670, 196] width 339 height 34
type input "External - finalDelivery"
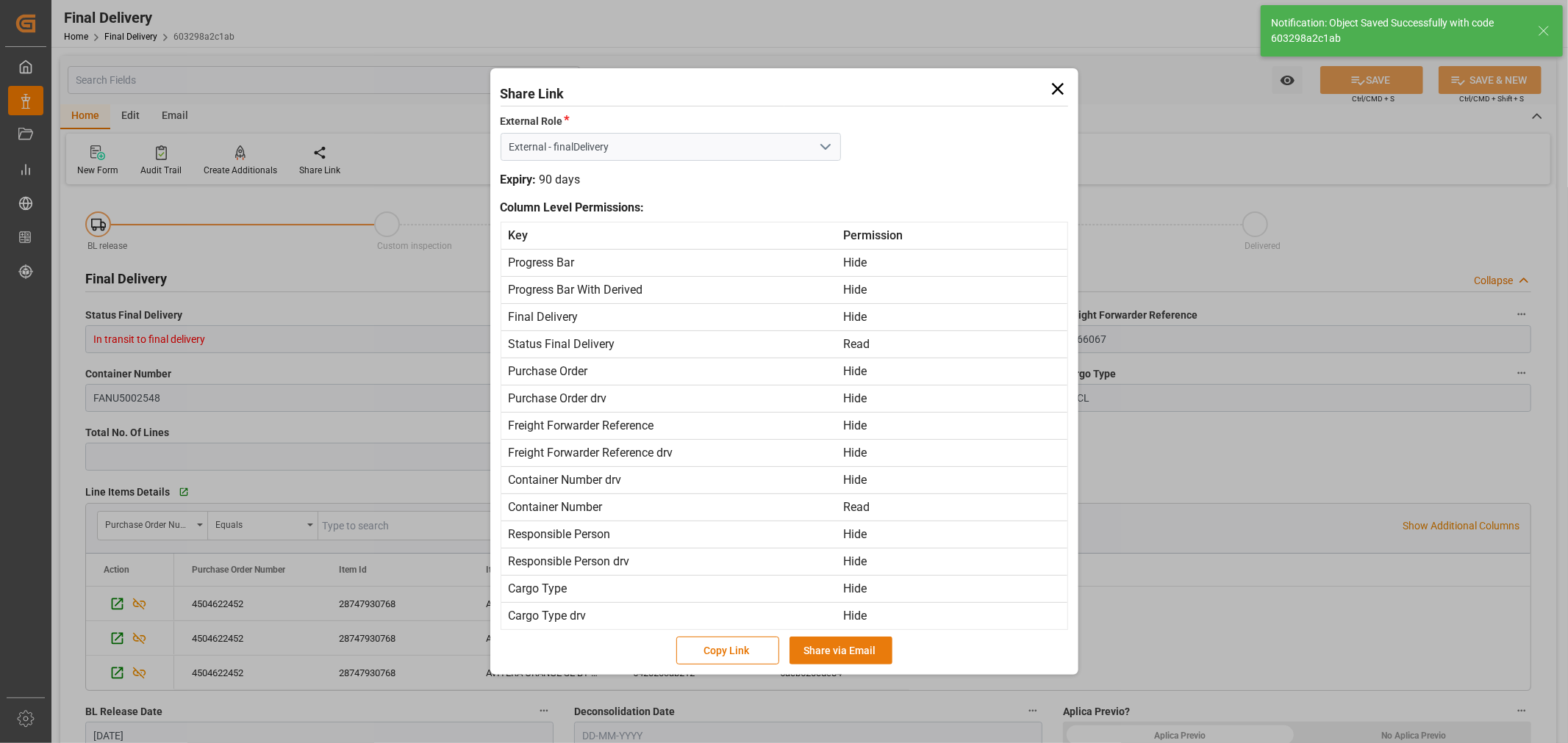
click at [841, 659] on button "Share via Email" at bounding box center [840, 650] width 102 height 28
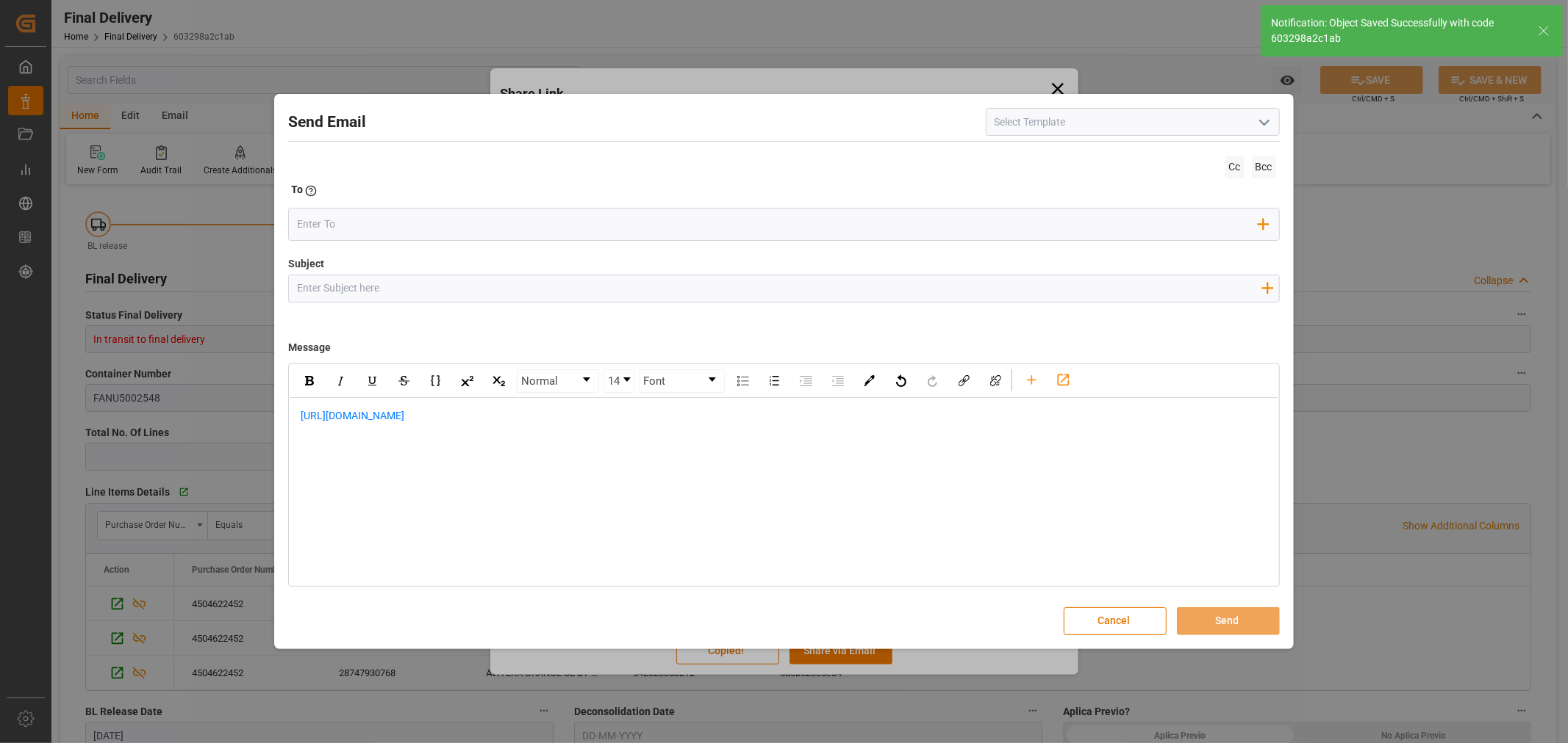
click at [401, 291] on input "Subject" at bounding box center [779, 288] width 980 height 26
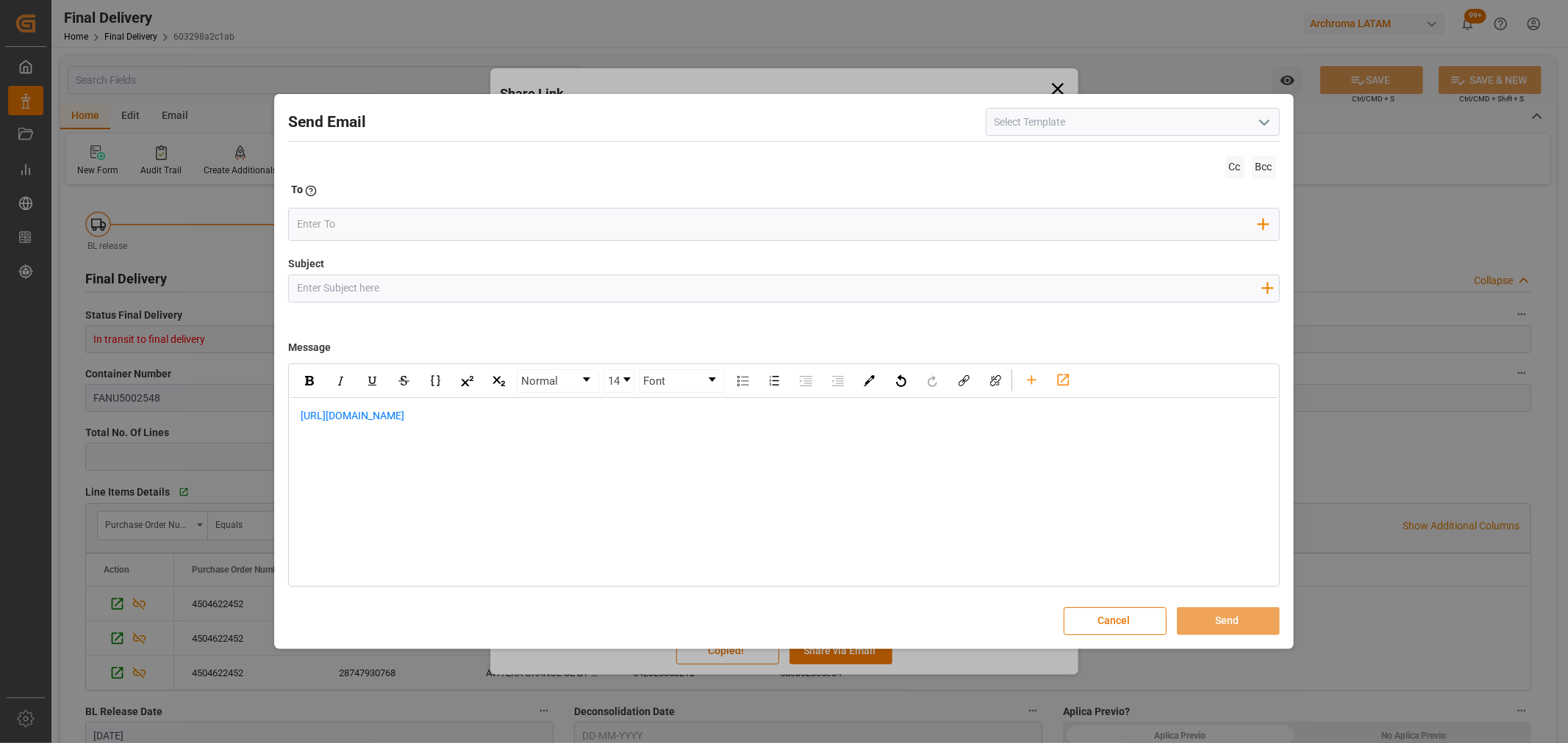
click at [371, 287] on input "Subject" at bounding box center [779, 288] width 980 height 26
paste input "PO 4504622452 10,20,40 //TE//VARIACION ETA// ARCHROMA INTERNACIONAL INDIA PVT /…"
drag, startPoint x: 516, startPoint y: 287, endPoint x: 441, endPoint y: 286, distance: 75.0
click at [441, 286] on input "PO 4504622452 10,20,40 //TE//VARIACION ETA// ARCHROMA INTERNACIONAL INDIA PVT /…" at bounding box center [779, 288] width 980 height 26
type input "PO 4504622452 10,20,40 //TE//LOGWARD STATUS// ARCHROMA INTERNACIONAL INDIA PVT …"
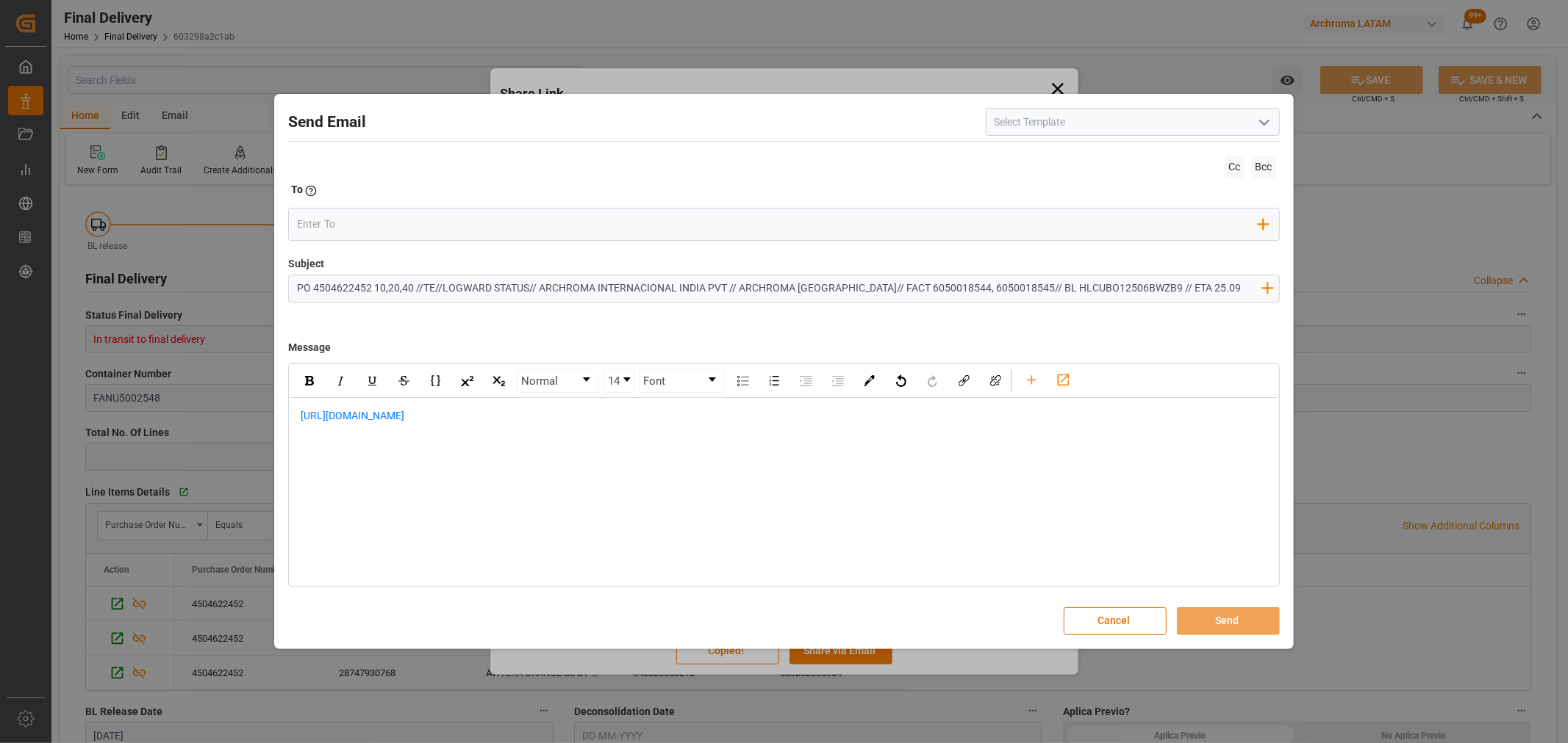
click at [292, 417] on div "[URL][DOMAIN_NAME]" at bounding box center [783, 424] width 988 height 52
click at [324, 404] on div "[URL][DOMAIN_NAME]" at bounding box center [783, 439] width 988 height 82
click at [535, 476] on div "[URL][DOMAIN_NAME]" at bounding box center [784, 485] width 966 height 31
click at [358, 504] on div "rdw-editor" at bounding box center [784, 516] width 966 height 31
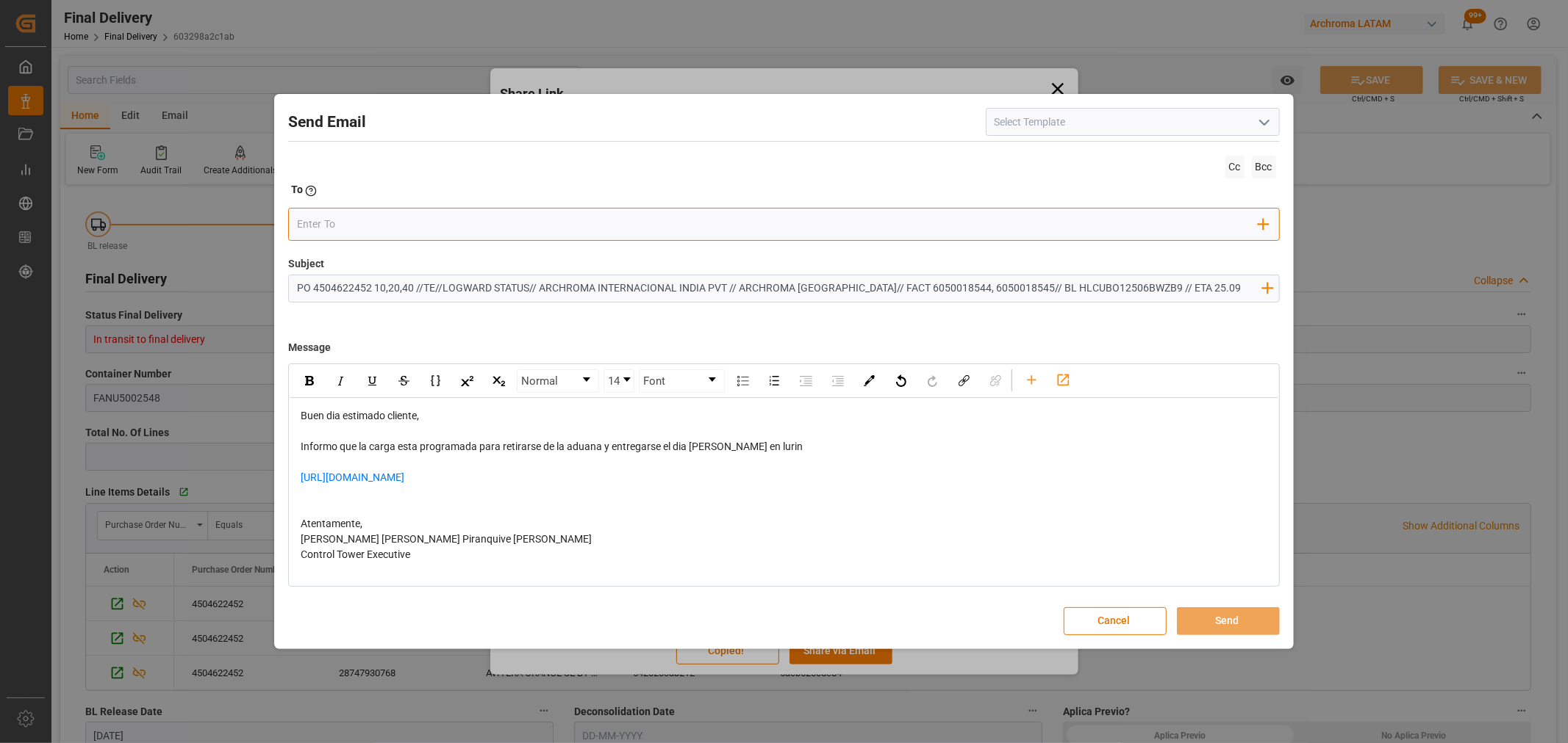
click at [351, 236] on div "Add Field to To" at bounding box center [784, 224] width 990 height 34
click at [352, 232] on input "email" at bounding box center [778, 224] width 962 height 22
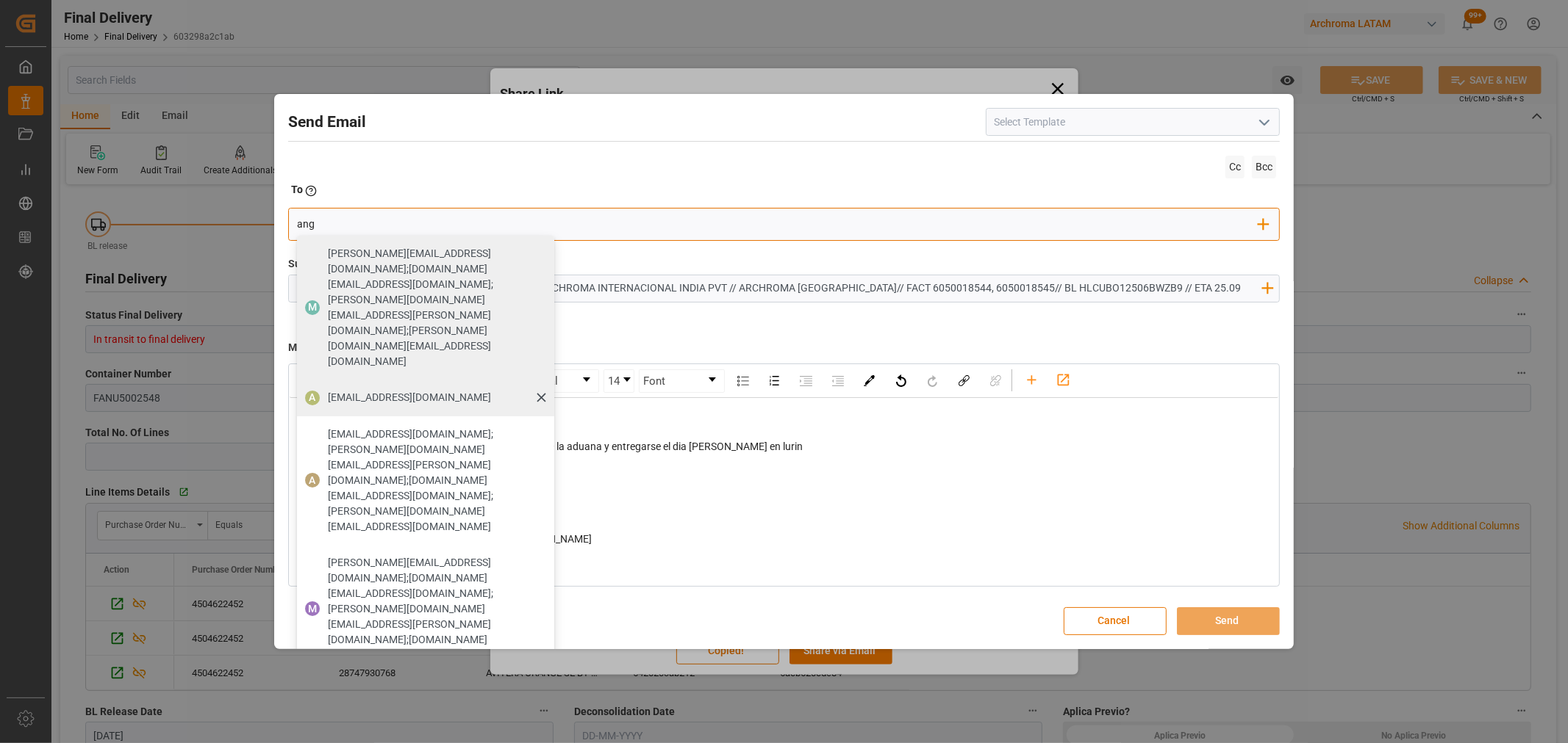
type input "ang"
click at [348, 390] on span "[EMAIL_ADDRESS][DOMAIN_NAME]" at bounding box center [409, 397] width 163 height 15
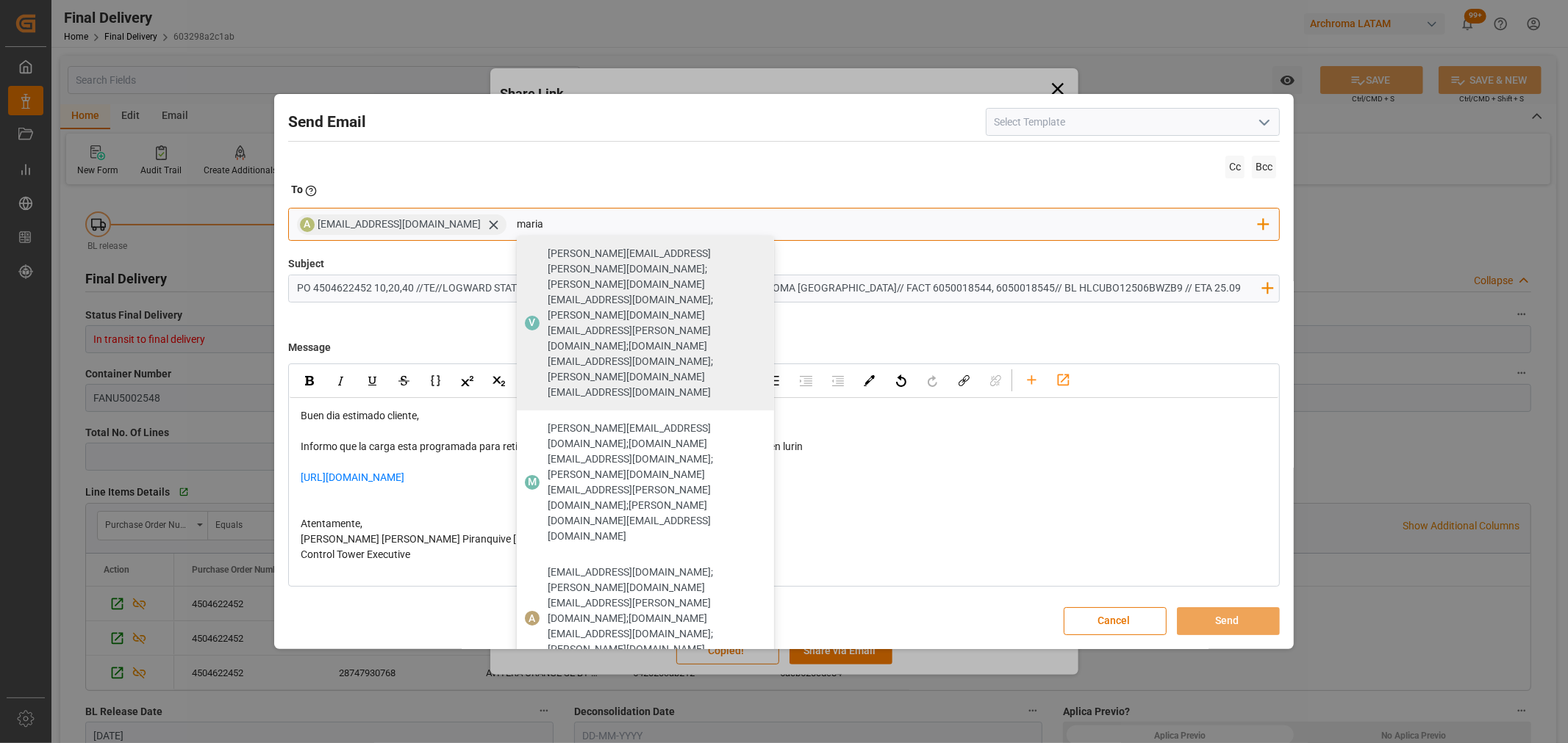
type input "maria"
click at [612, 693] on span "[PERSON_NAME][EMAIL_ADDRESS][DOMAIN_NAME]" at bounding box center [656, 709] width 216 height 31
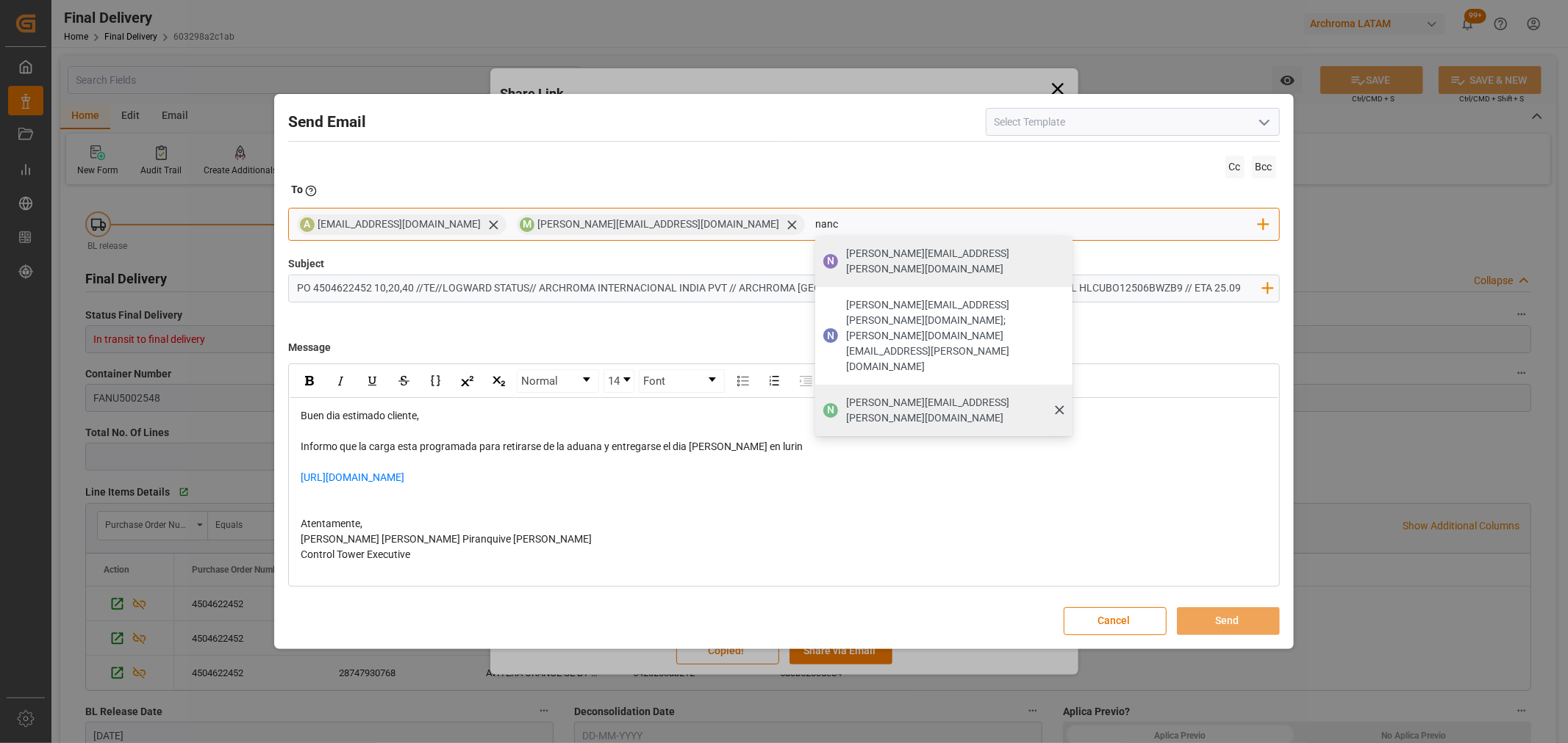
type input "nanc"
click at [841, 390] on div "[PERSON_NAME][EMAIL_ADDRESS][PERSON_NAME][DOMAIN_NAME]" at bounding box center [954, 410] width 226 height 41
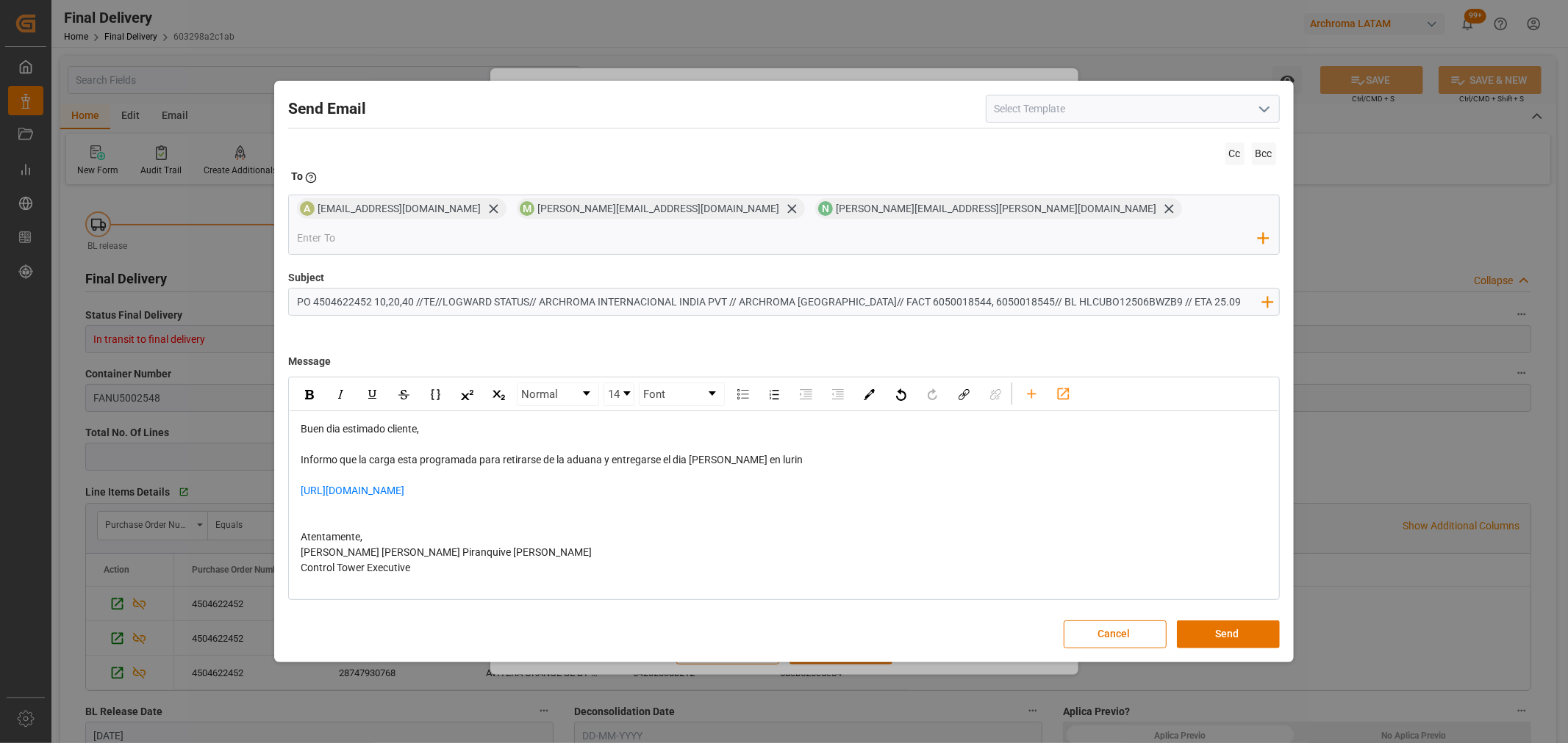
click at [718, 454] on span "Informo que la carga esta programada para retirarse de la aduana y entregarse e…" at bounding box center [552, 460] width 502 height 11
click at [1226, 620] on button "Send" at bounding box center [1227, 634] width 102 height 28
